Goal: Task Accomplishment & Management: Manage account settings

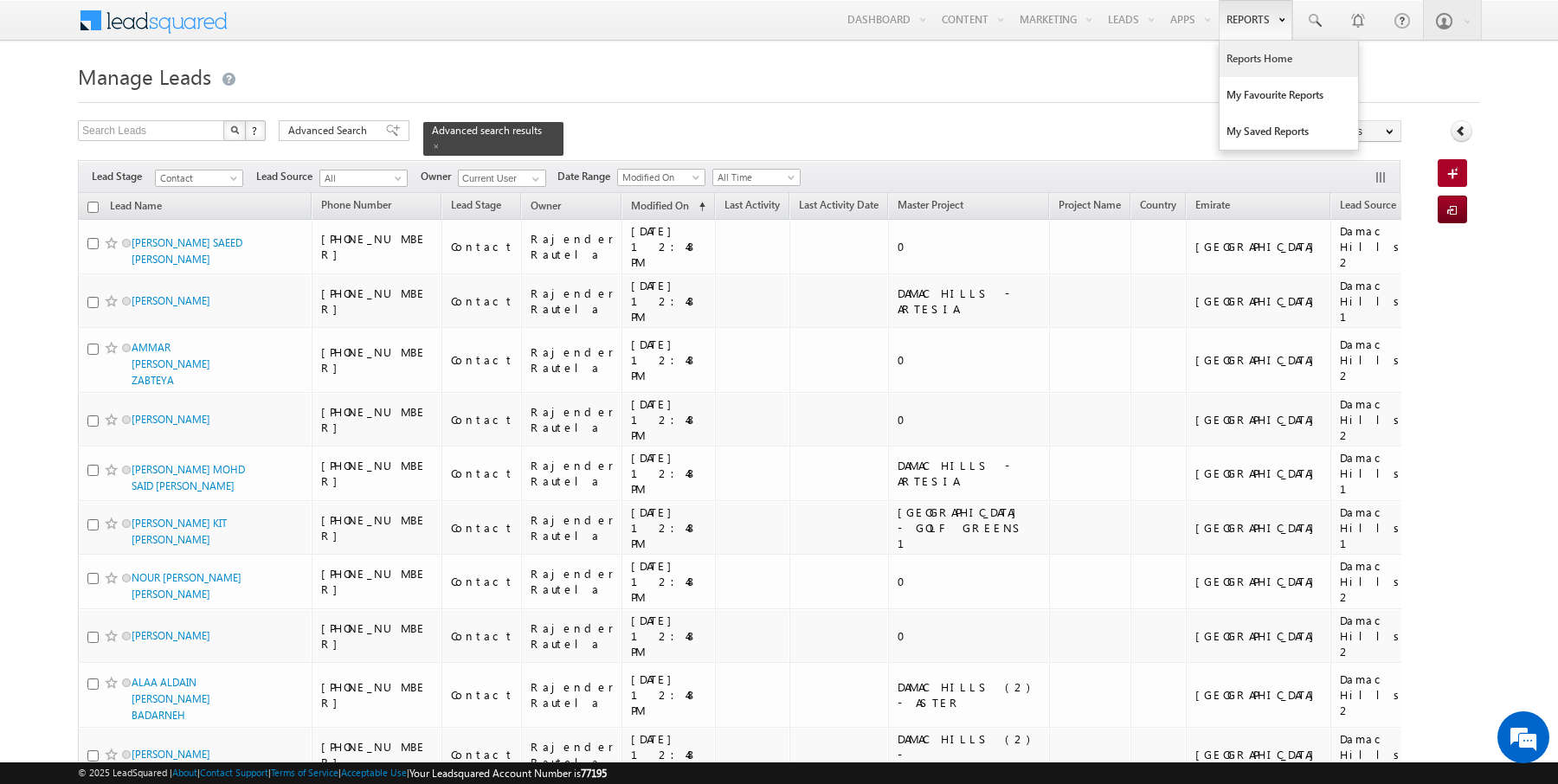
click at [1256, 63] on link "Reports Home" at bounding box center [1289, 58] width 138 height 37
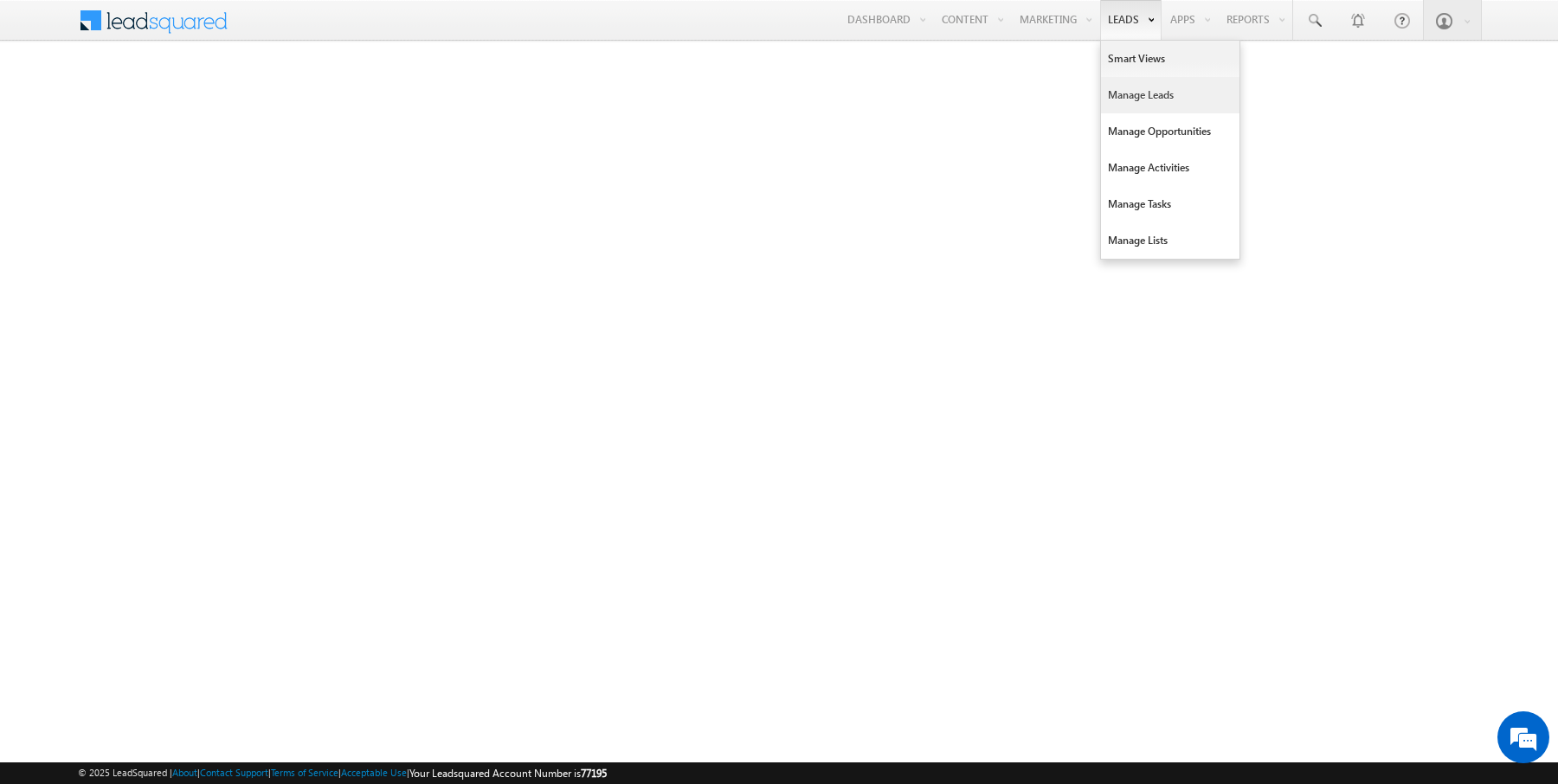
click at [1131, 90] on link "Manage Leads" at bounding box center [1170, 95] width 138 height 37
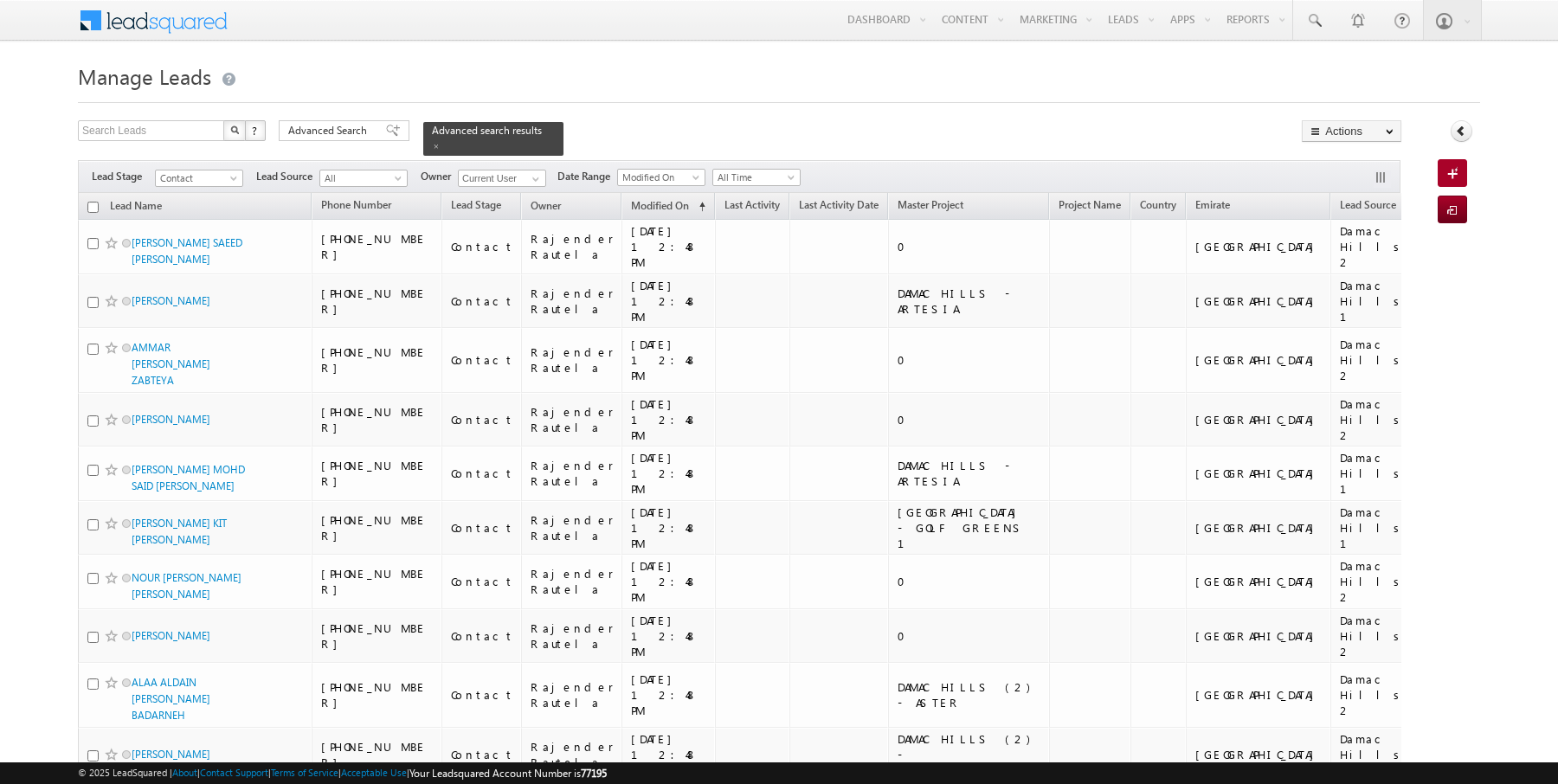
click at [92, 206] on input "checkbox" at bounding box center [93, 207] width 11 height 11
checkbox input "true"
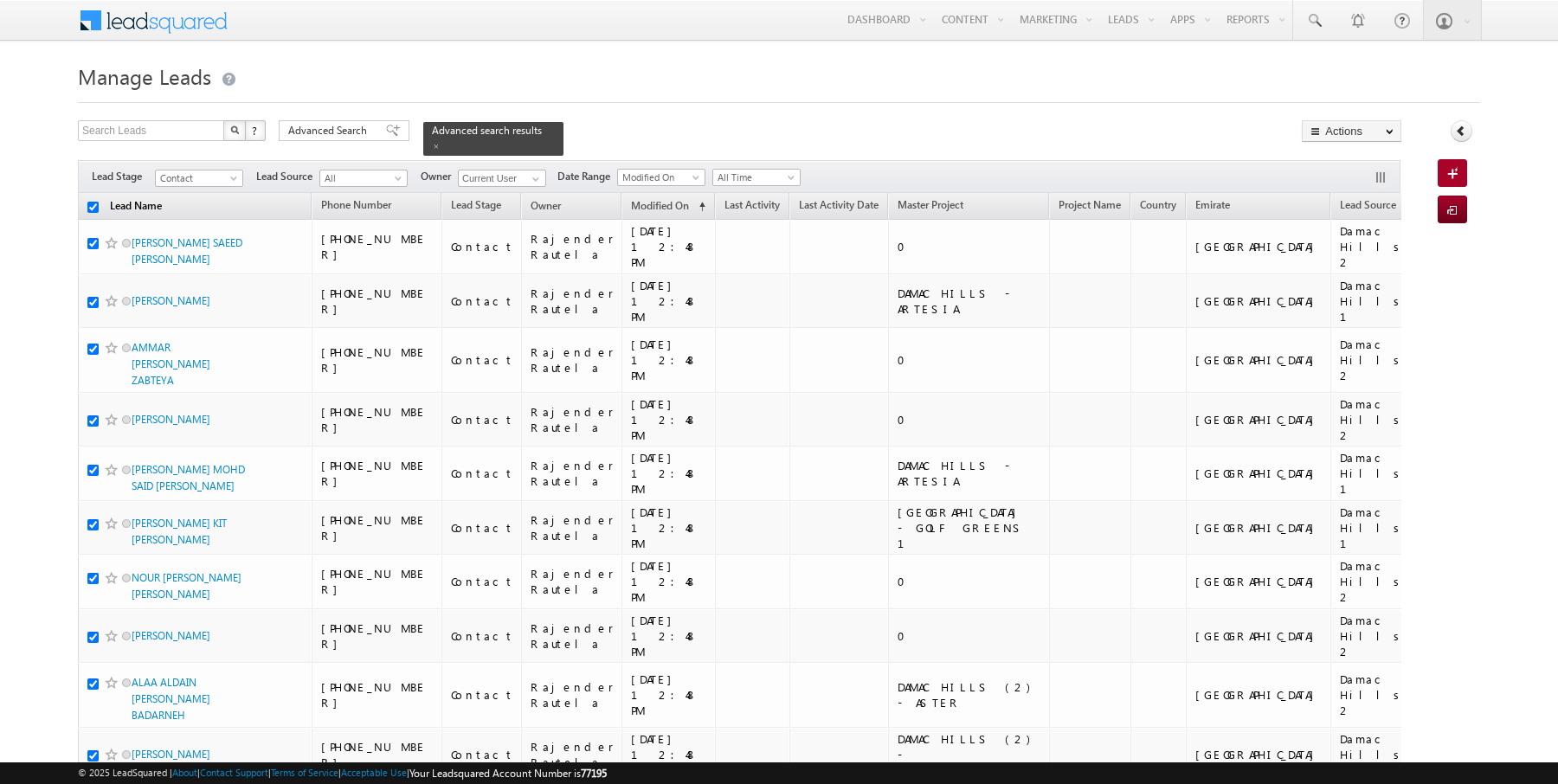
checkbox input "true"
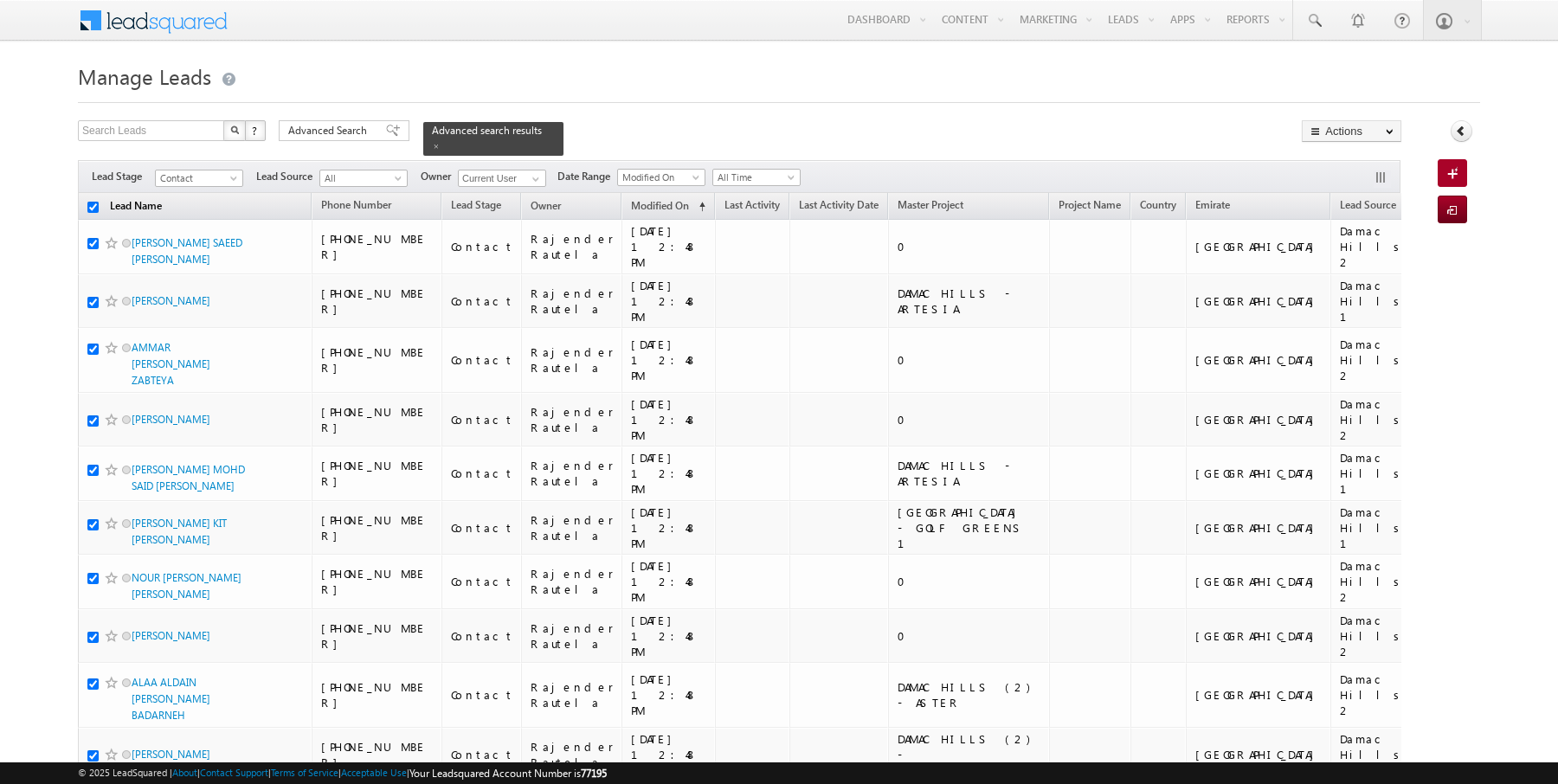
checkbox input "true"
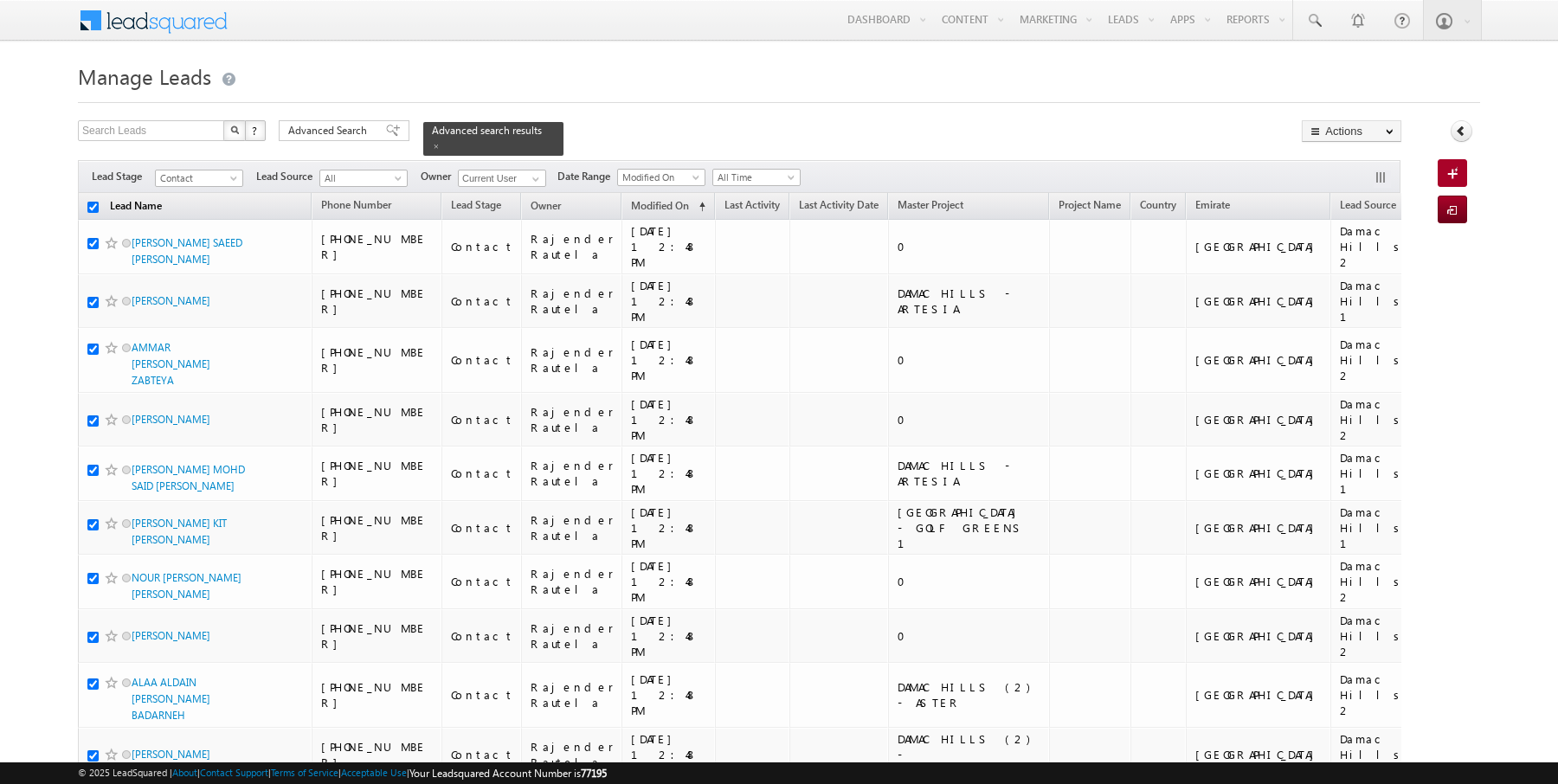
checkbox input "true"
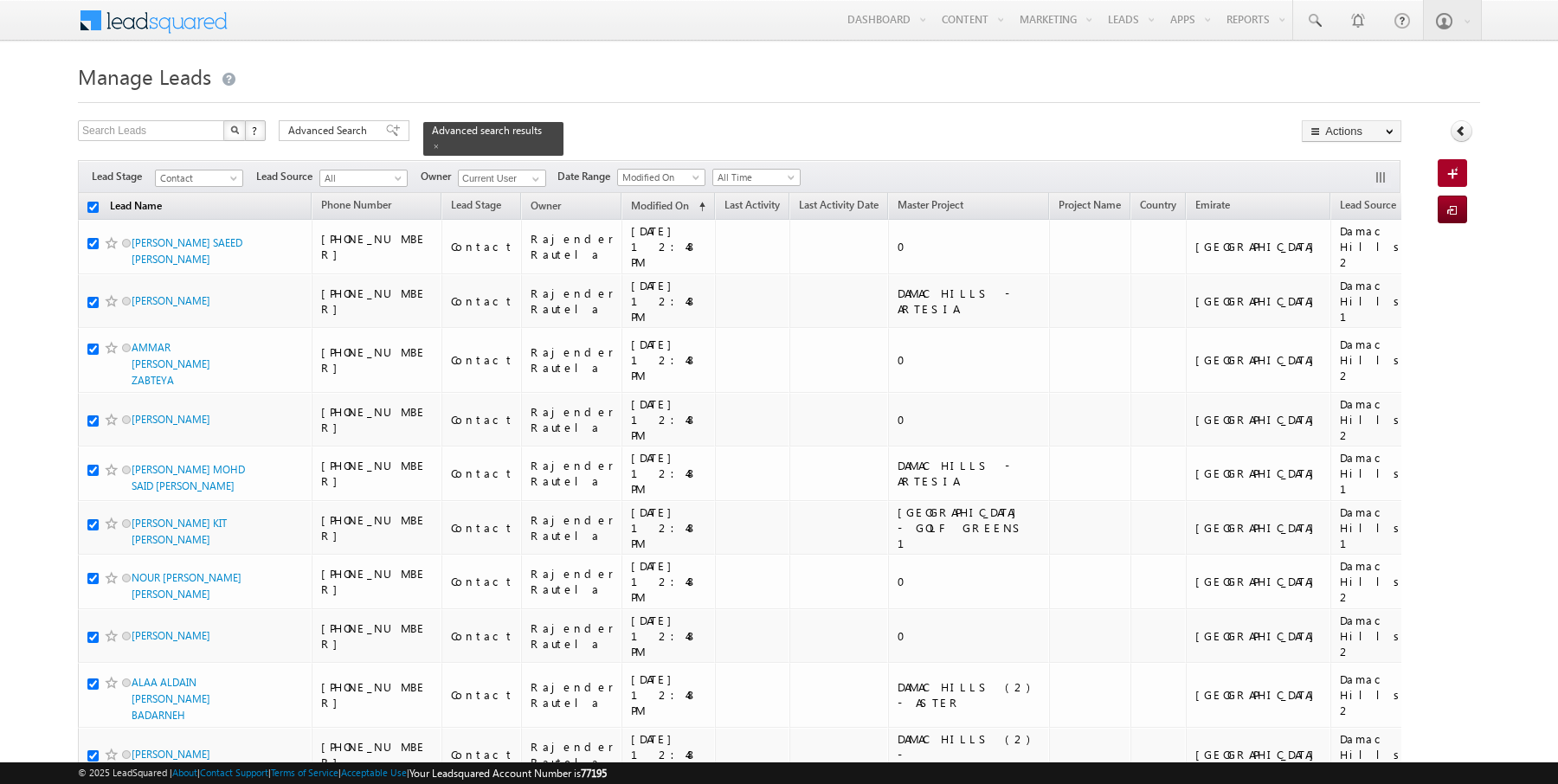
checkbox input "true"
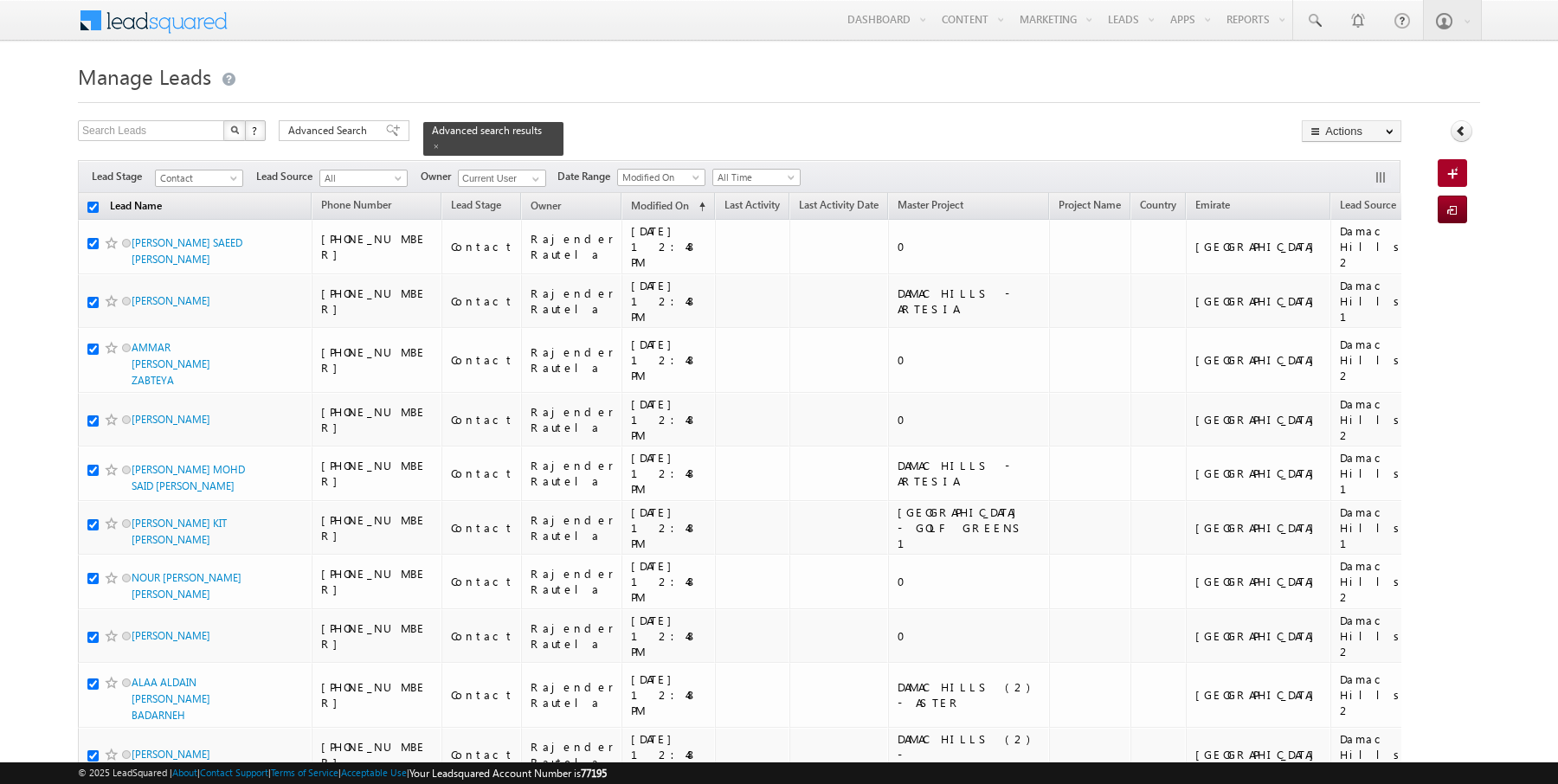
checkbox input "true"
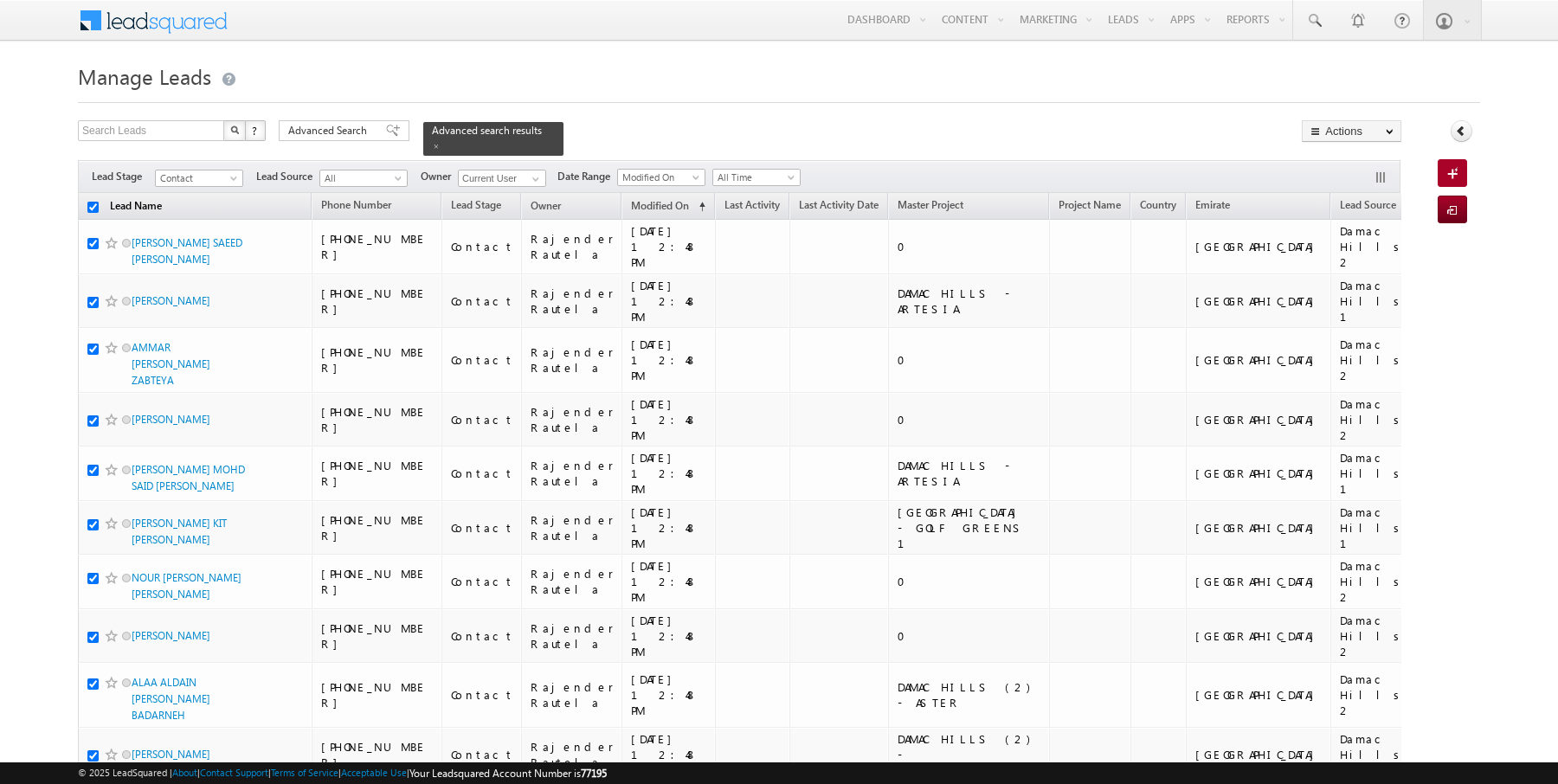
checkbox input "true"
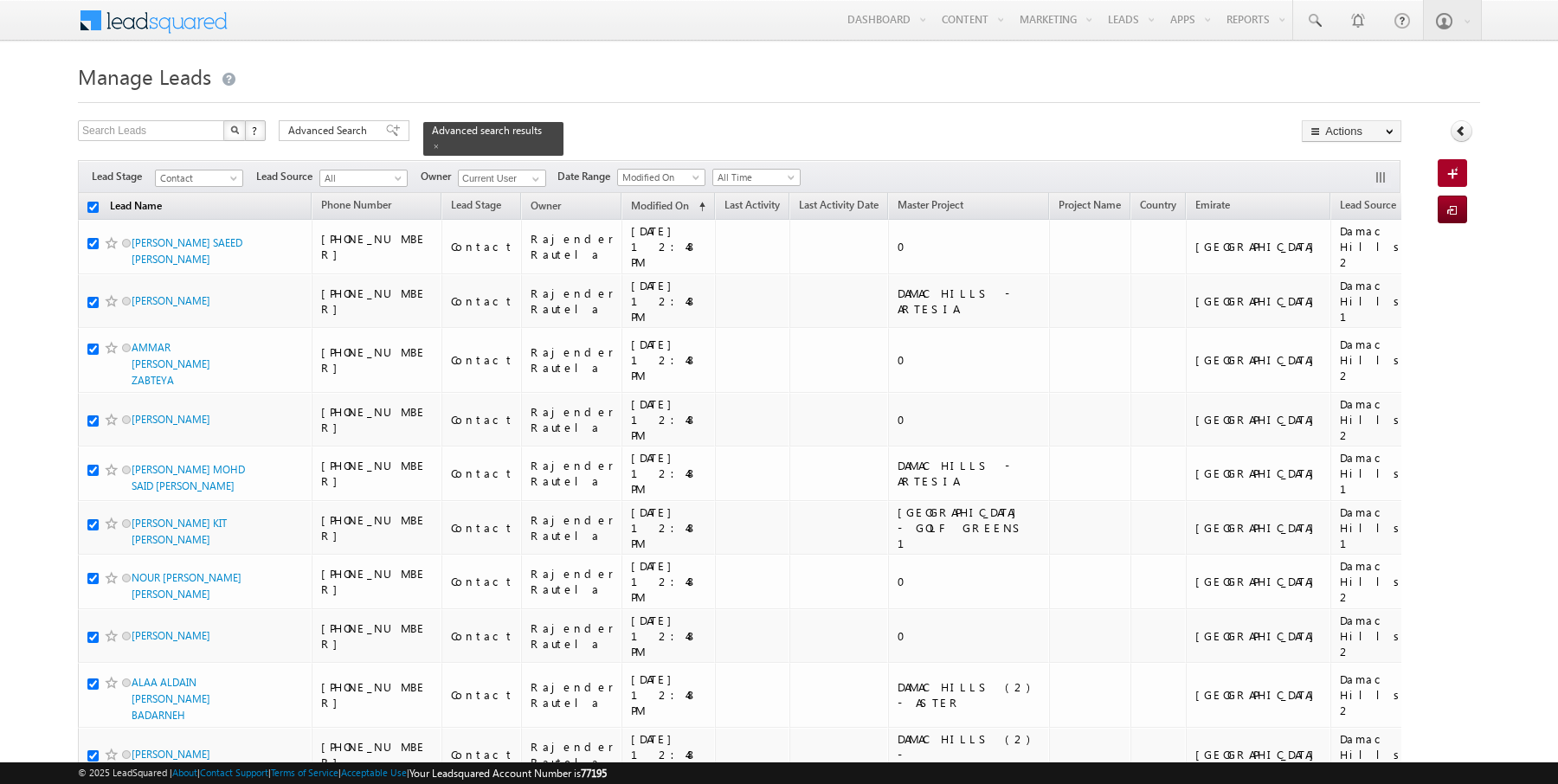
checkbox input "true"
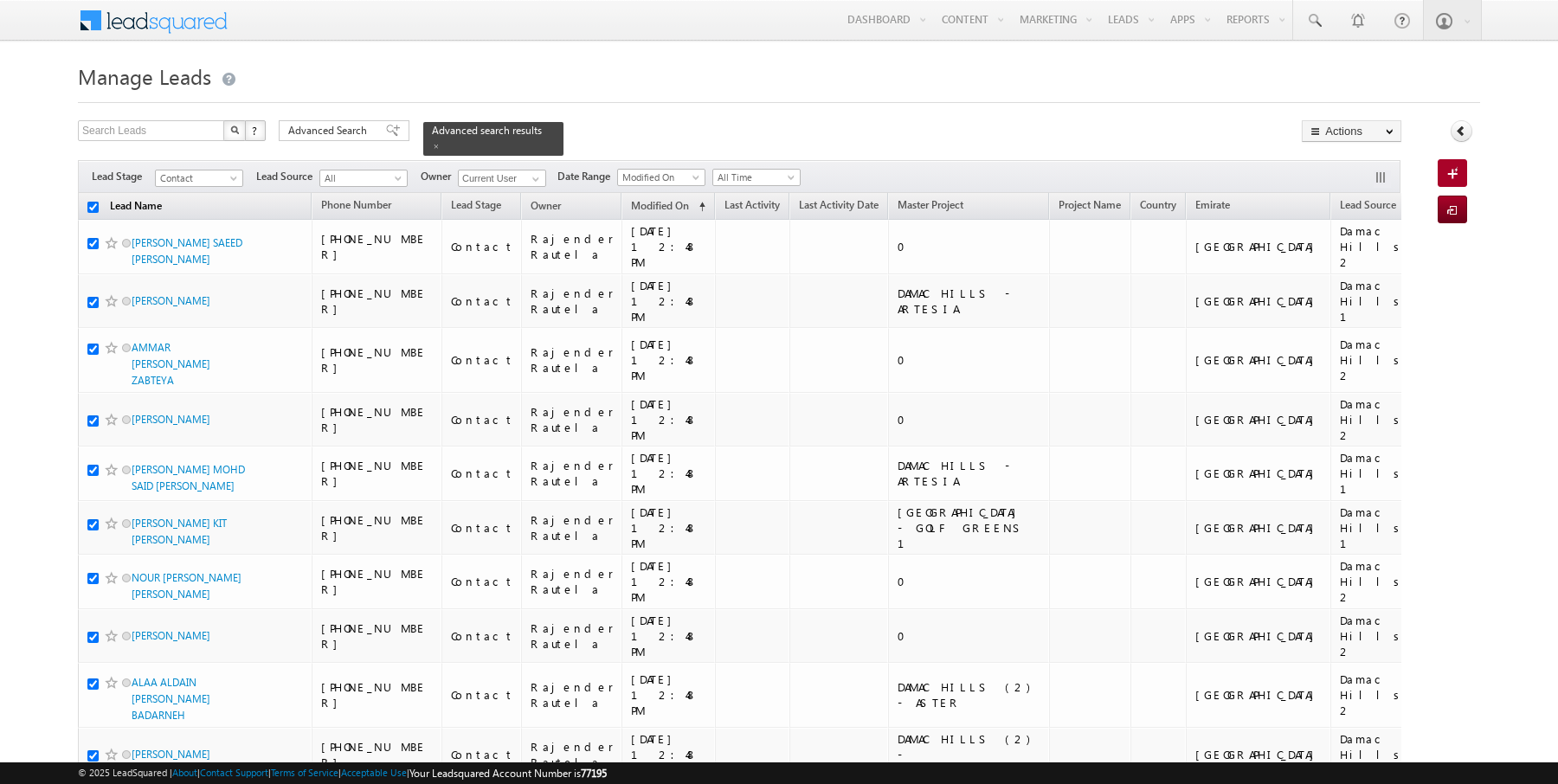
checkbox input "true"
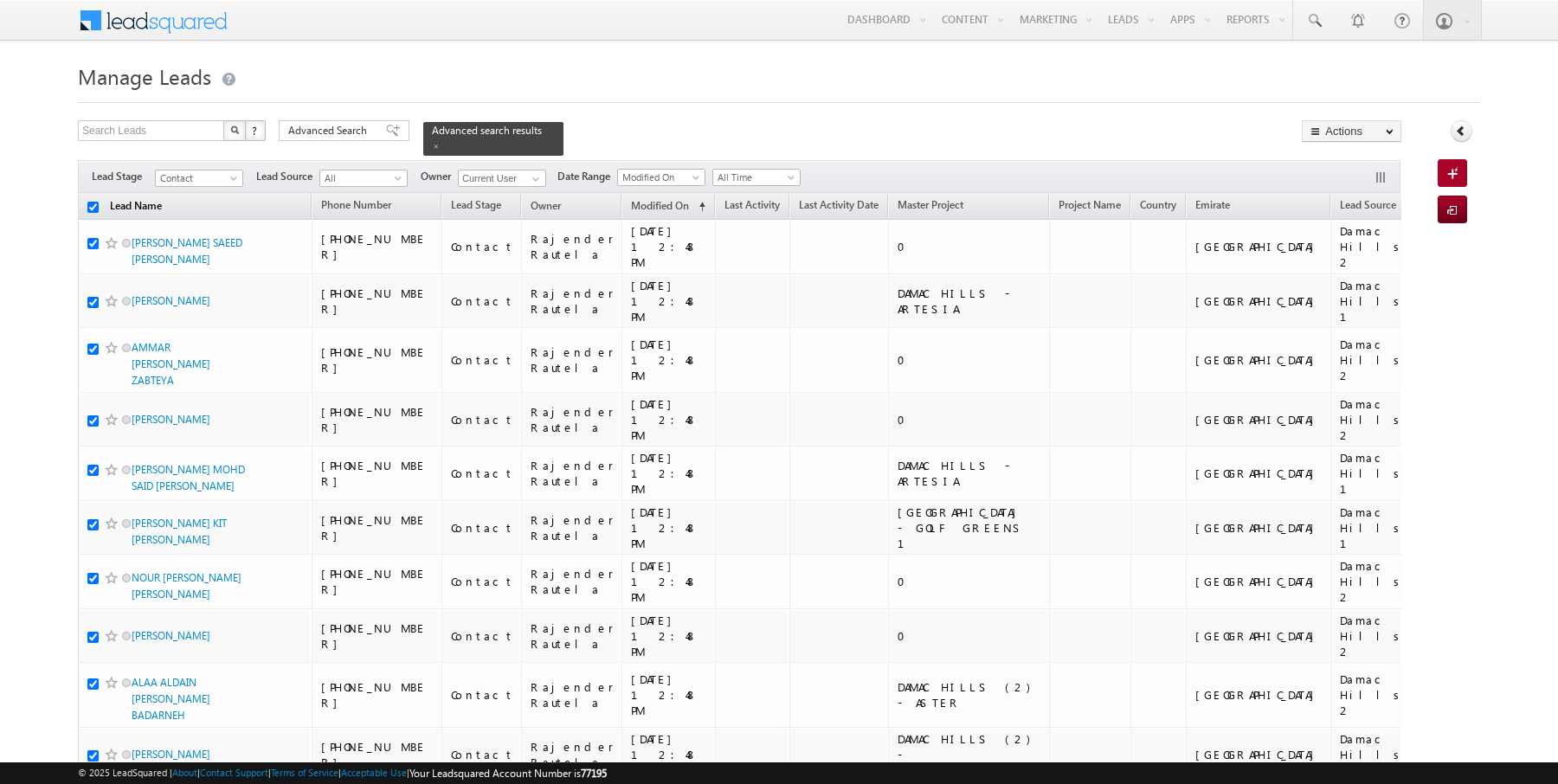
checkbox input "true"
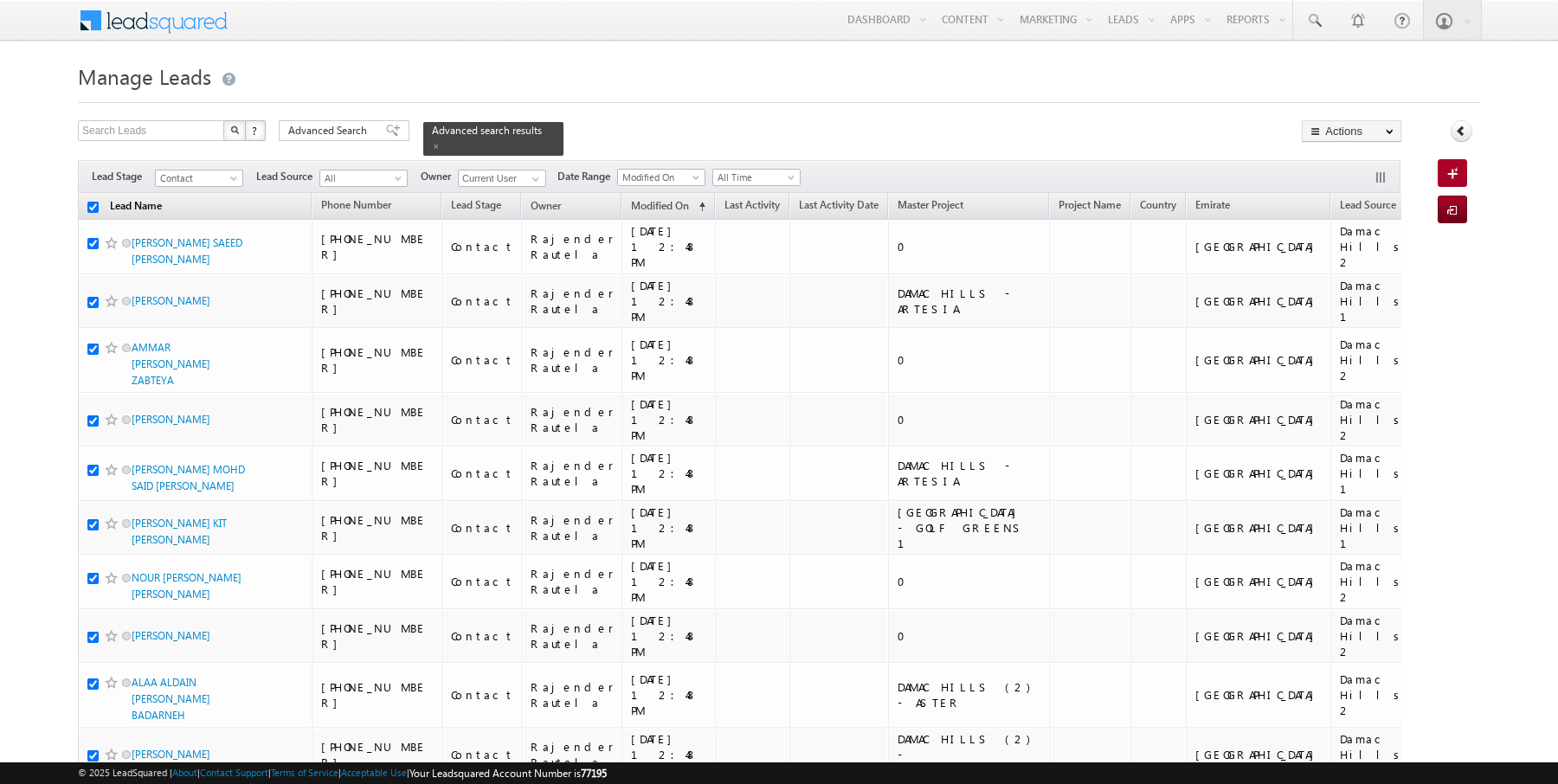
checkbox input "true"
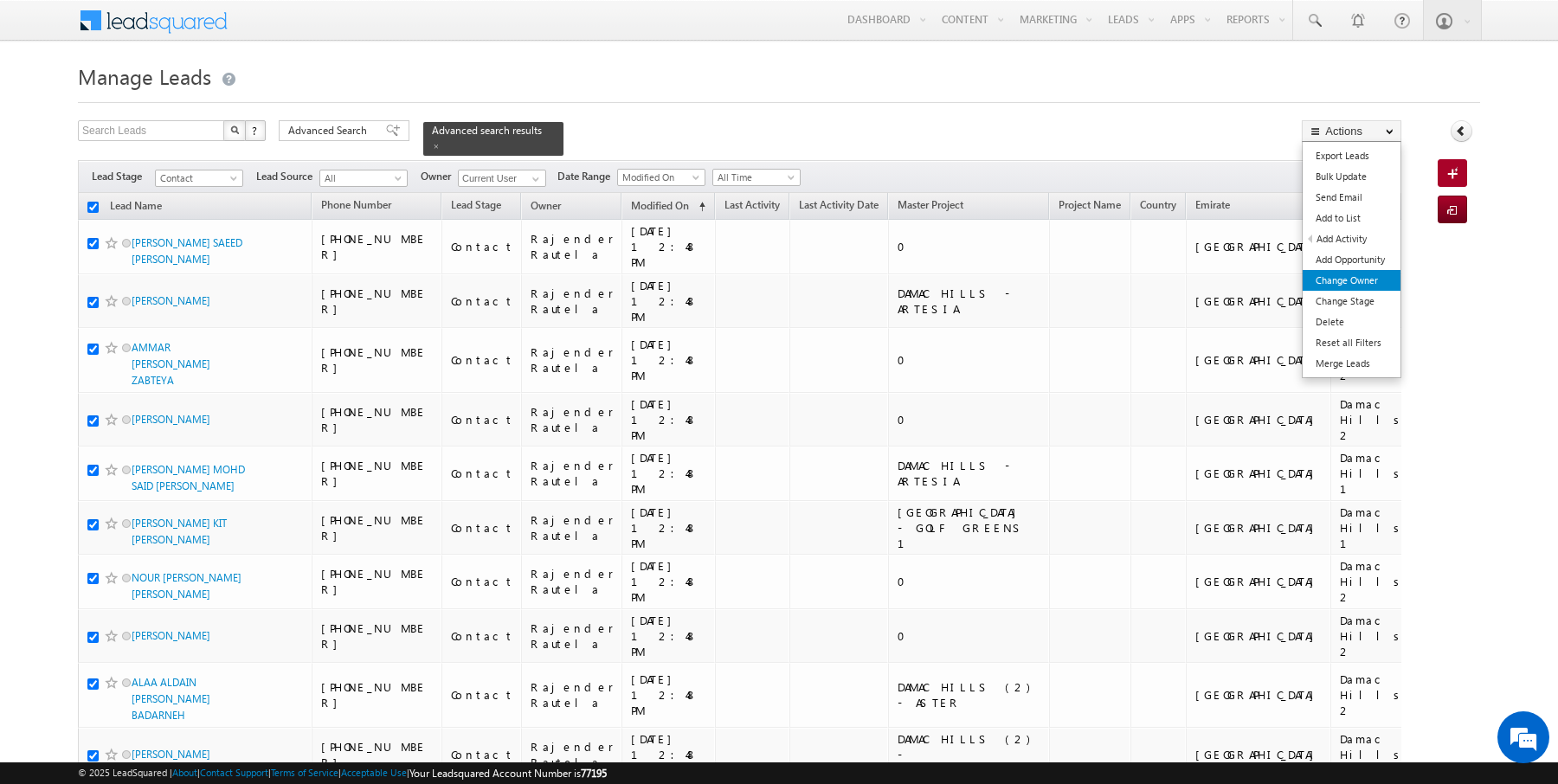
click at [1350, 284] on link "Change Owner" at bounding box center [1352, 280] width 98 height 21
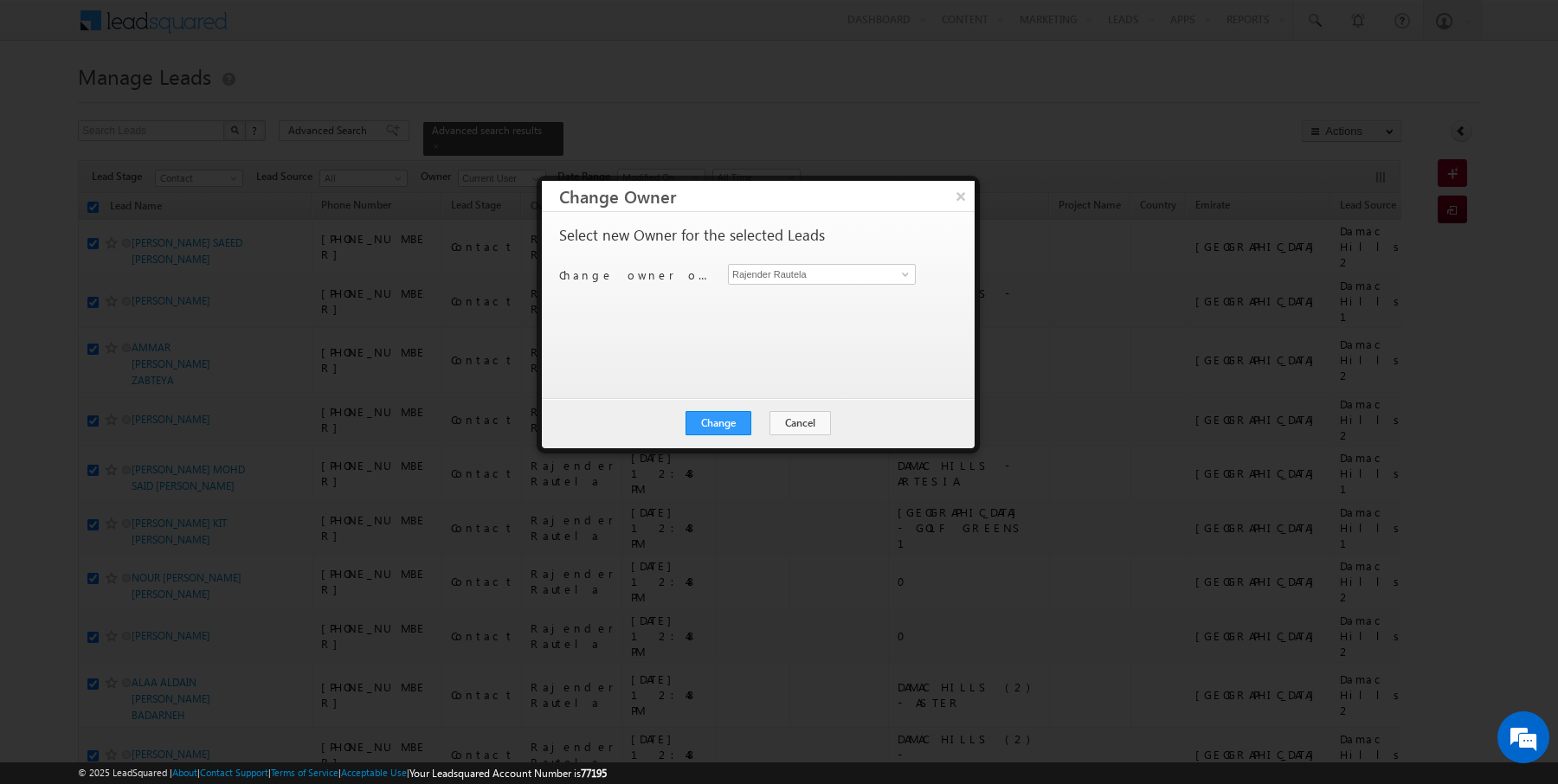
click at [834, 263] on div "Select new Owner for the selected Leads Change owner of 50 leads to Rajender Ra…" at bounding box center [756, 296] width 394 height 138
click at [834, 264] on input "Rajender Rautela" at bounding box center [822, 274] width 188 height 21
click at [793, 311] on span "amansingh.yadav@indglobal.ae" at bounding box center [813, 308] width 156 height 13
type input "AmanSingh Yadav"
click at [722, 426] on button "Change" at bounding box center [718, 424] width 66 height 24
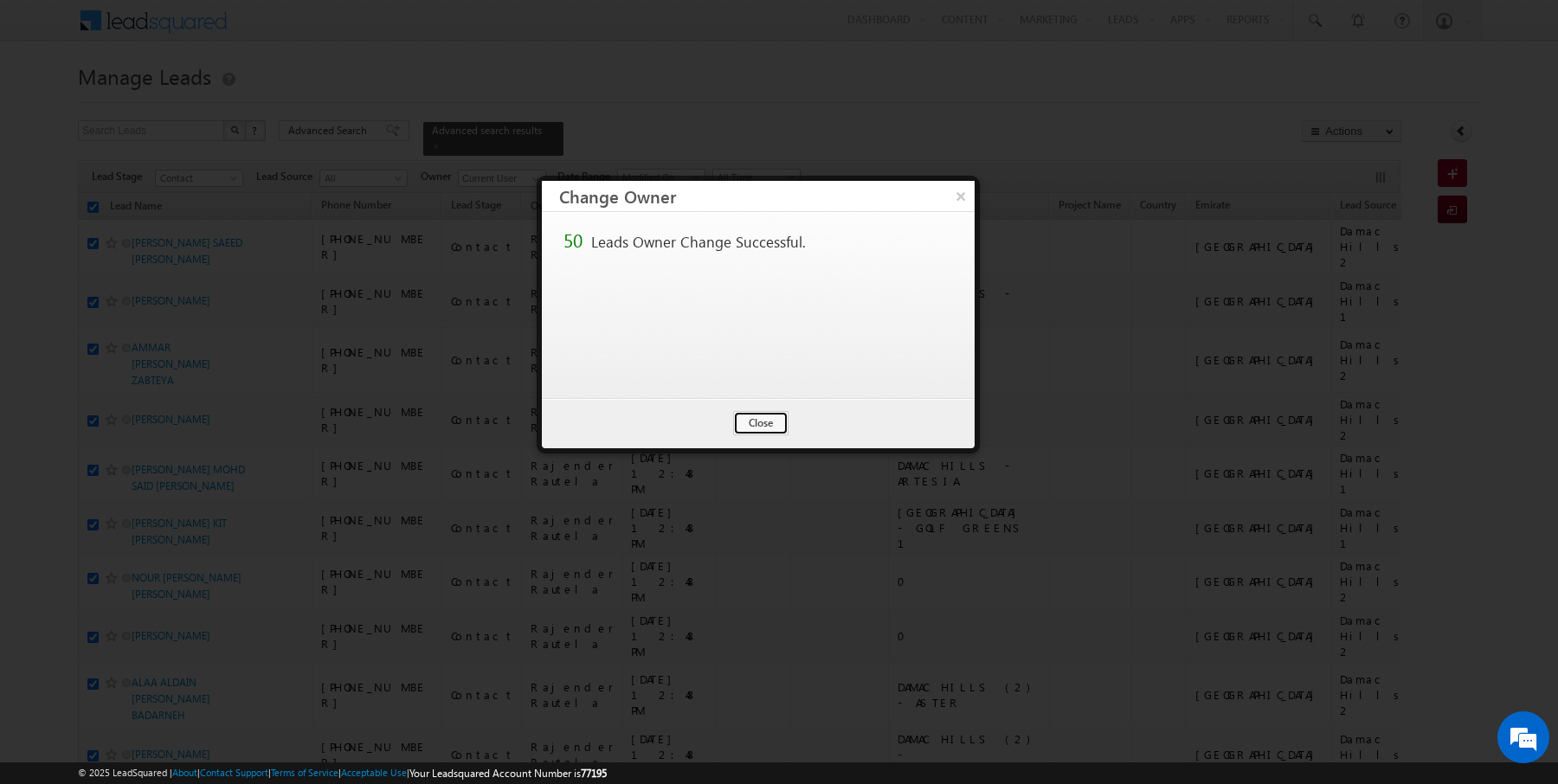
click at [765, 429] on button "Close" at bounding box center [761, 424] width 56 height 24
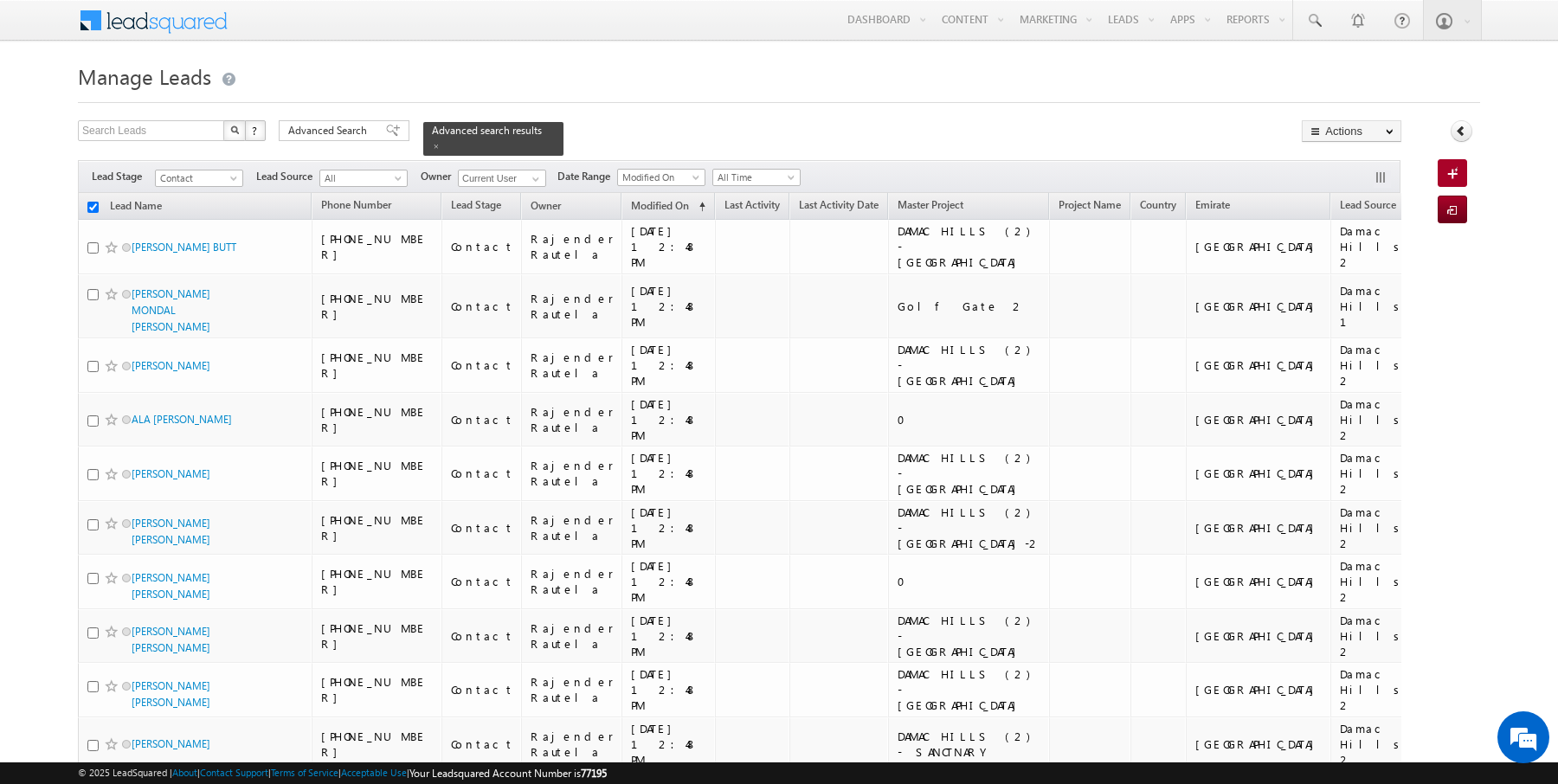
checkbox input "false"
drag, startPoint x: 1260, startPoint y: 61, endPoint x: 1244, endPoint y: 61, distance: 16.0
click at [1260, 61] on link "Reports Home" at bounding box center [1289, 58] width 138 height 37
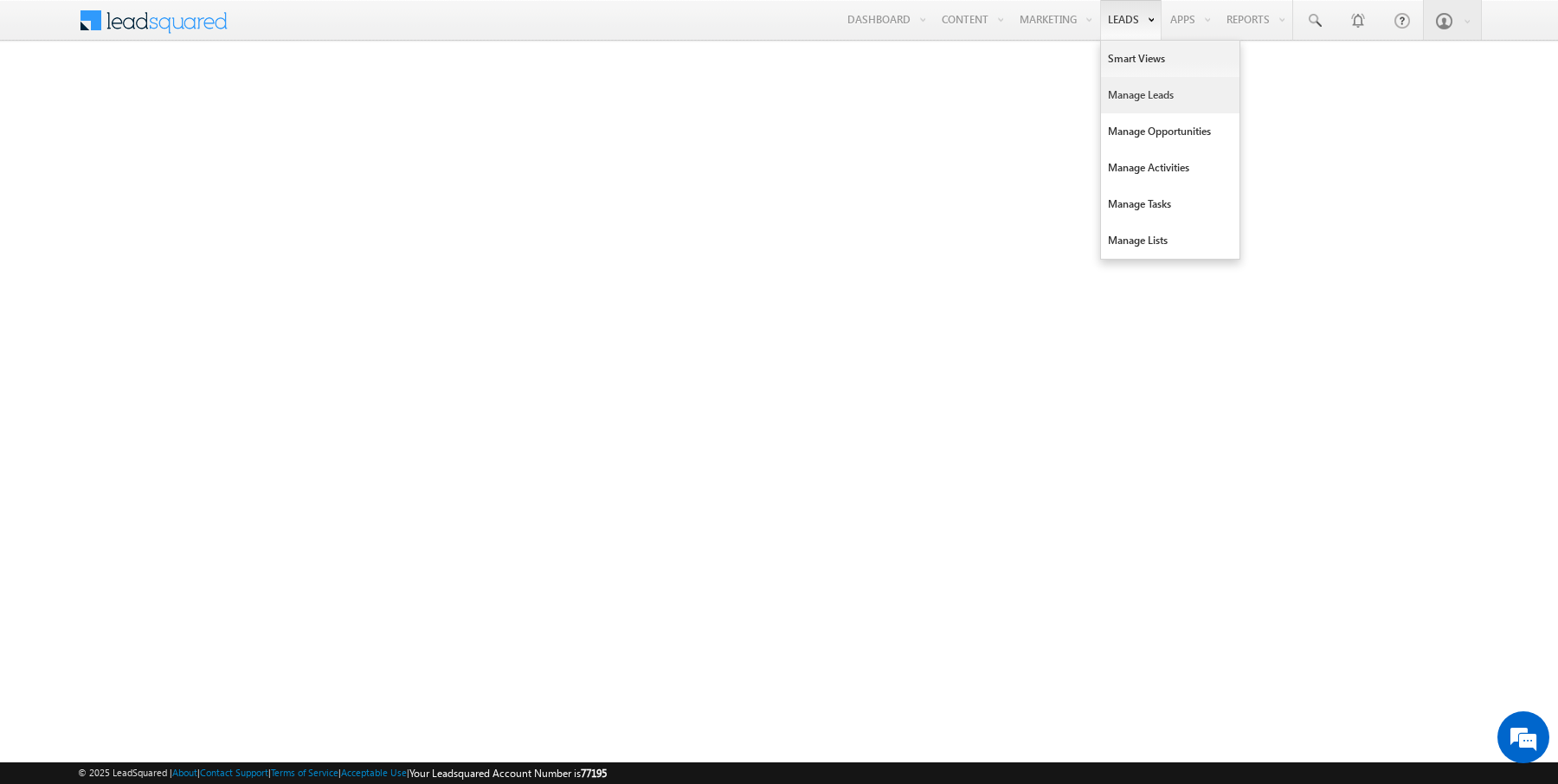
click at [1136, 95] on link "Manage Leads" at bounding box center [1170, 95] width 138 height 37
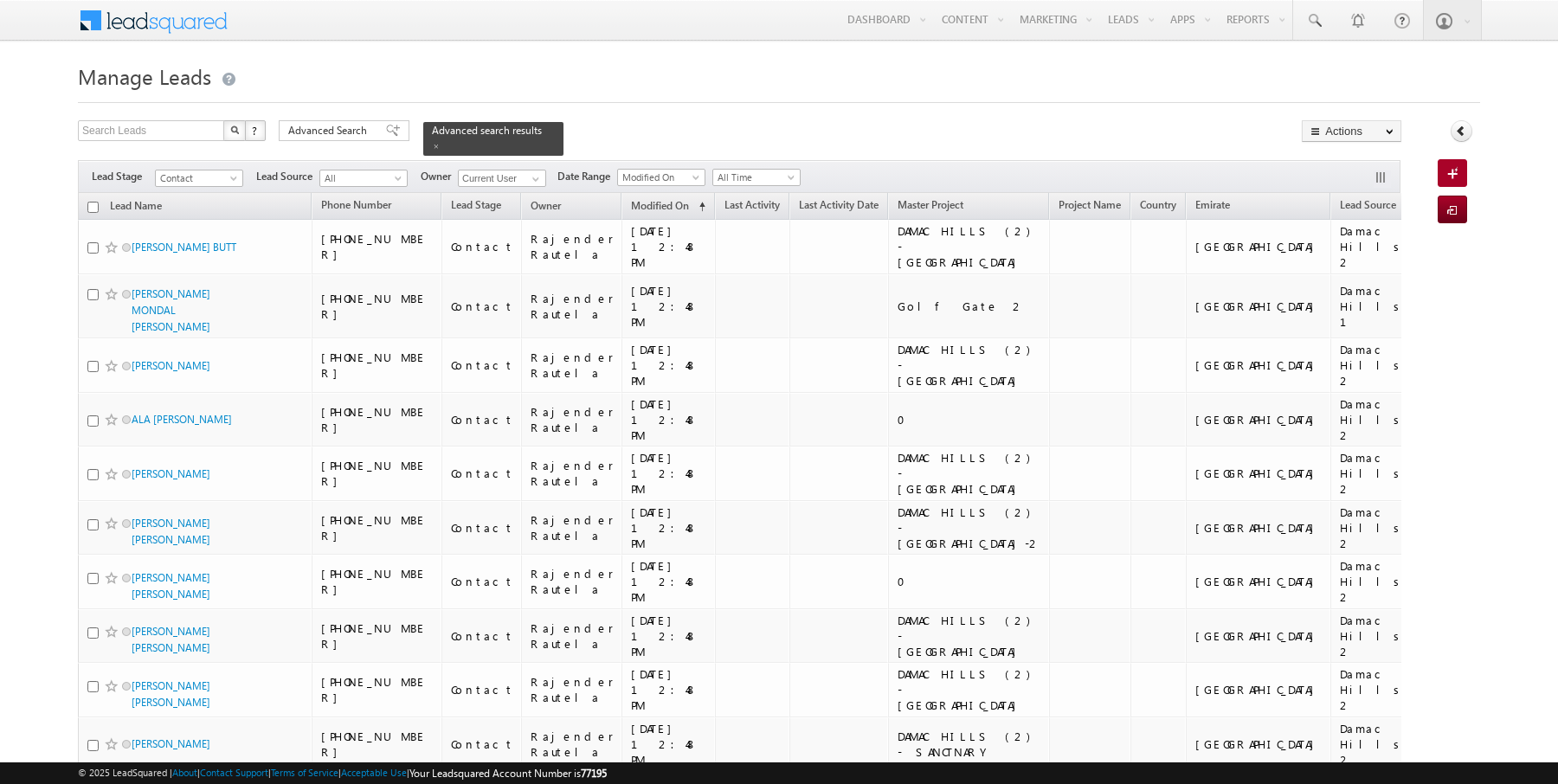
click at [91, 202] on input "checkbox" at bounding box center [93, 207] width 11 height 11
checkbox input "true"
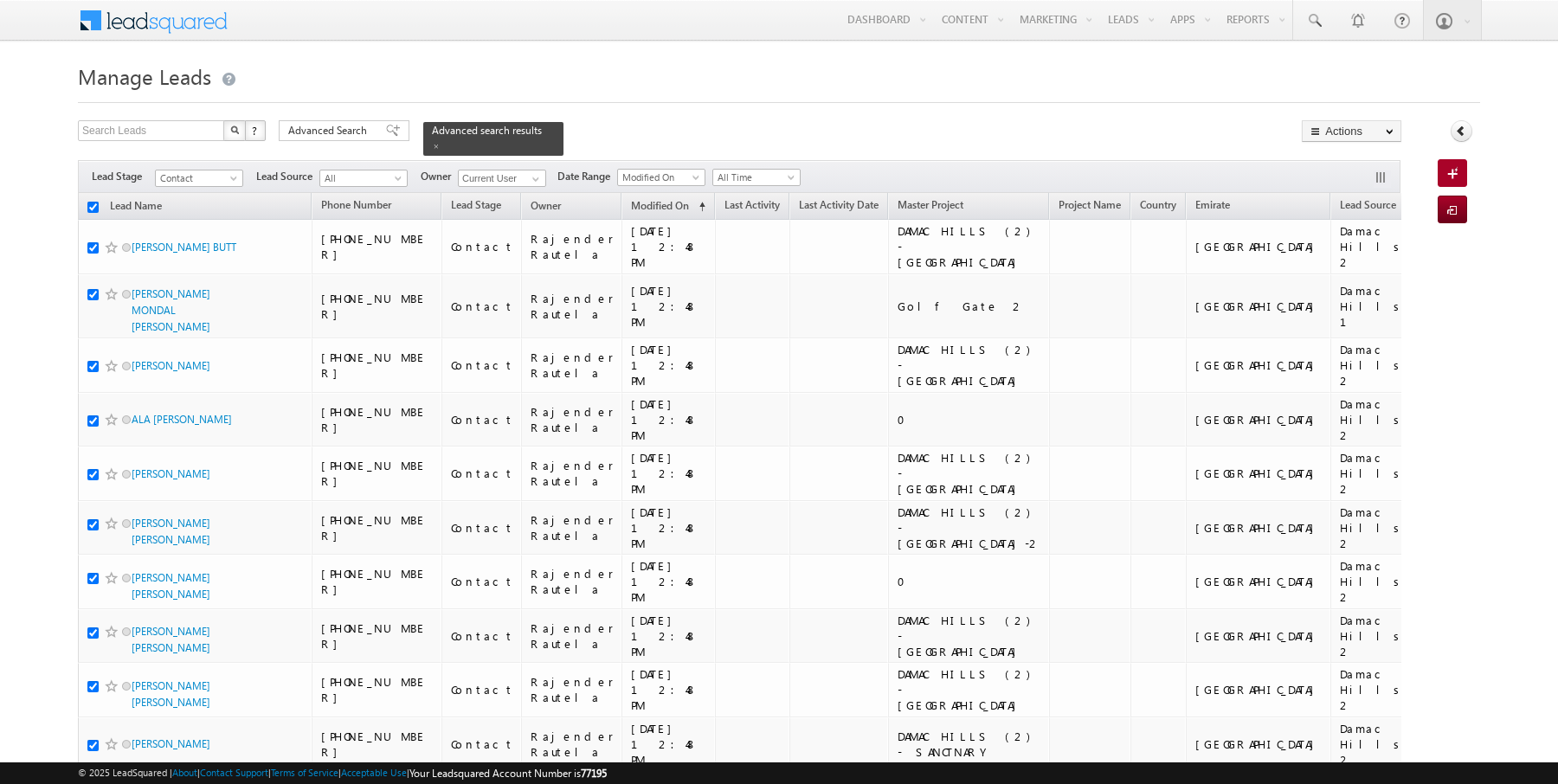
checkbox input "true"
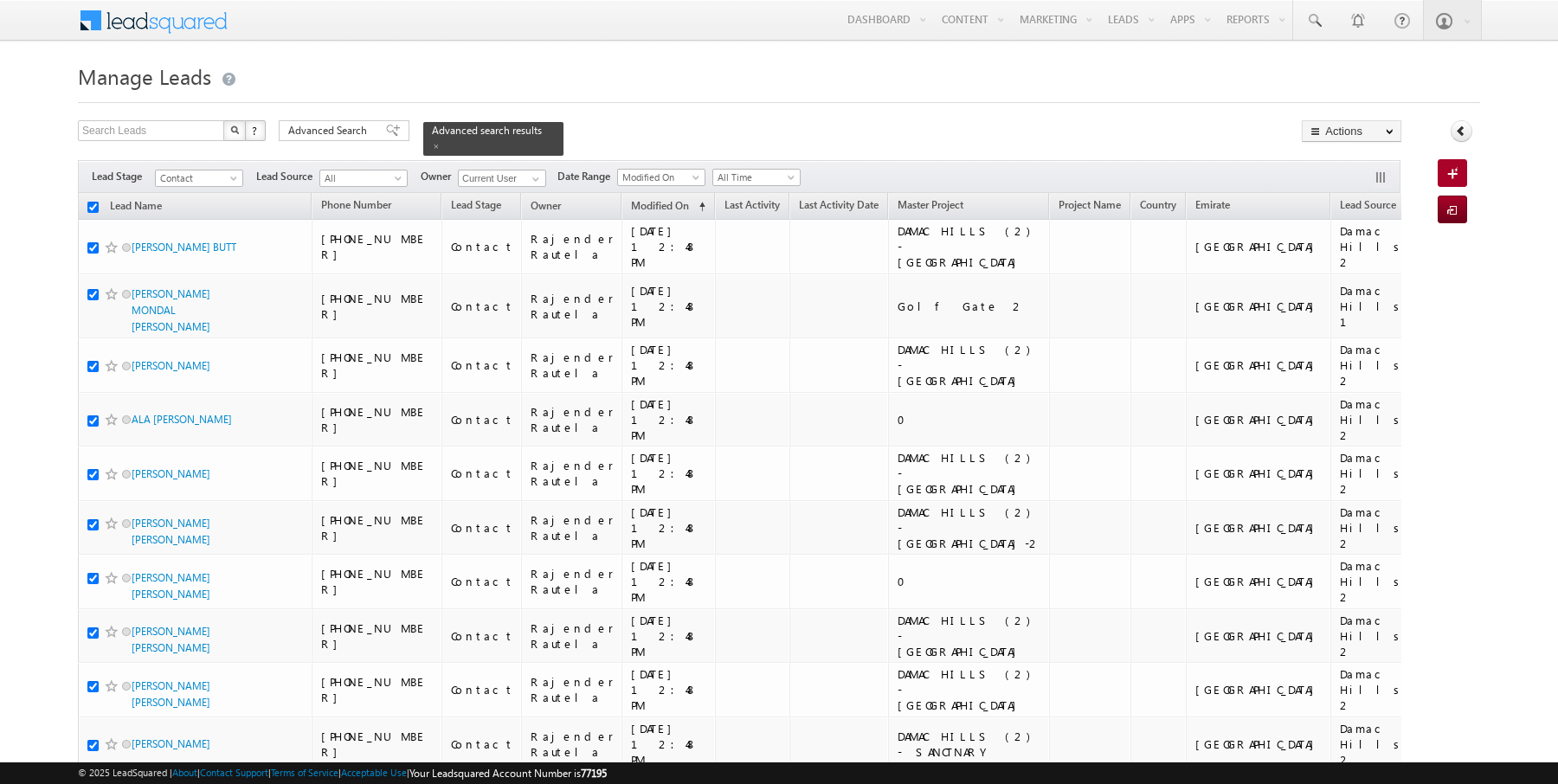
checkbox input "true"
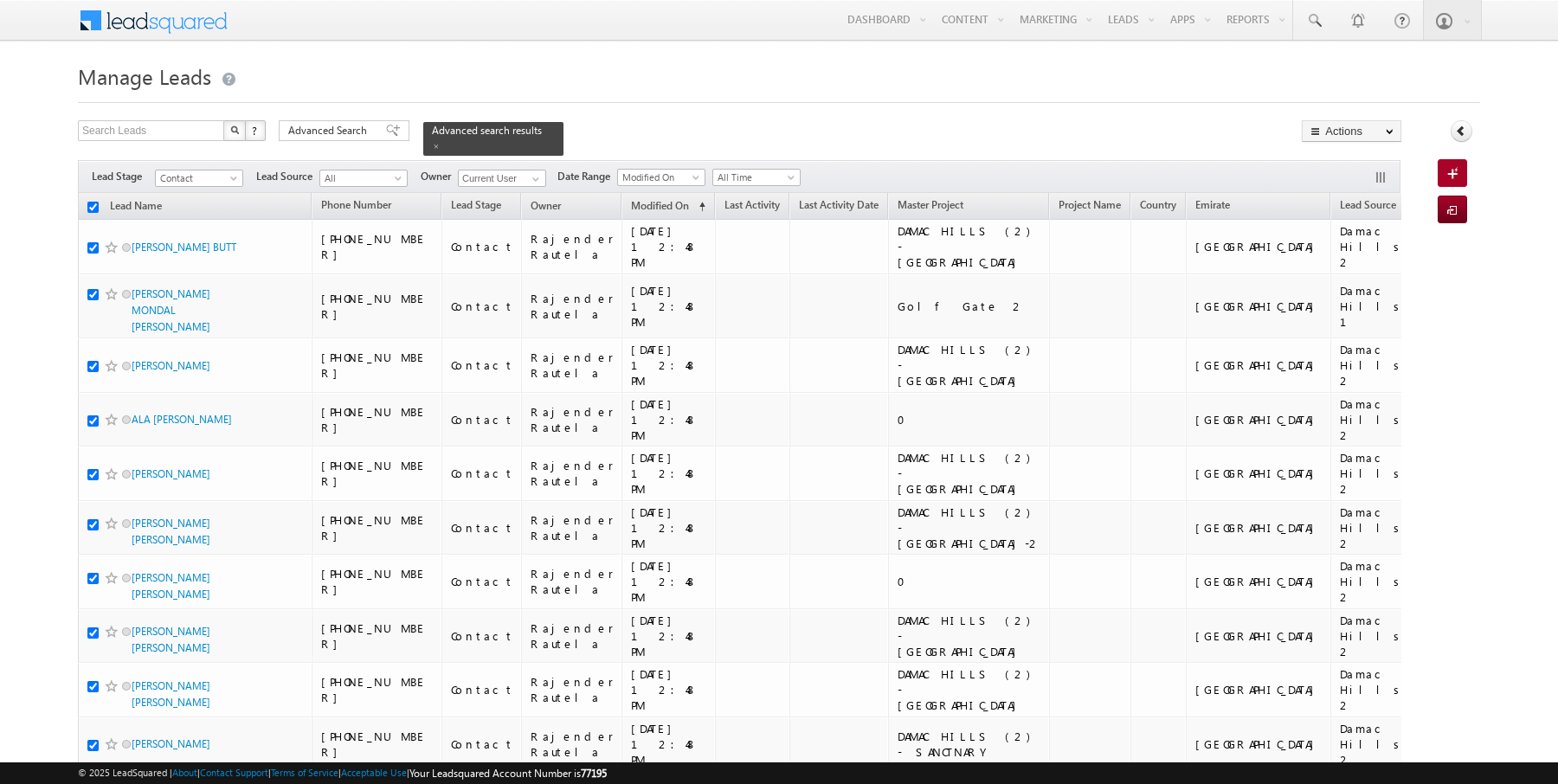
checkbox input "true"
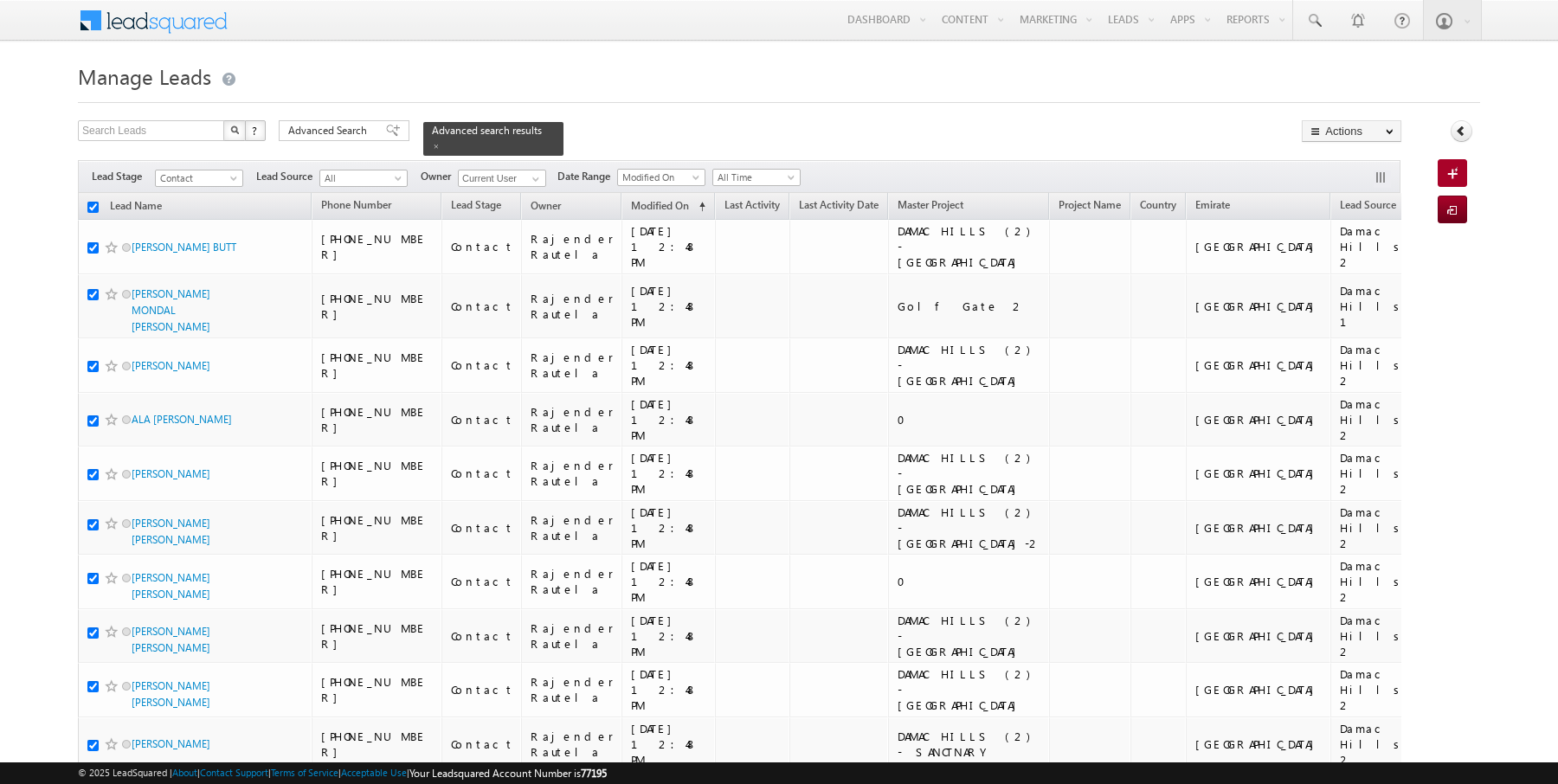
checkbox input "true"
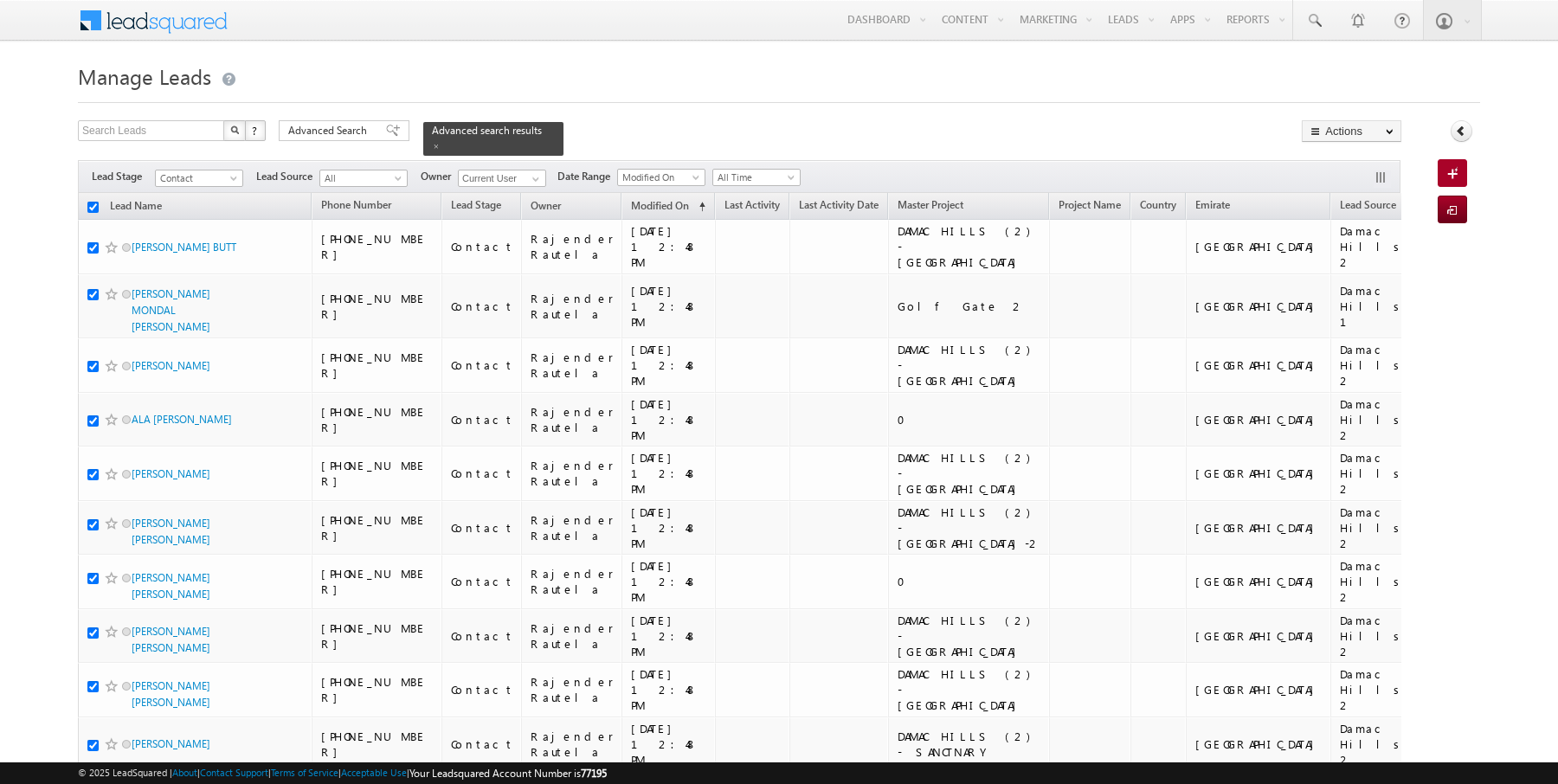
checkbox input "true"
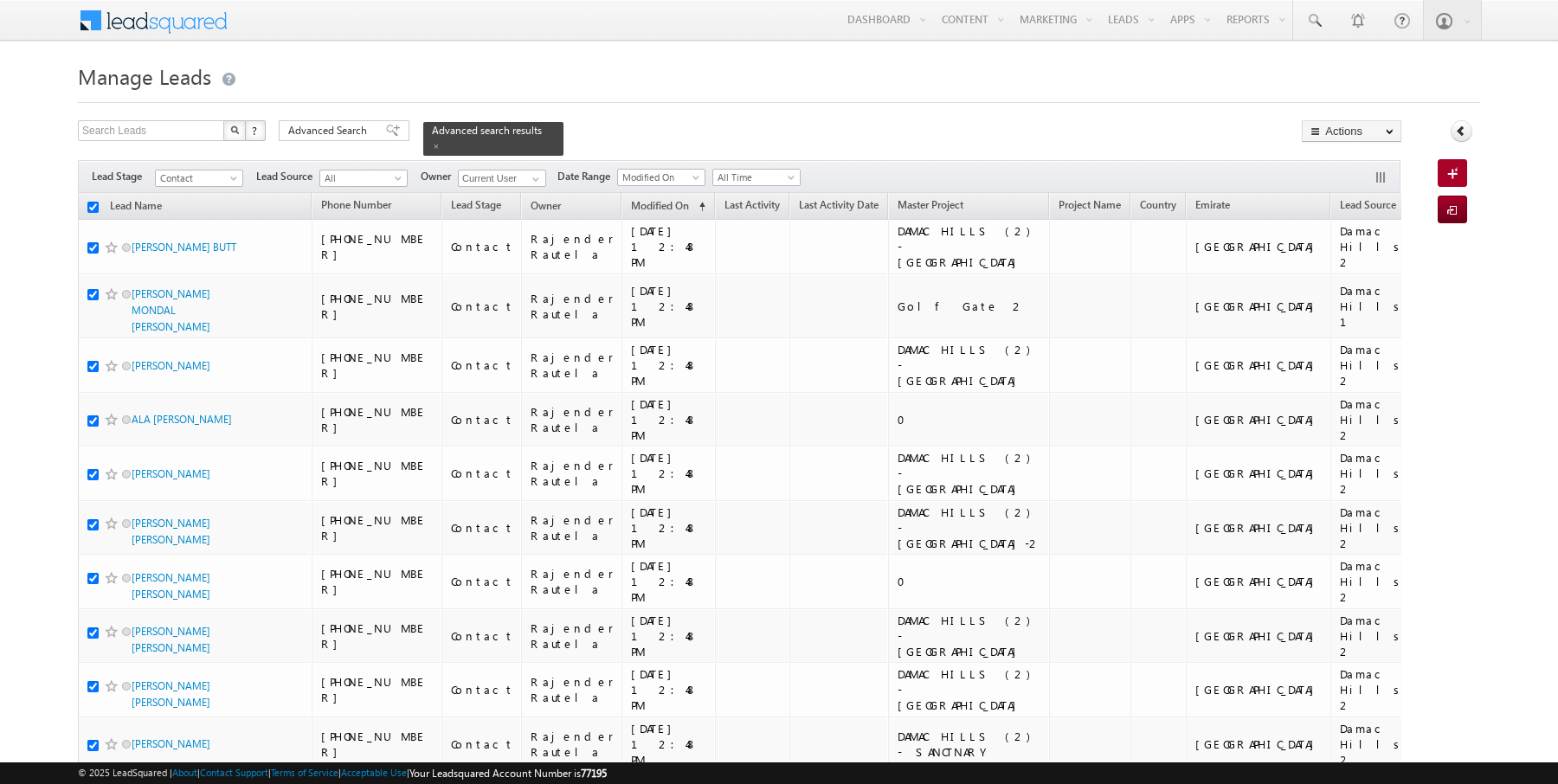
checkbox input "true"
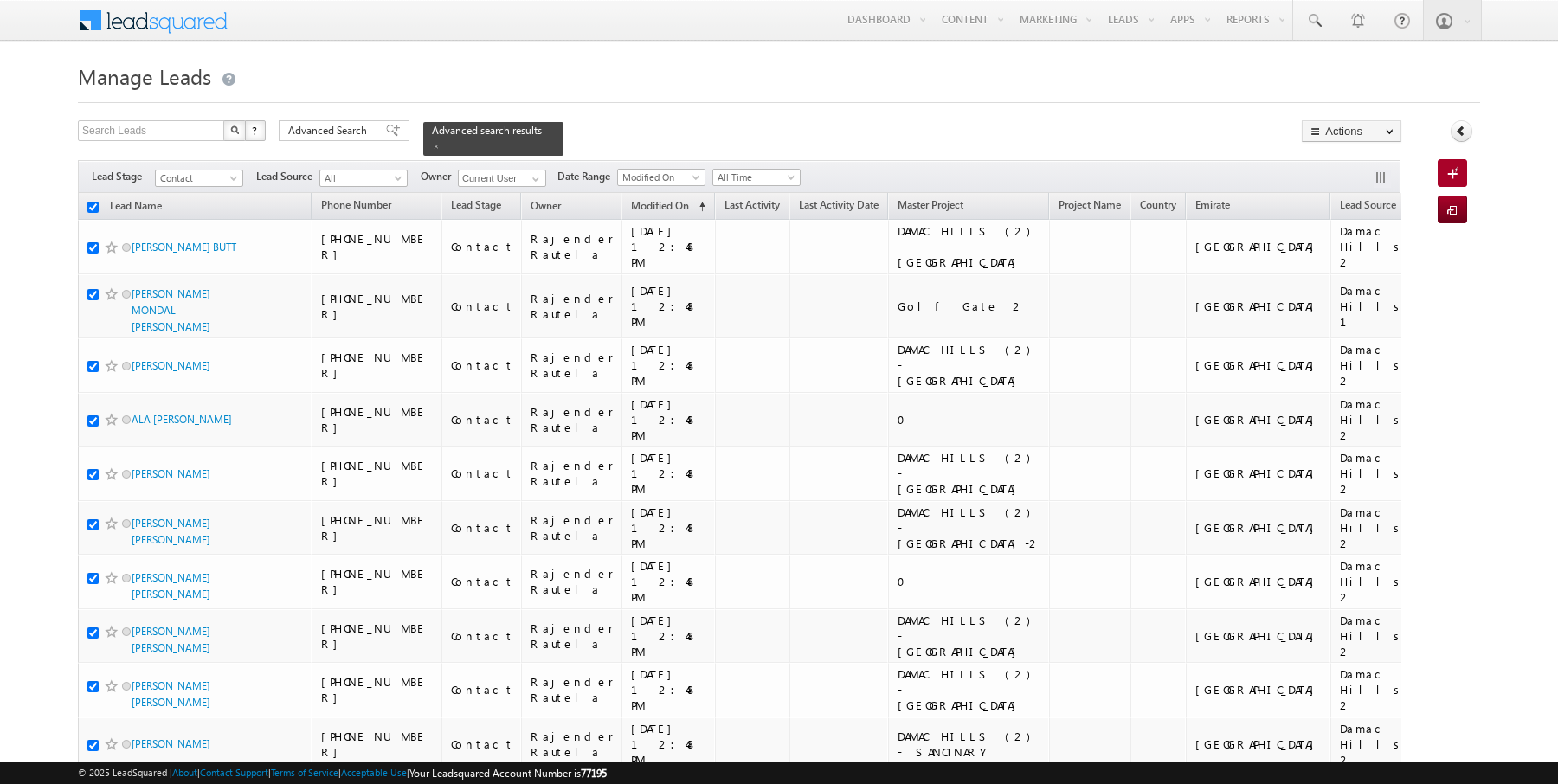
checkbox input "true"
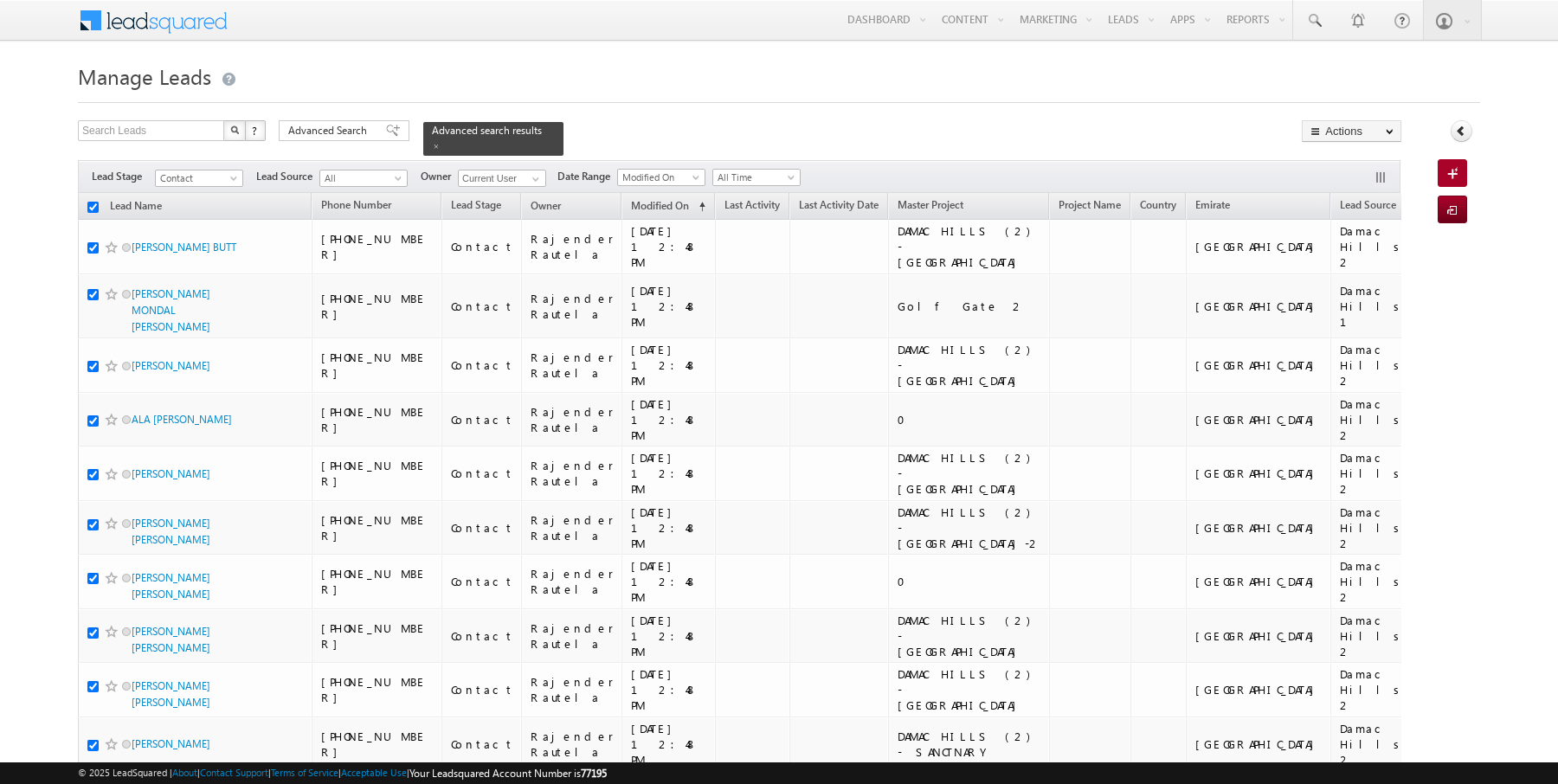
checkbox input "true"
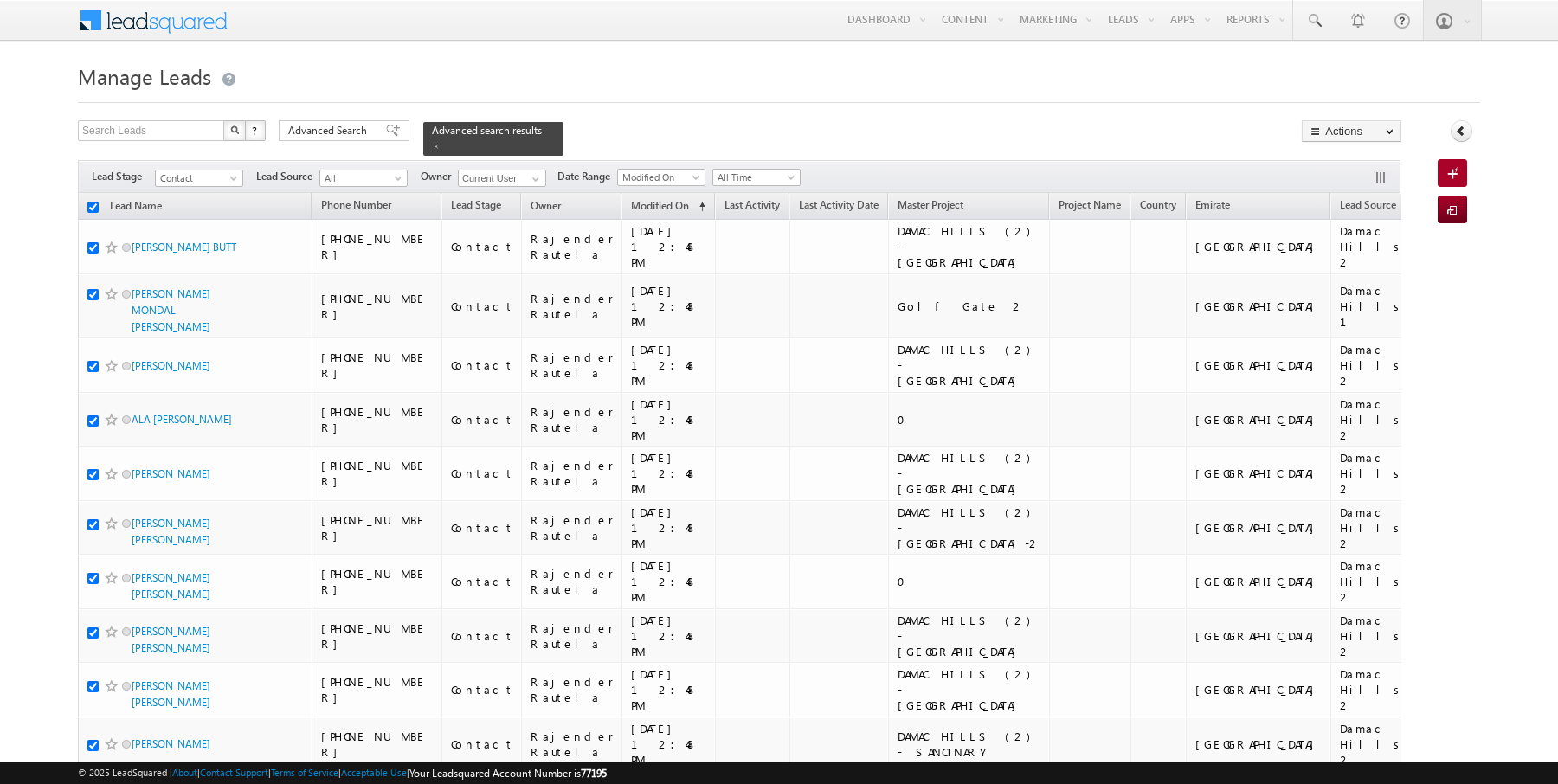
checkbox input "true"
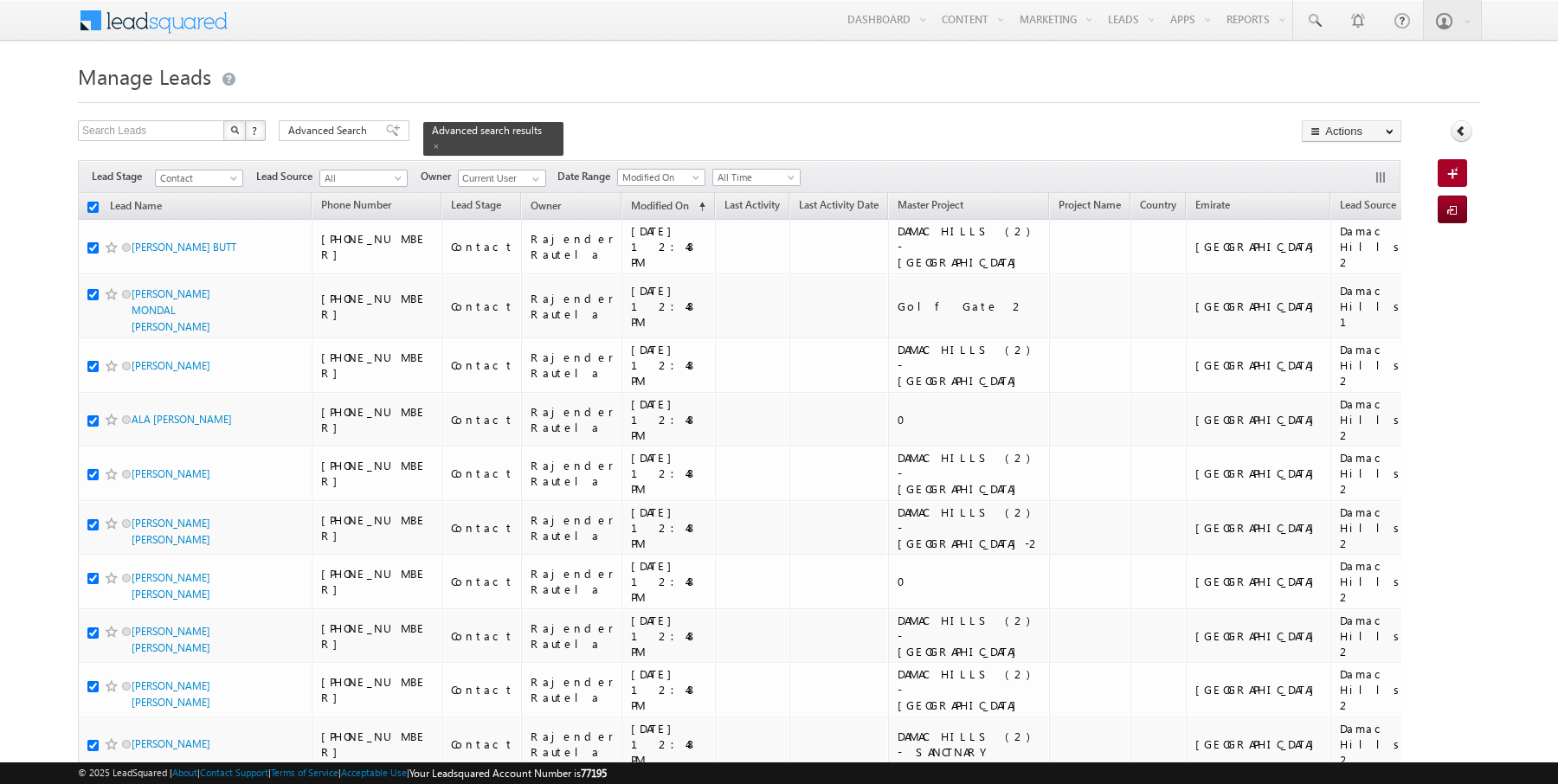
checkbox input "true"
click at [1361, 274] on link "Change Owner" at bounding box center [1352, 280] width 98 height 21
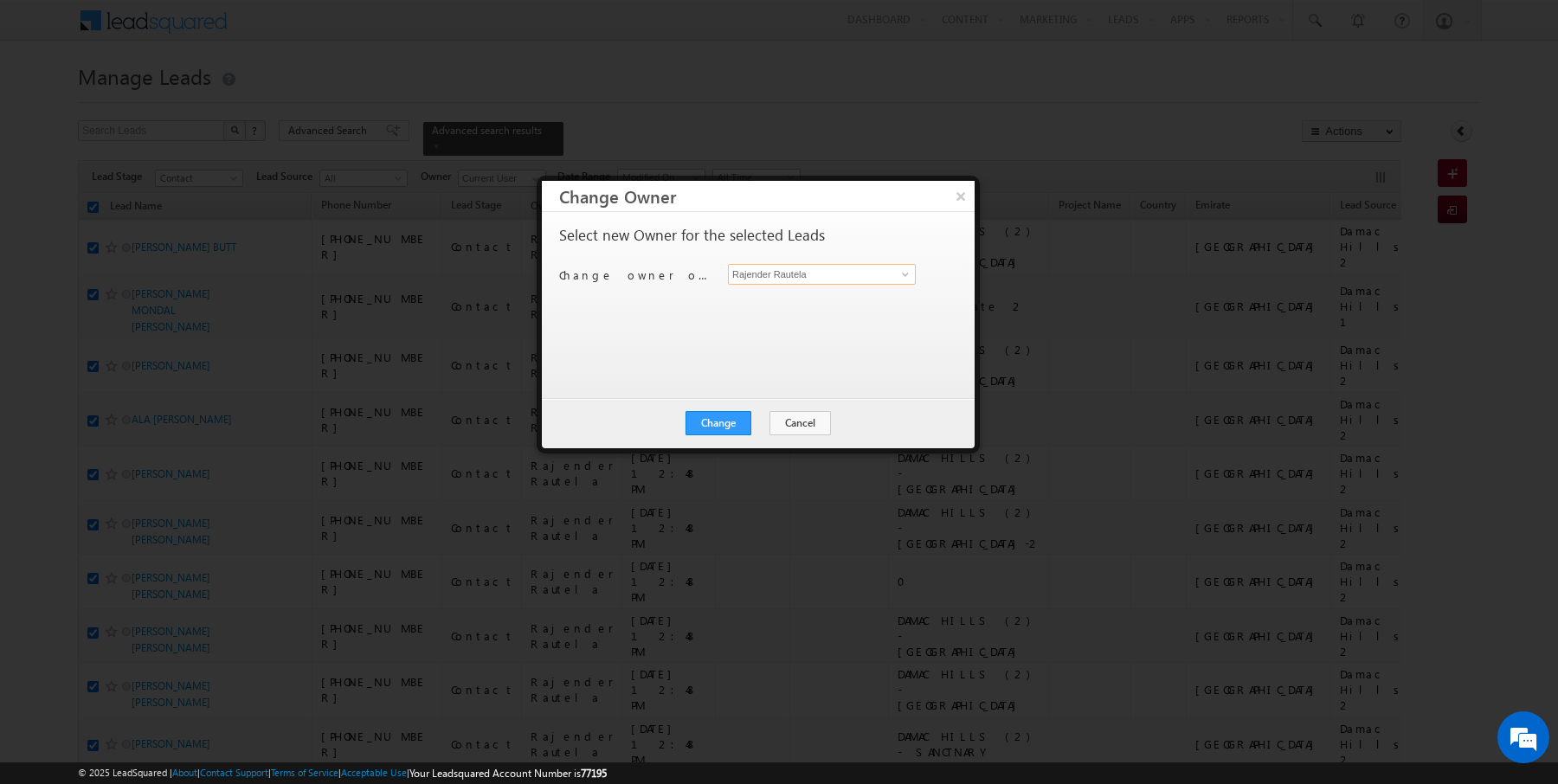
click at [855, 276] on input "Rajender Rautela" at bounding box center [822, 274] width 188 height 21
type input "k"
type input "SUNNY MEHROTRA"
click at [731, 428] on button "Change" at bounding box center [718, 424] width 66 height 24
click at [763, 424] on button "Close" at bounding box center [761, 424] width 56 height 24
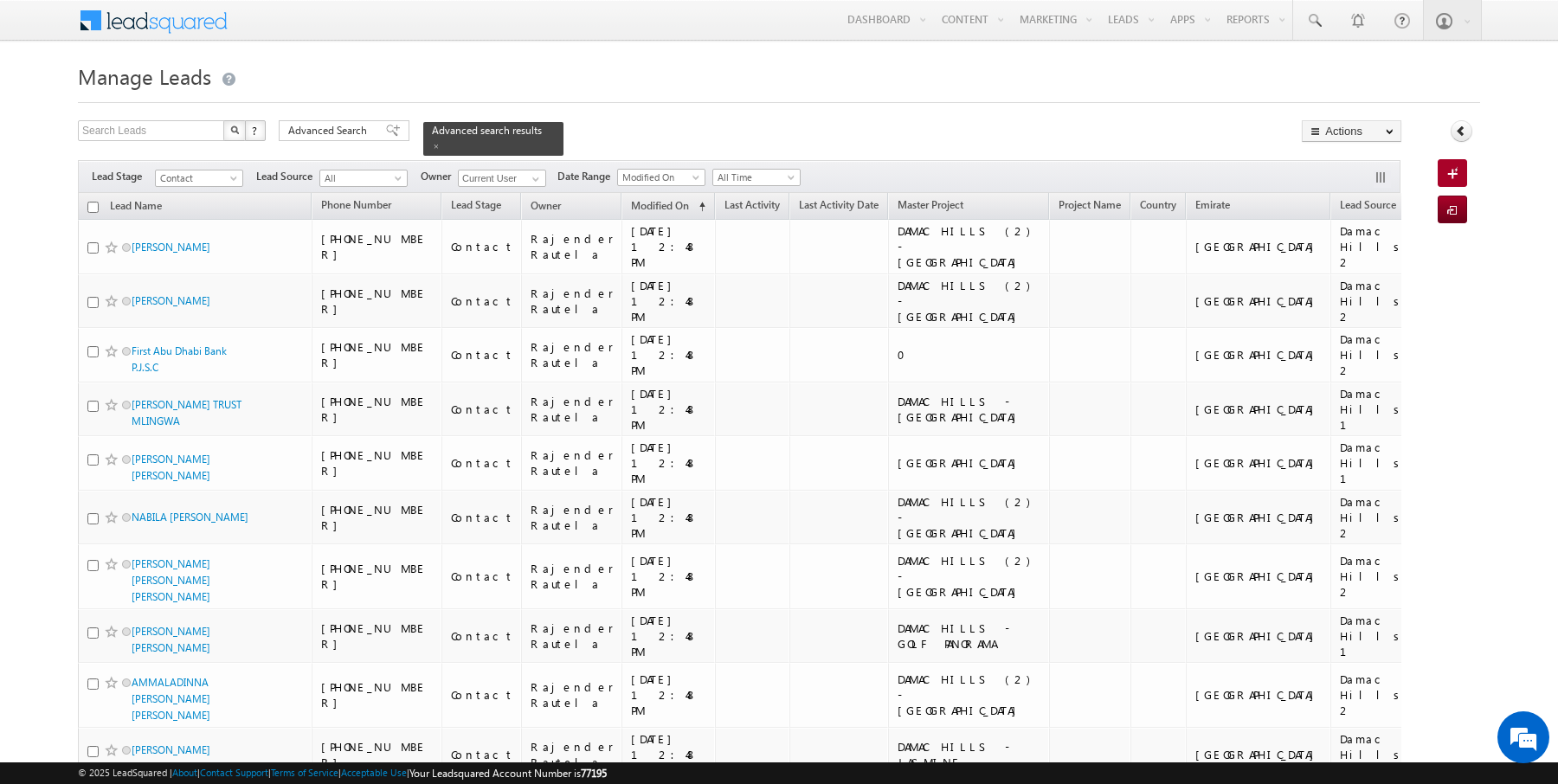
checkbox input "false"
click at [1259, 50] on link "Reports Home" at bounding box center [1289, 58] width 138 height 37
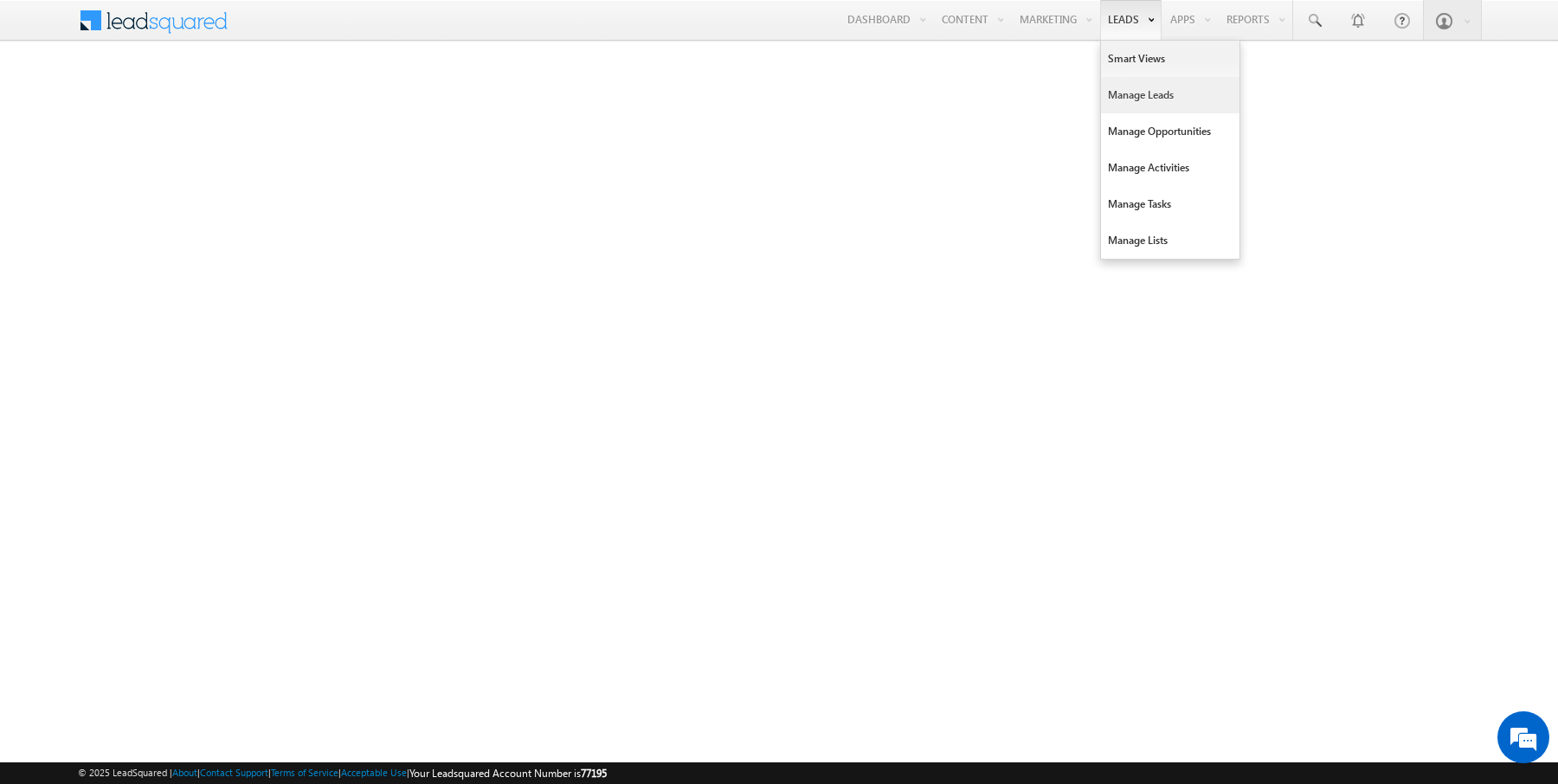
click at [1126, 97] on link "Manage Leads" at bounding box center [1170, 95] width 138 height 37
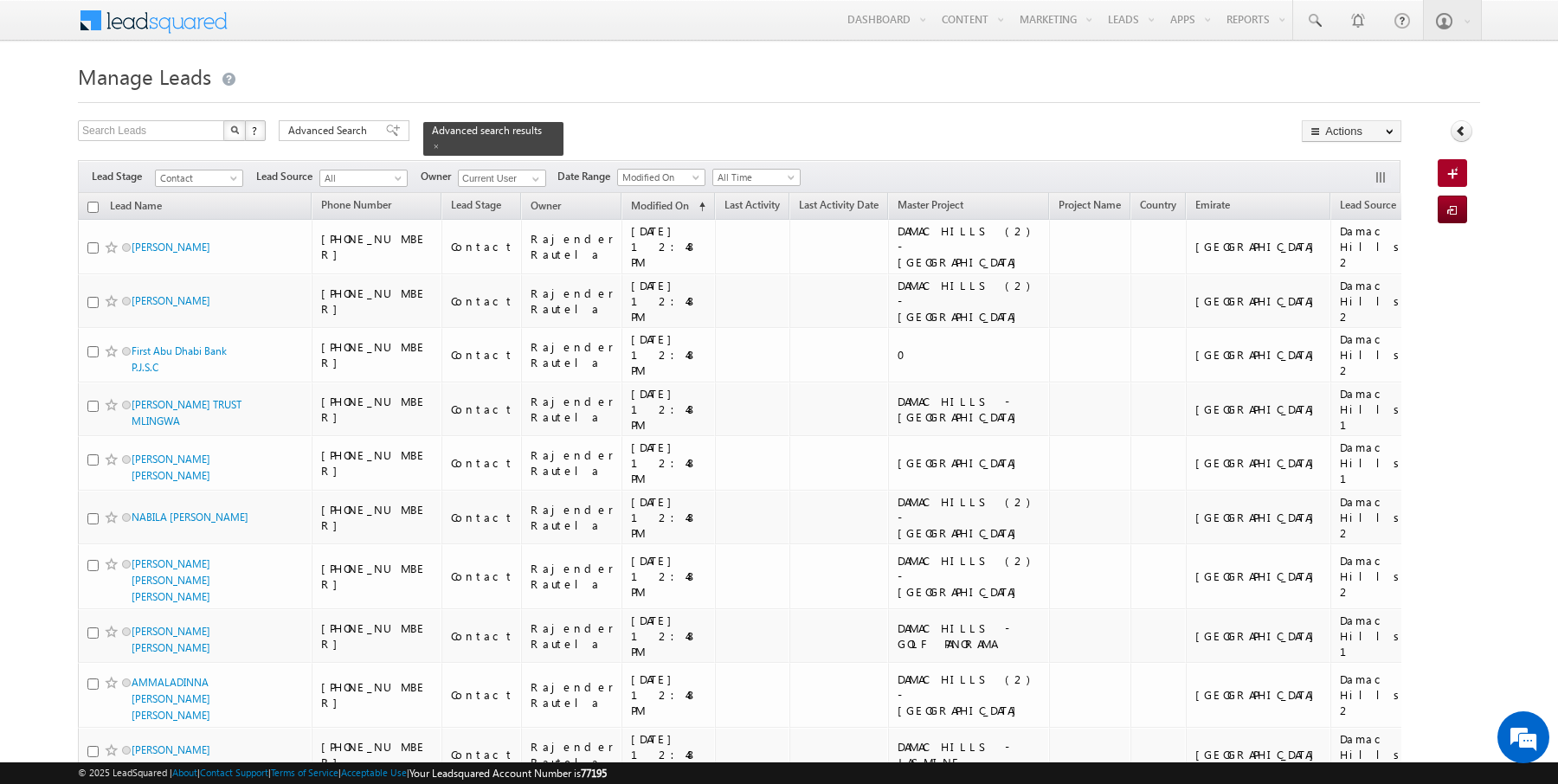
click at [92, 204] on input "checkbox" at bounding box center [93, 207] width 11 height 11
checkbox input "true"
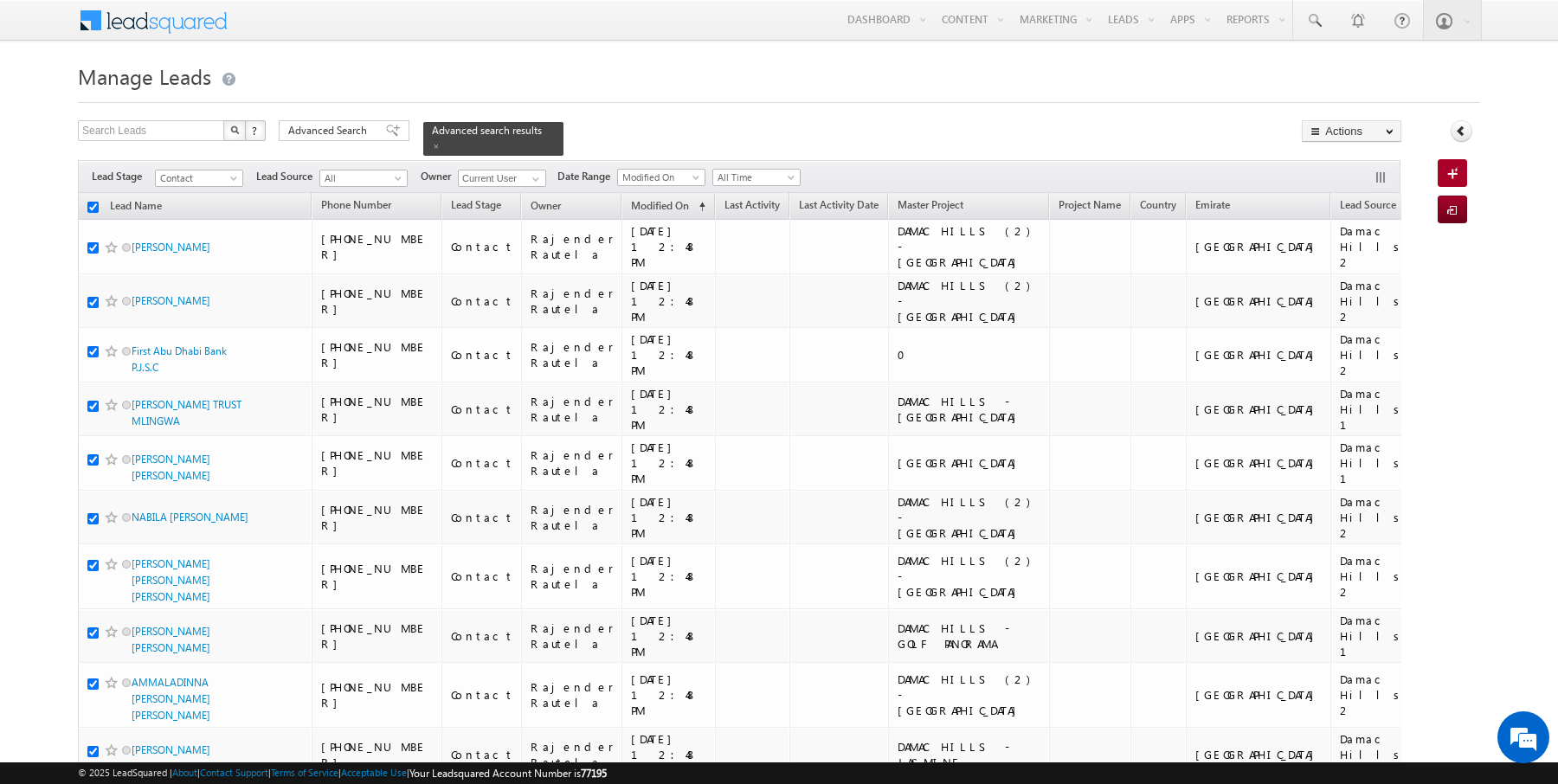
checkbox input "true"
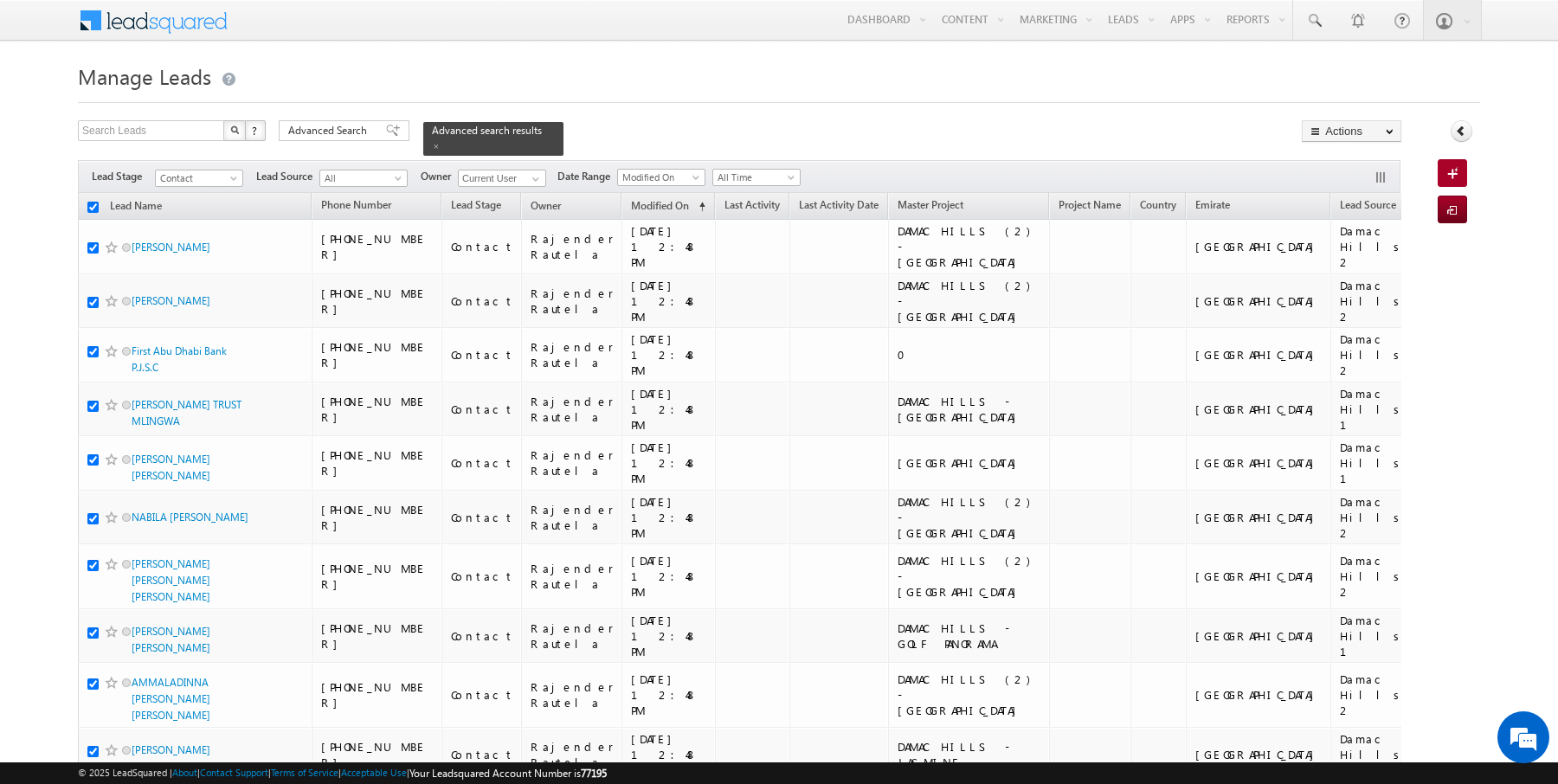
checkbox input "true"
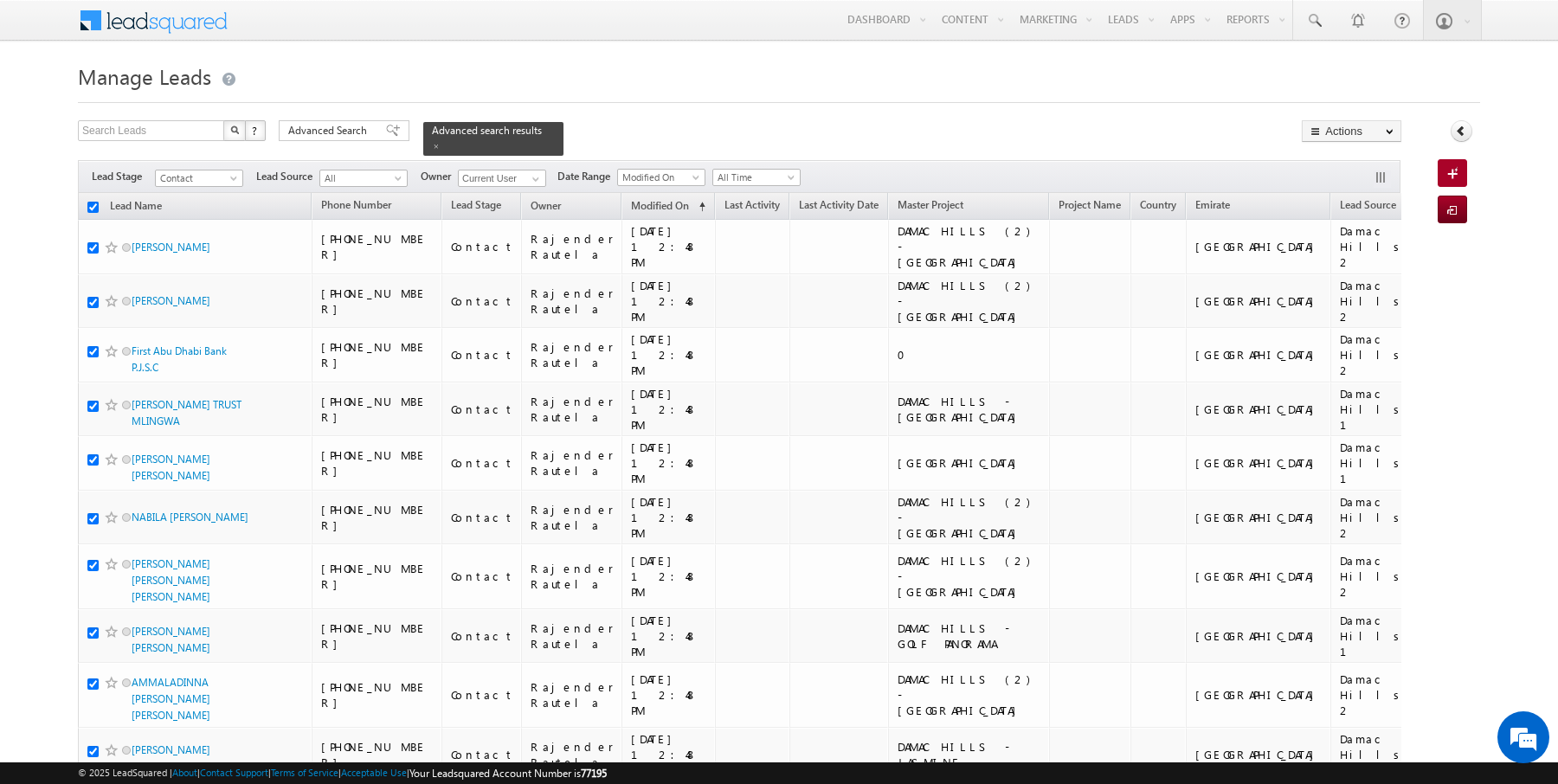
checkbox input "true"
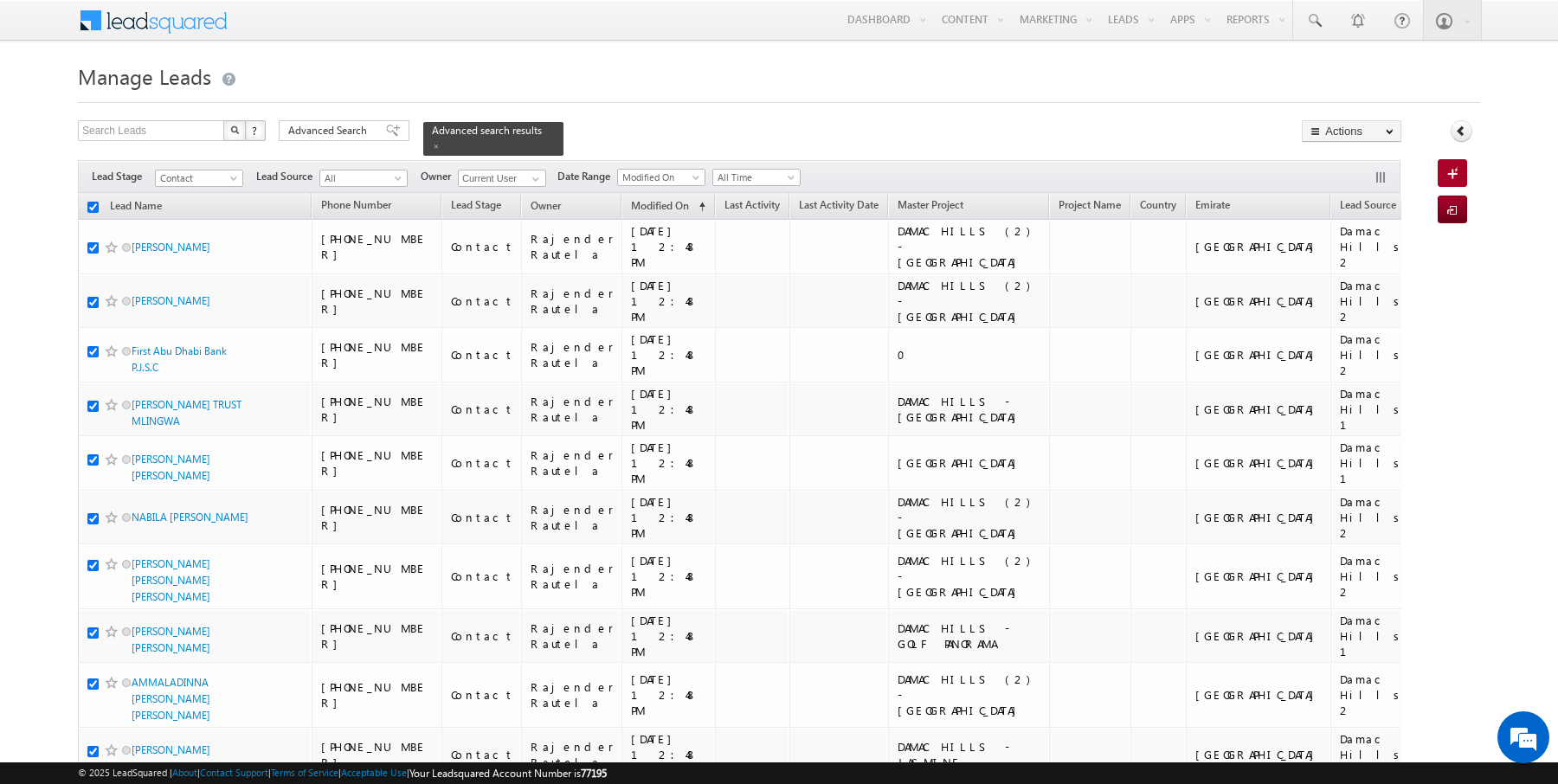
checkbox input "true"
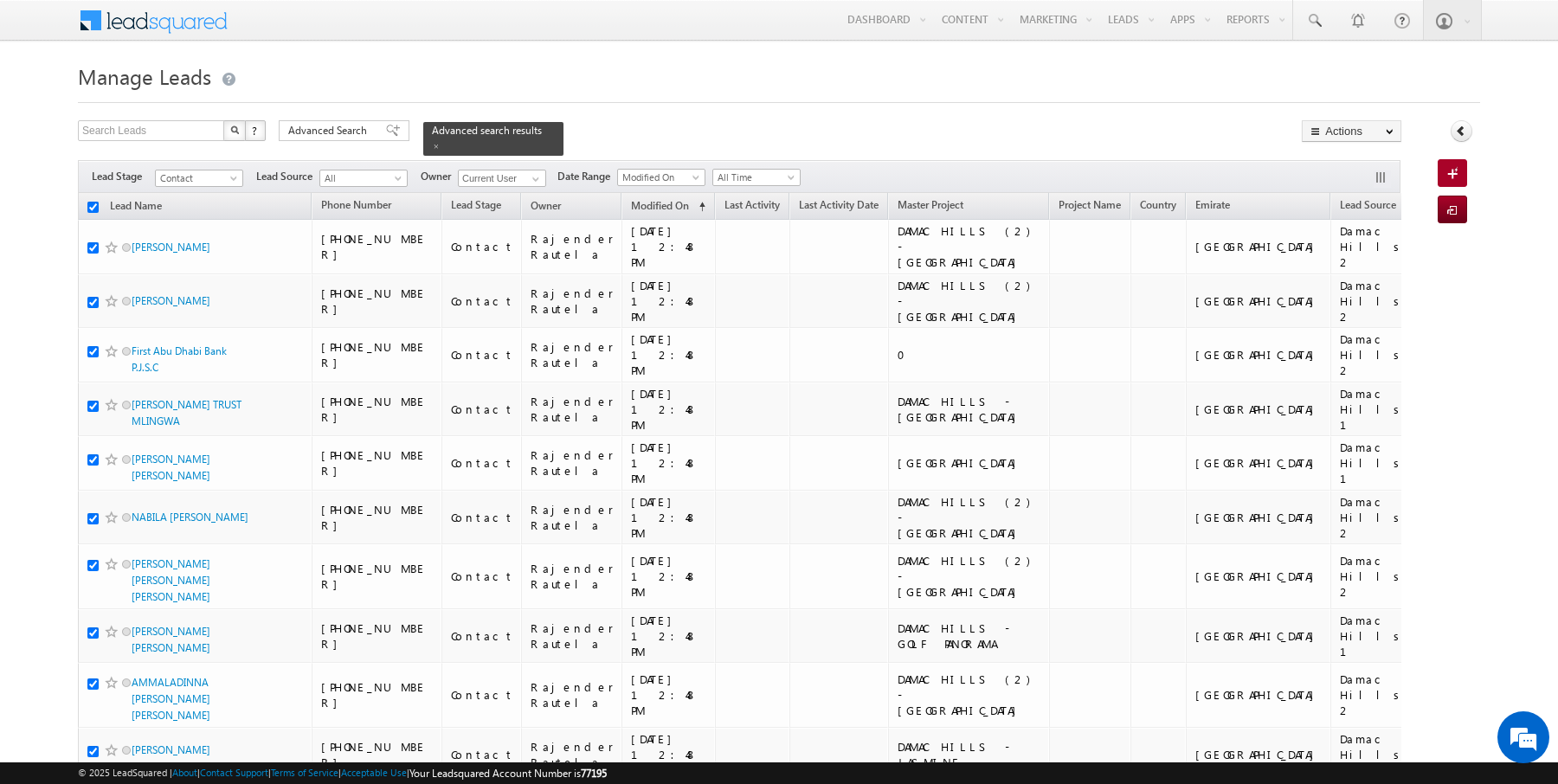
checkbox input "true"
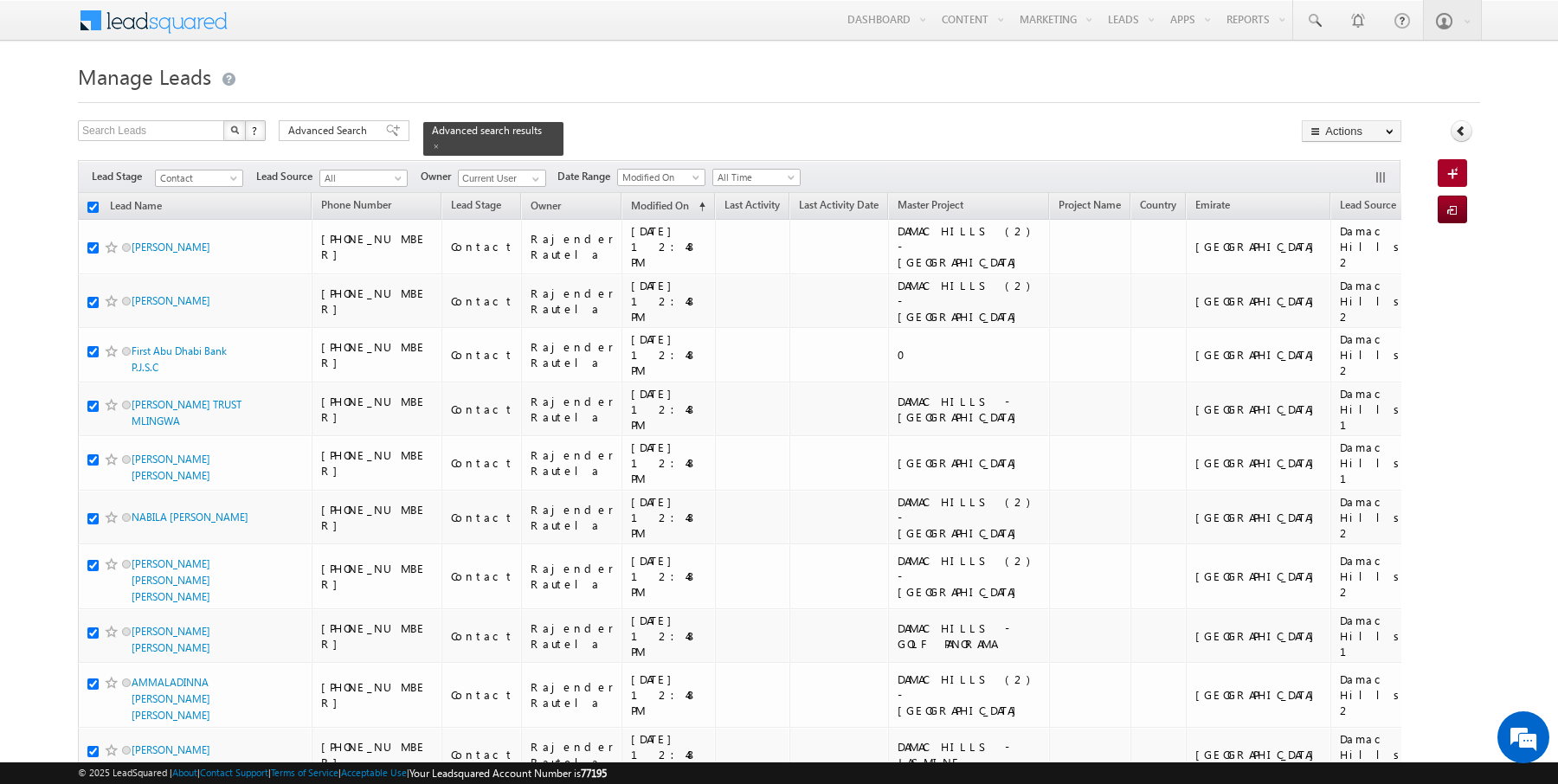
checkbox input "true"
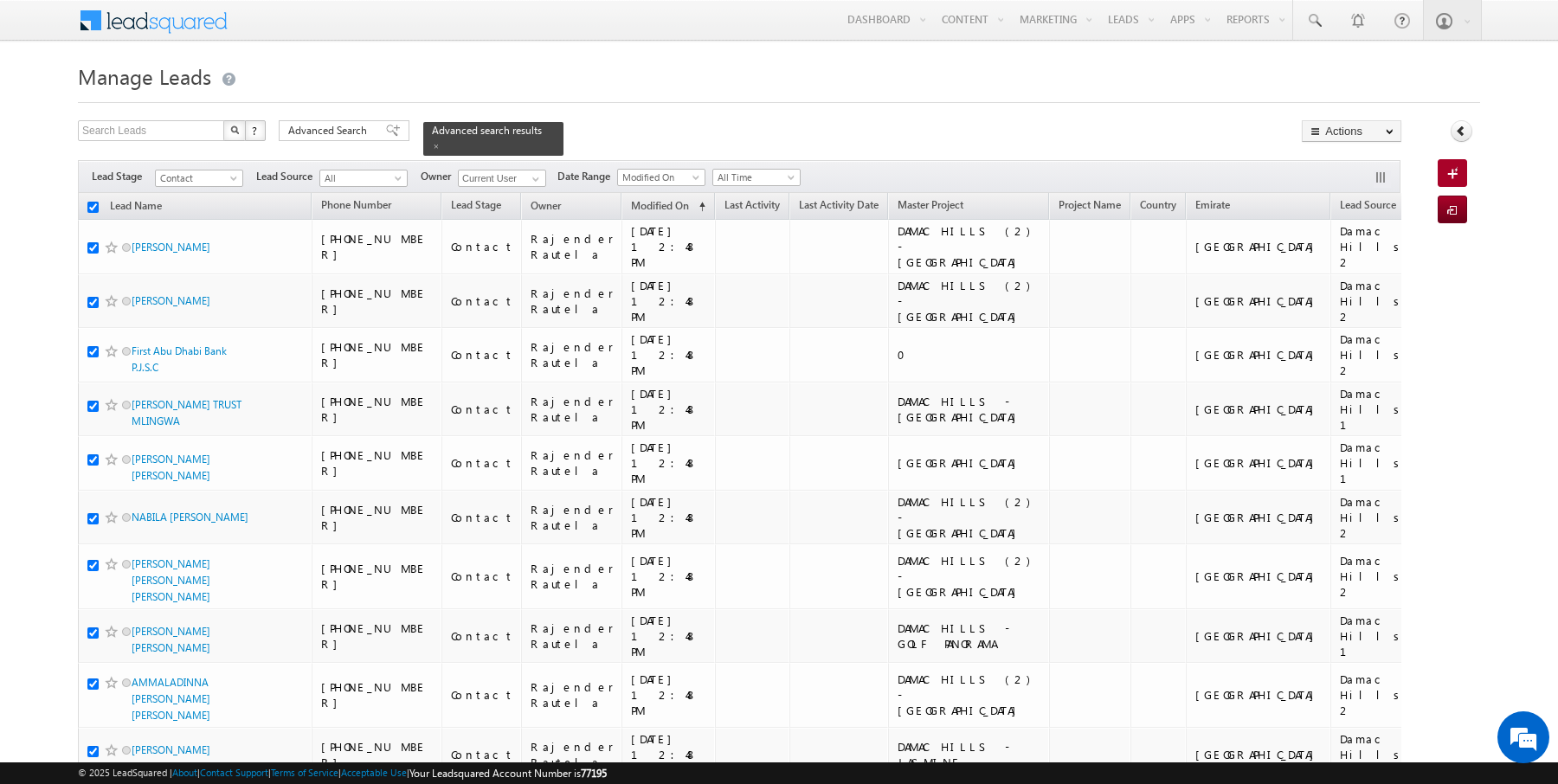
checkbox input "true"
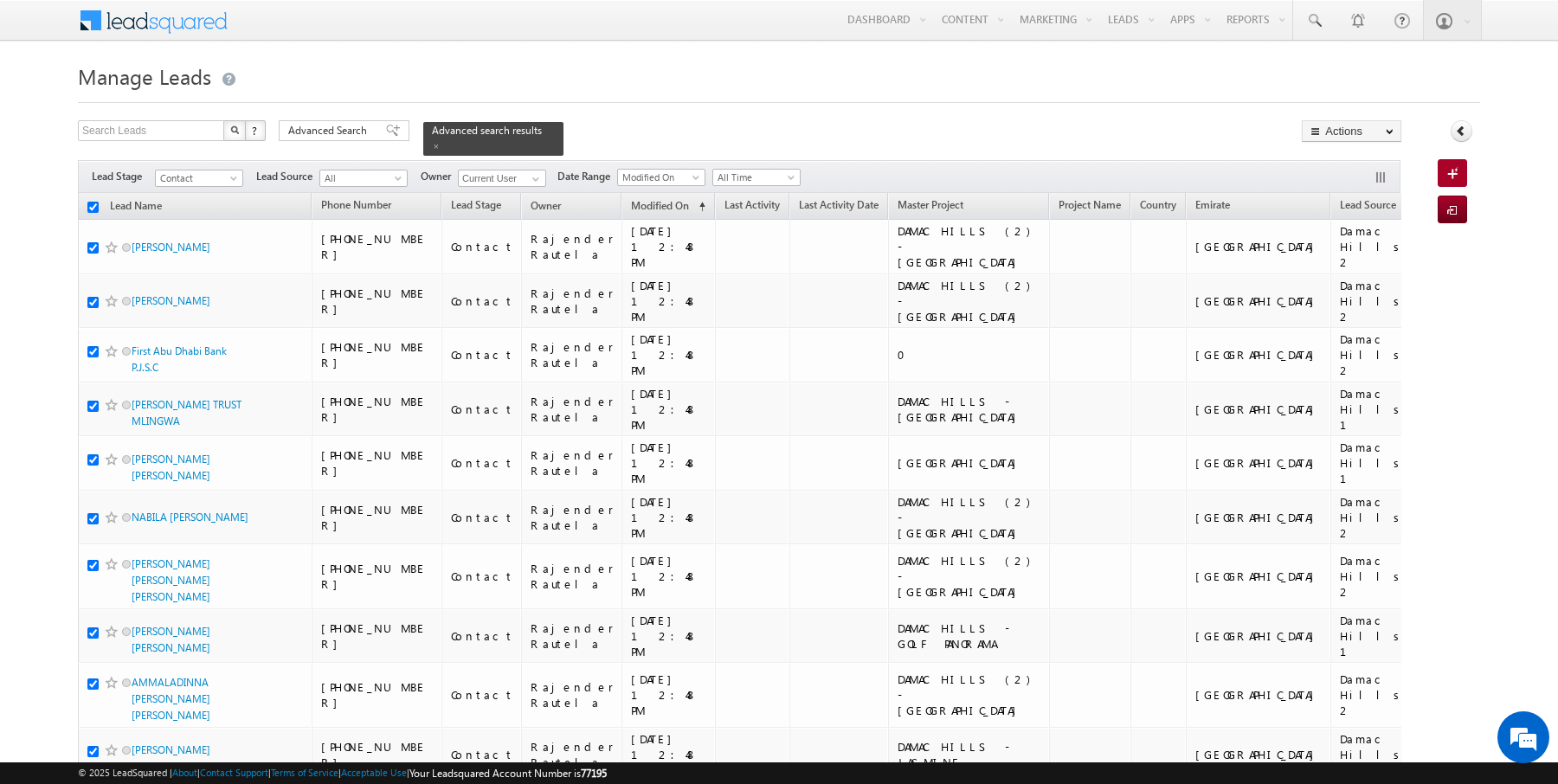
checkbox input "true"
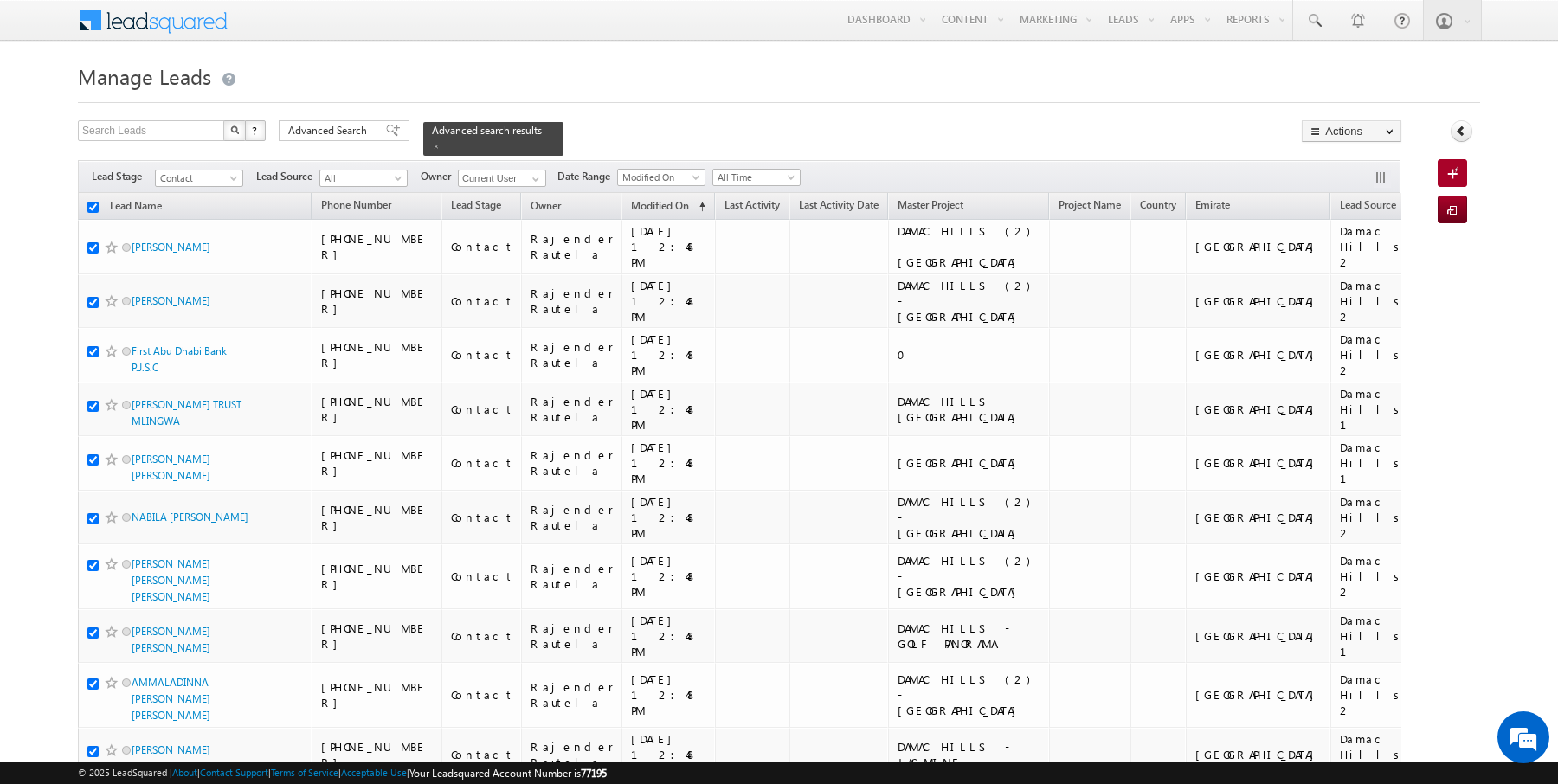
checkbox input "true"
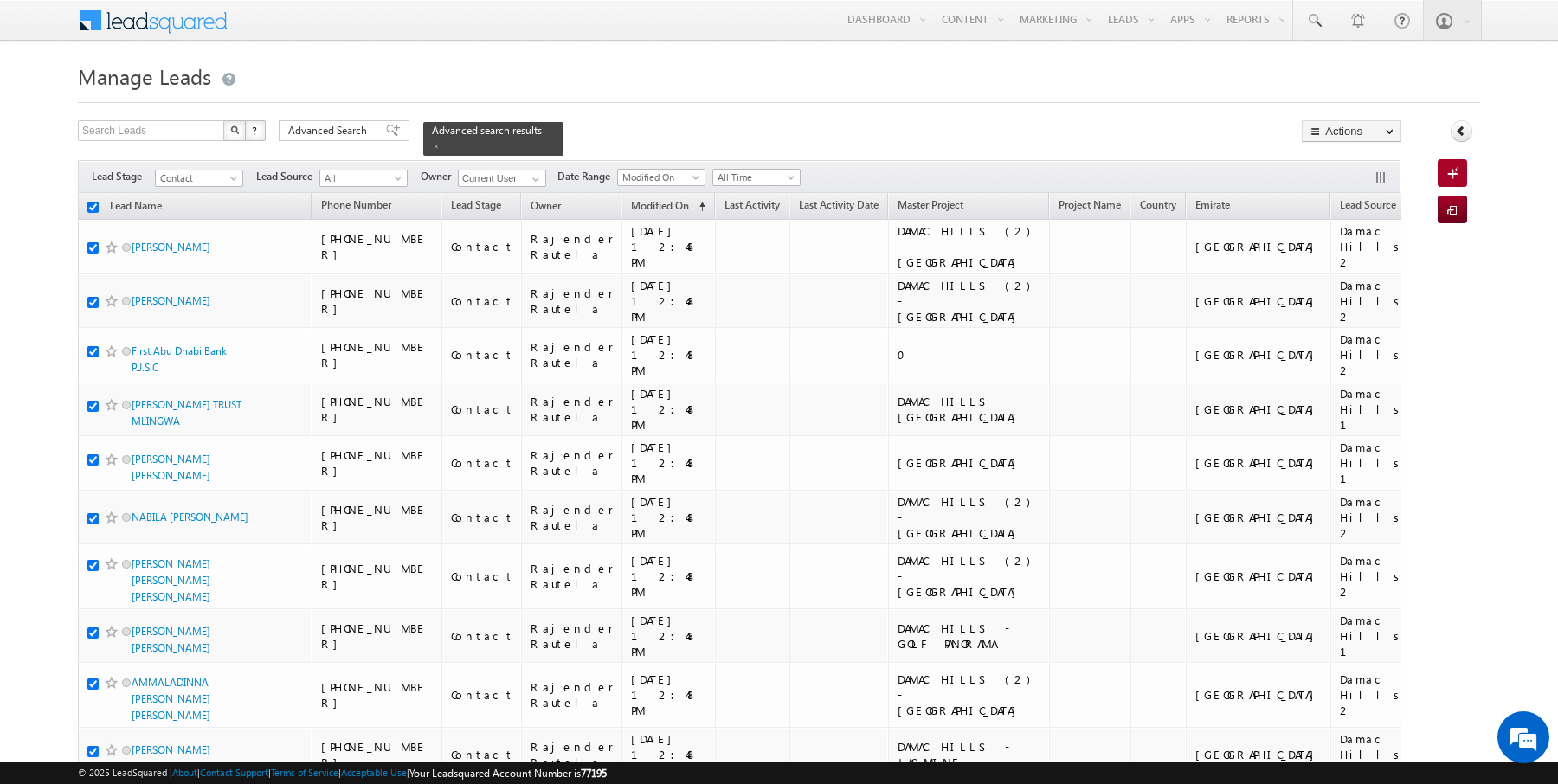
checkbox input "true"
click at [1325, 280] on link "Change Owner" at bounding box center [1352, 280] width 98 height 21
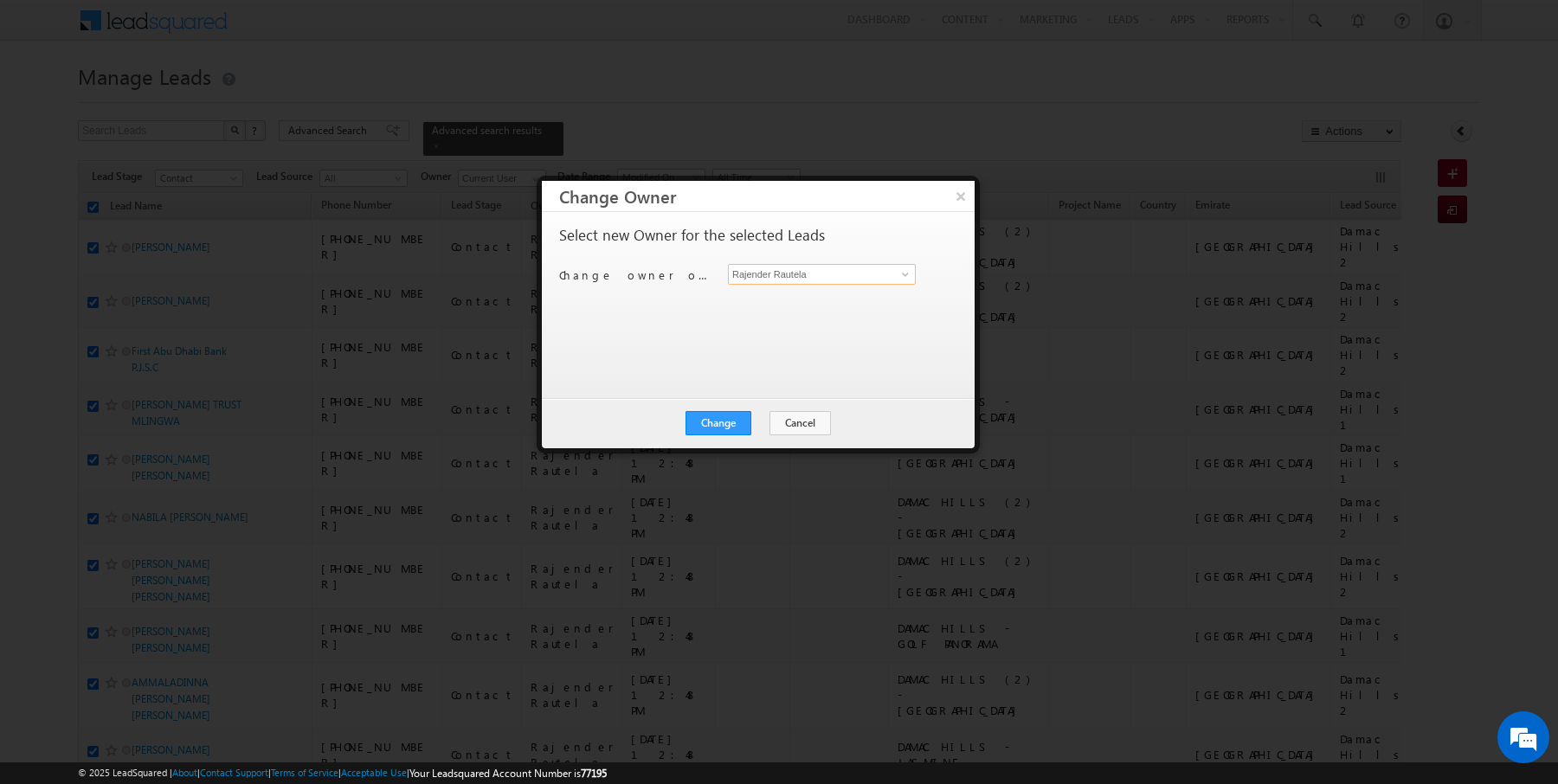
click at [790, 275] on input "Rajender Rautela" at bounding box center [822, 274] width 188 height 21
type input "Anuj Upadhyay"
click at [722, 424] on button "Change" at bounding box center [718, 424] width 66 height 24
click at [760, 424] on button "Close" at bounding box center [761, 424] width 56 height 24
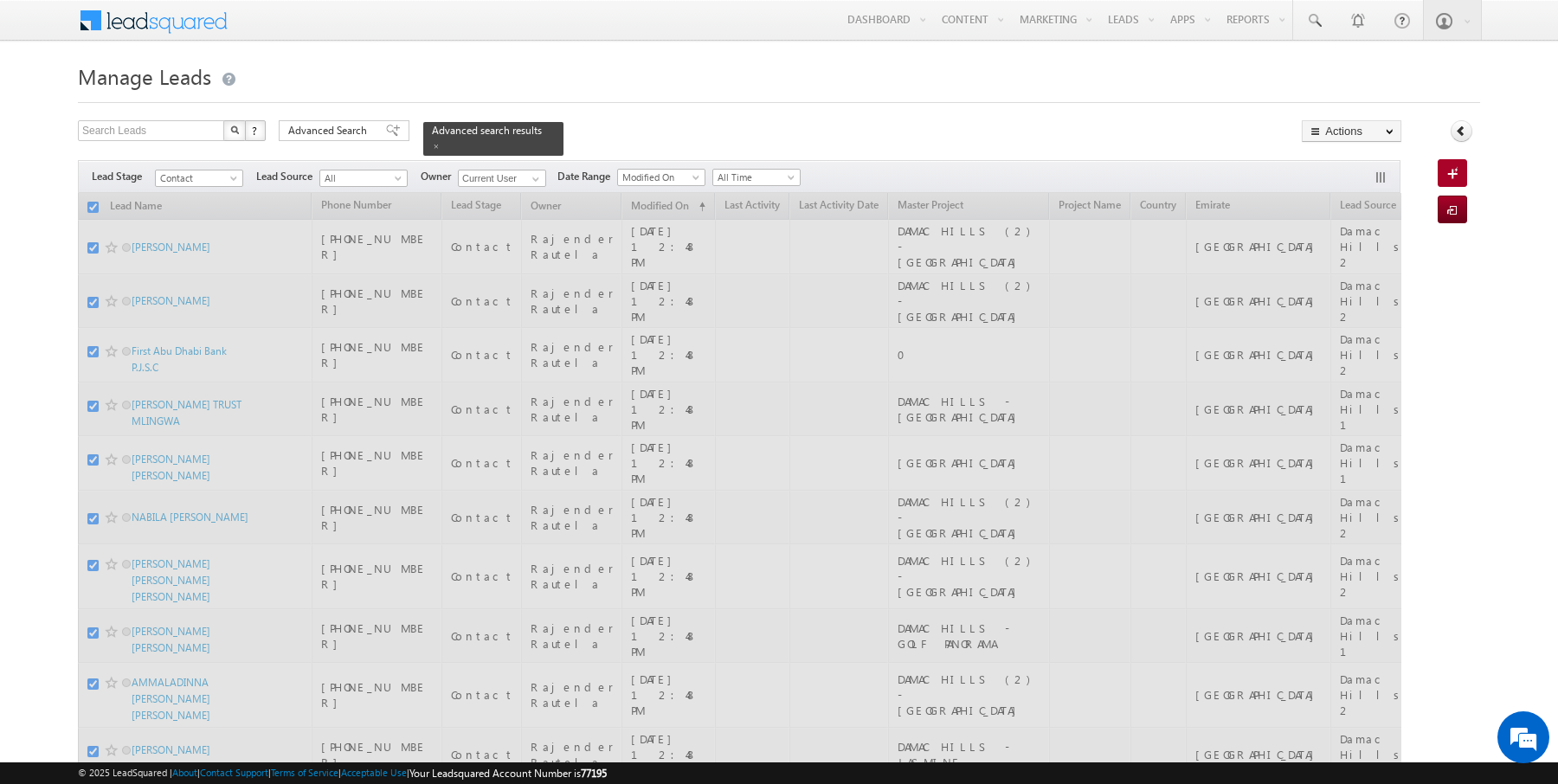
checkbox input "false"
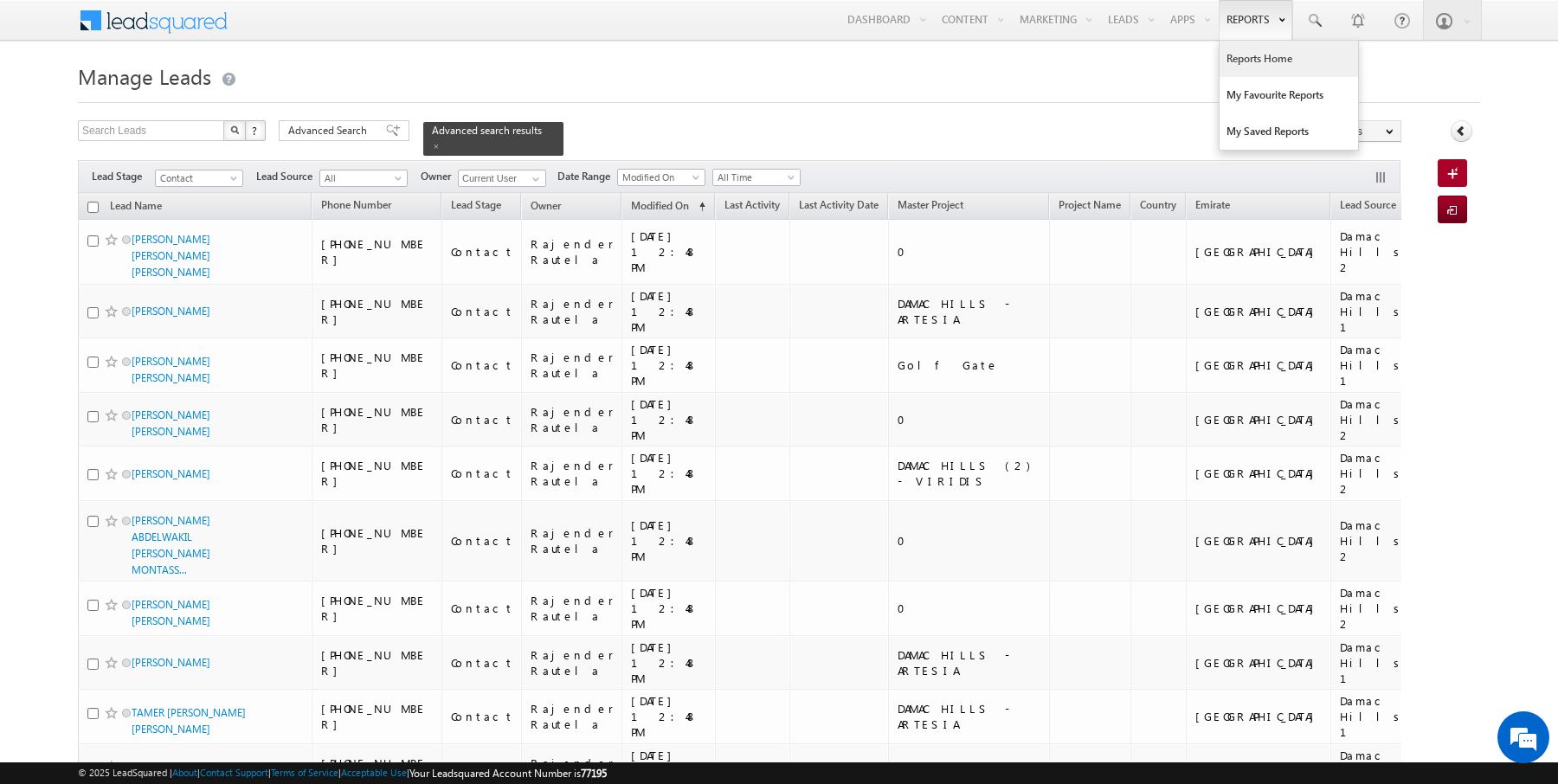
click at [1251, 59] on link "Reports Home" at bounding box center [1289, 58] width 138 height 37
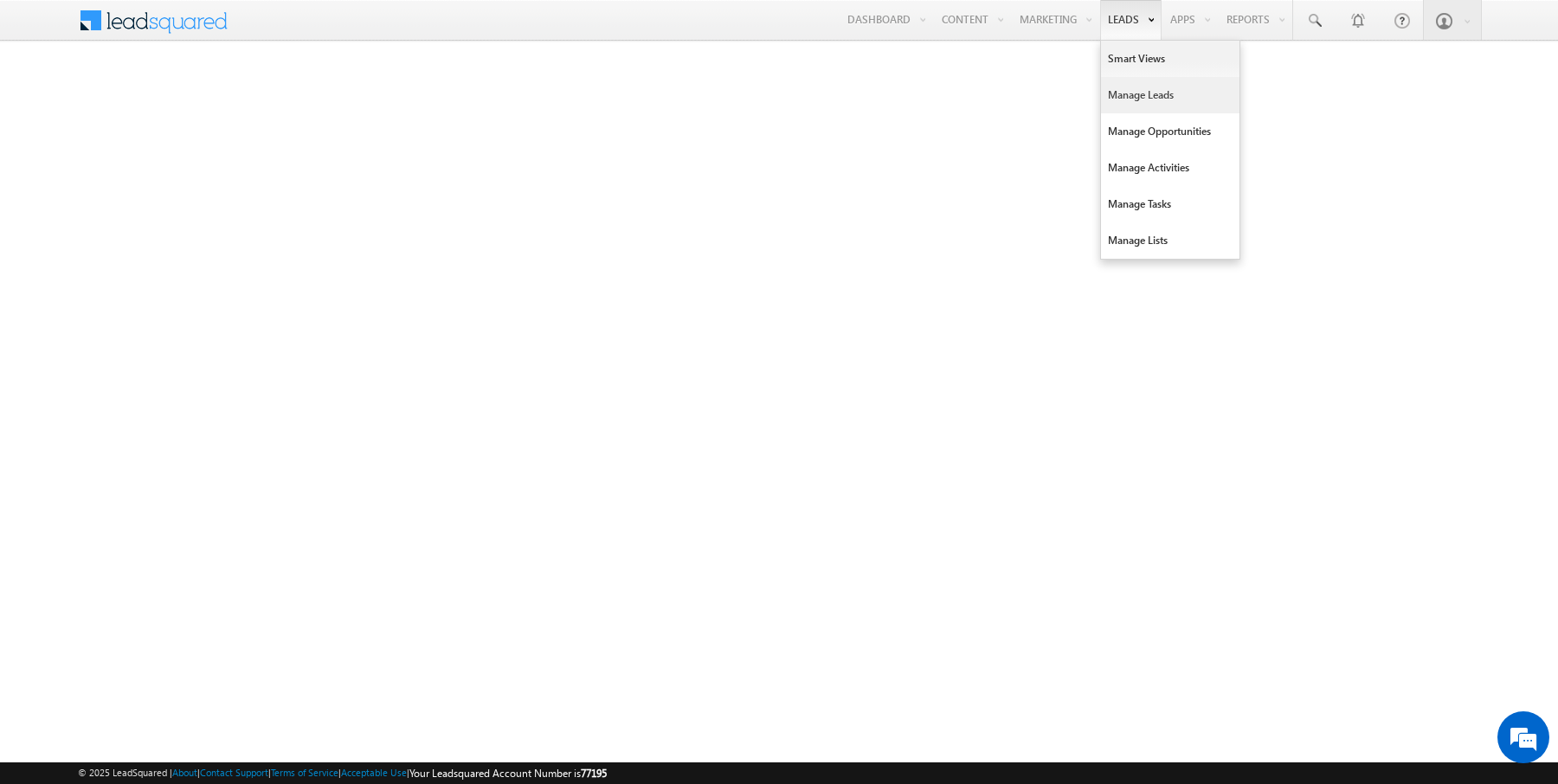
click at [1129, 92] on link "Manage Leads" at bounding box center [1170, 95] width 138 height 37
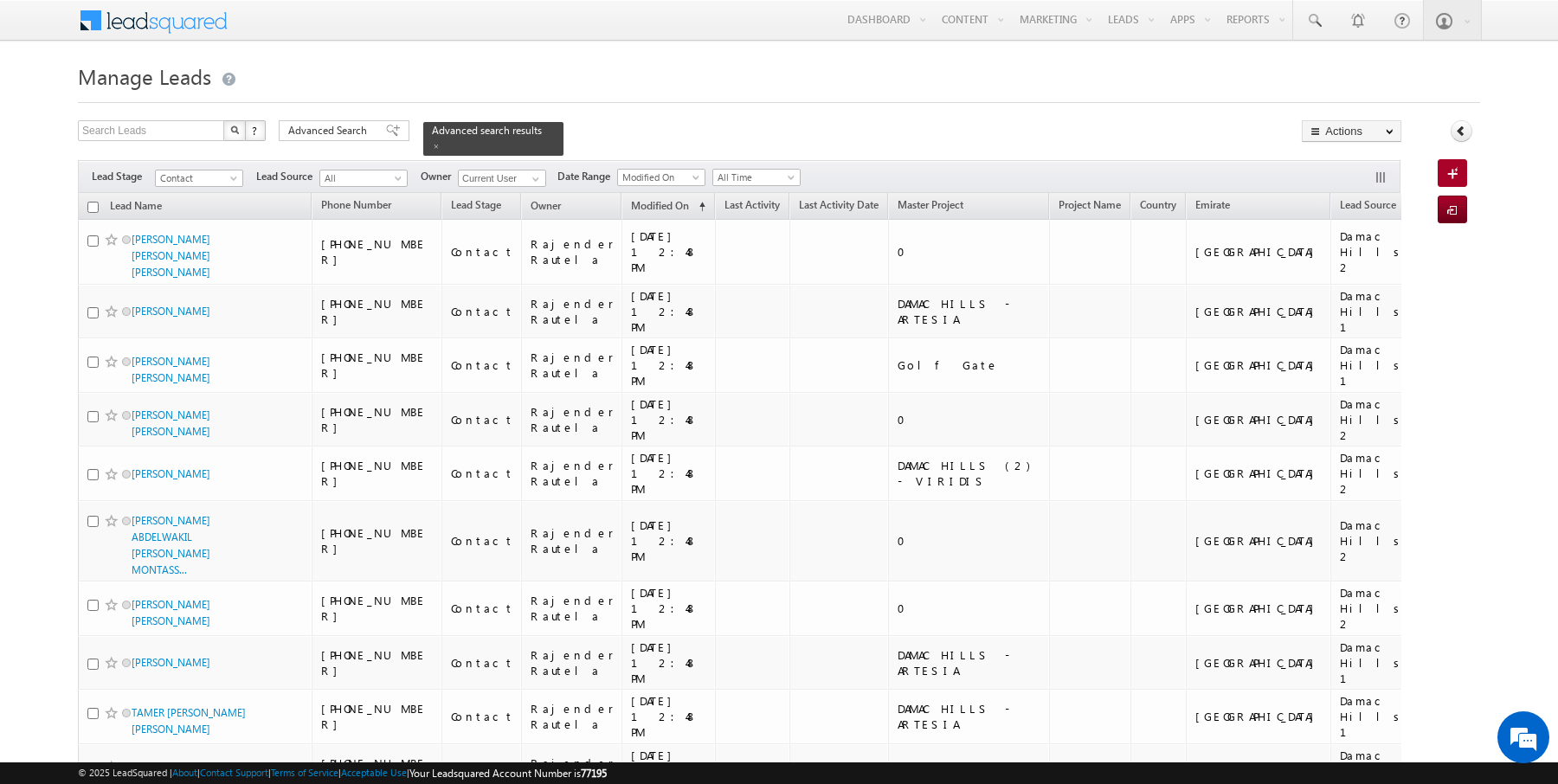
click at [91, 203] on input "checkbox" at bounding box center [93, 207] width 11 height 11
checkbox input "true"
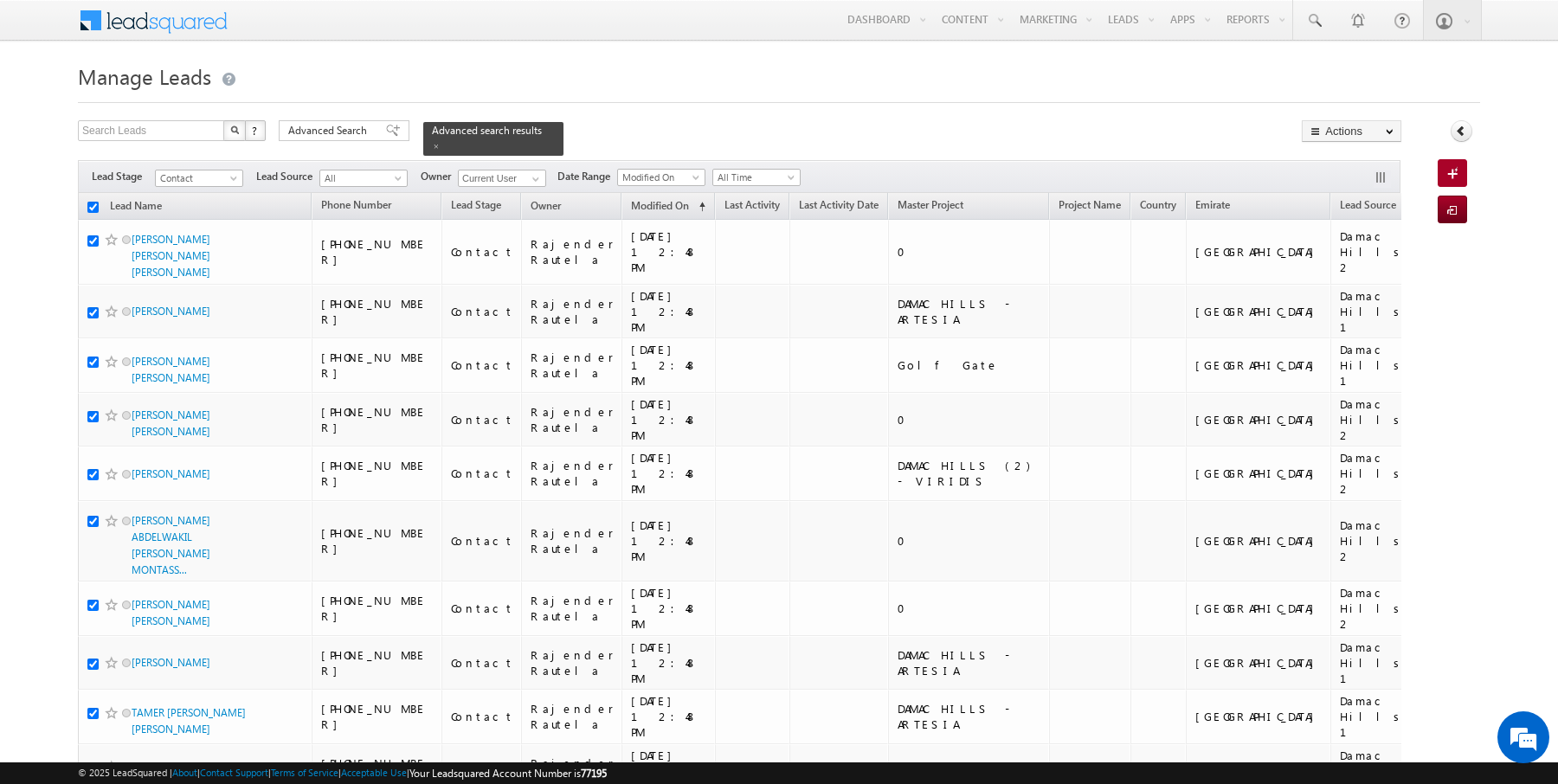
checkbox input "true"
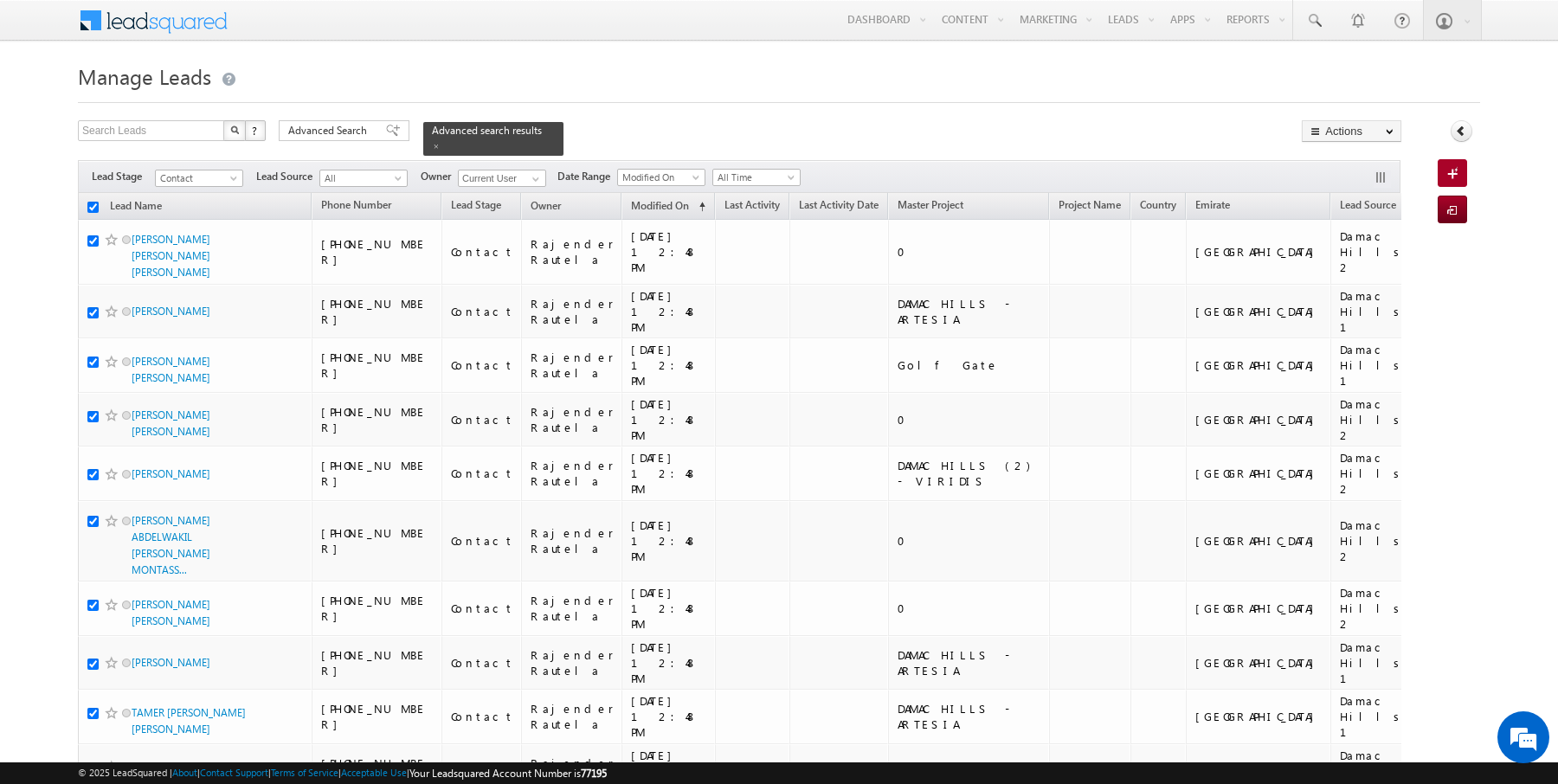
checkbox input "true"
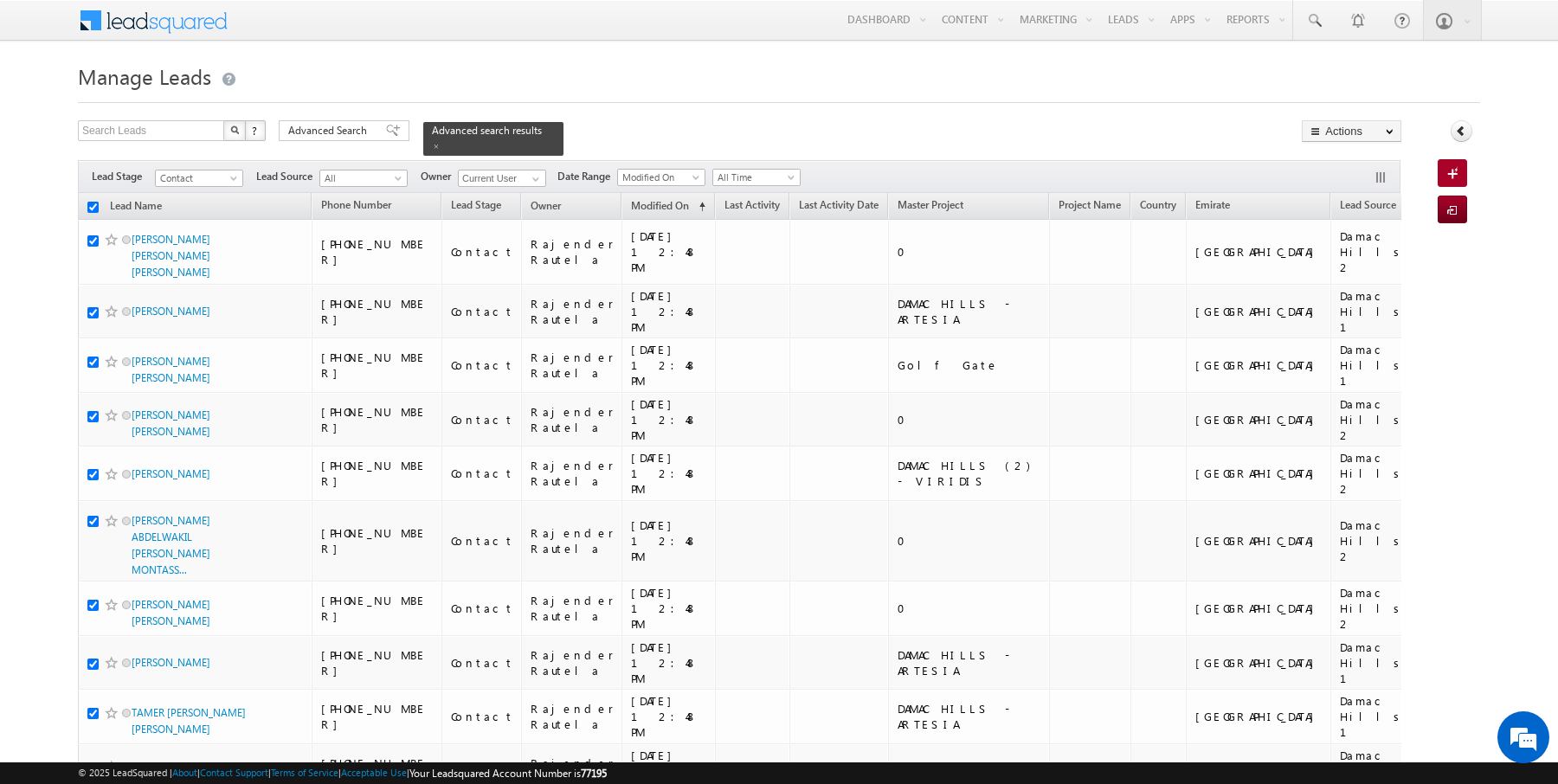
checkbox input "true"
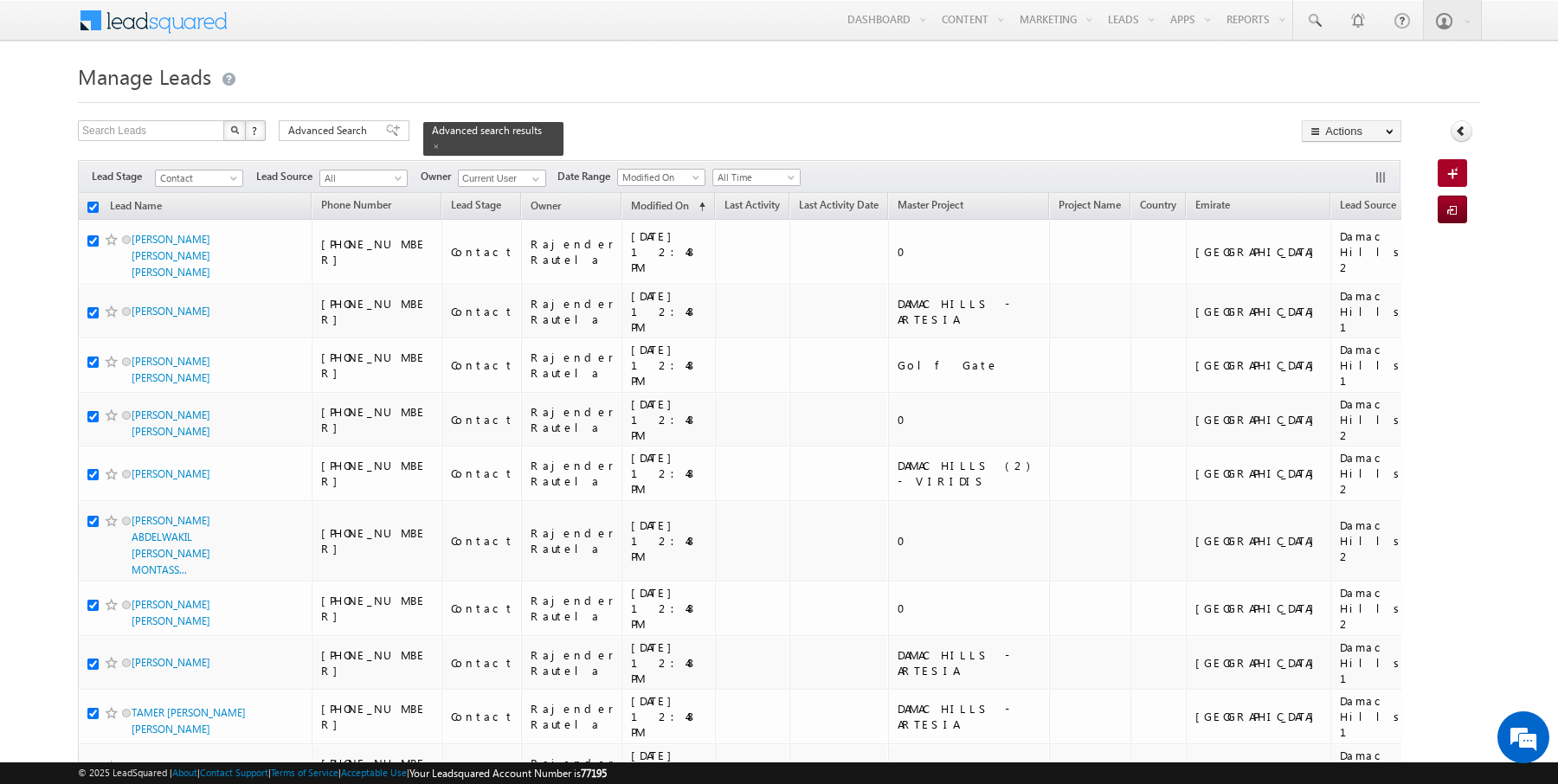
checkbox input "true"
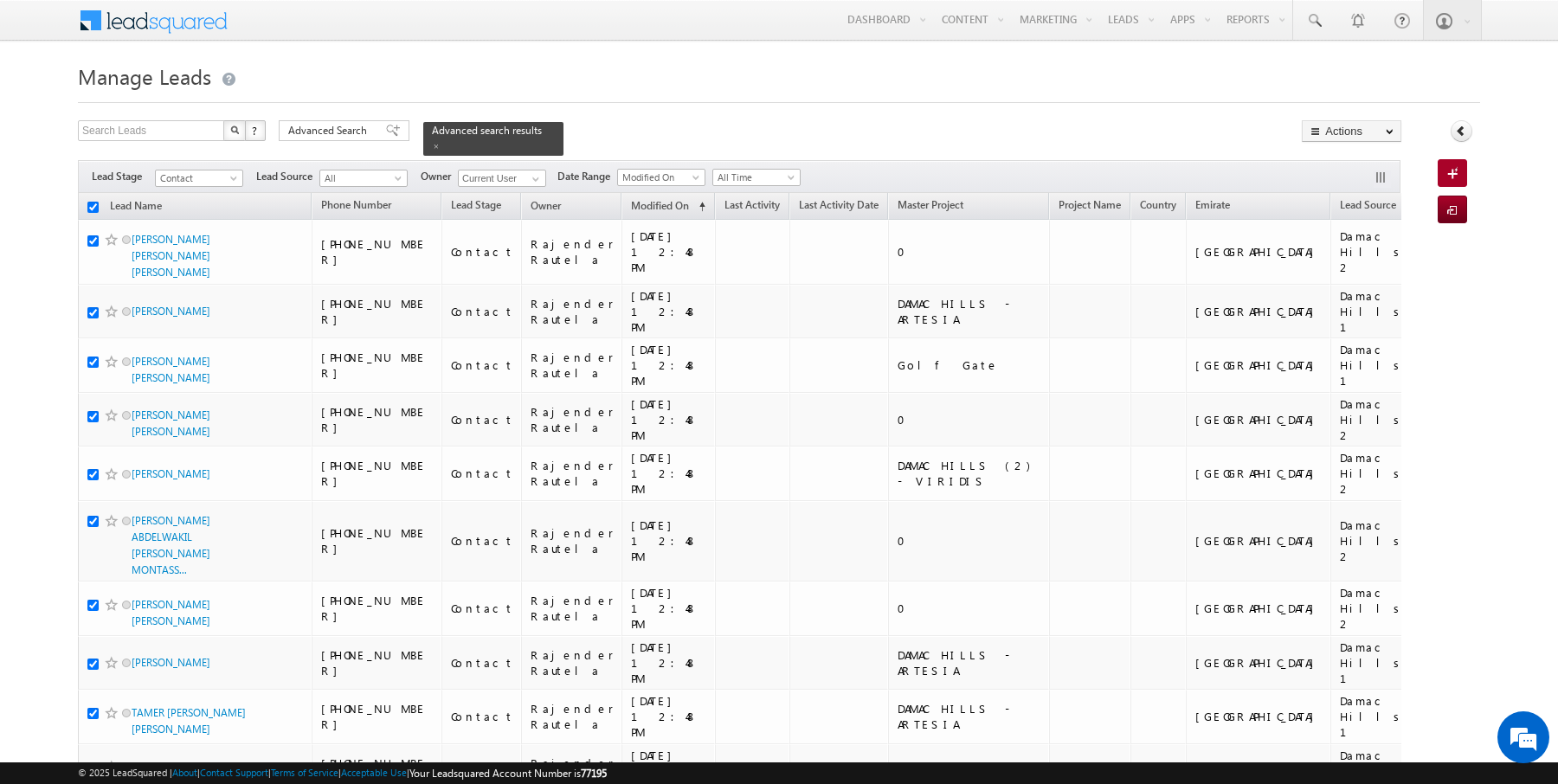
checkbox input "true"
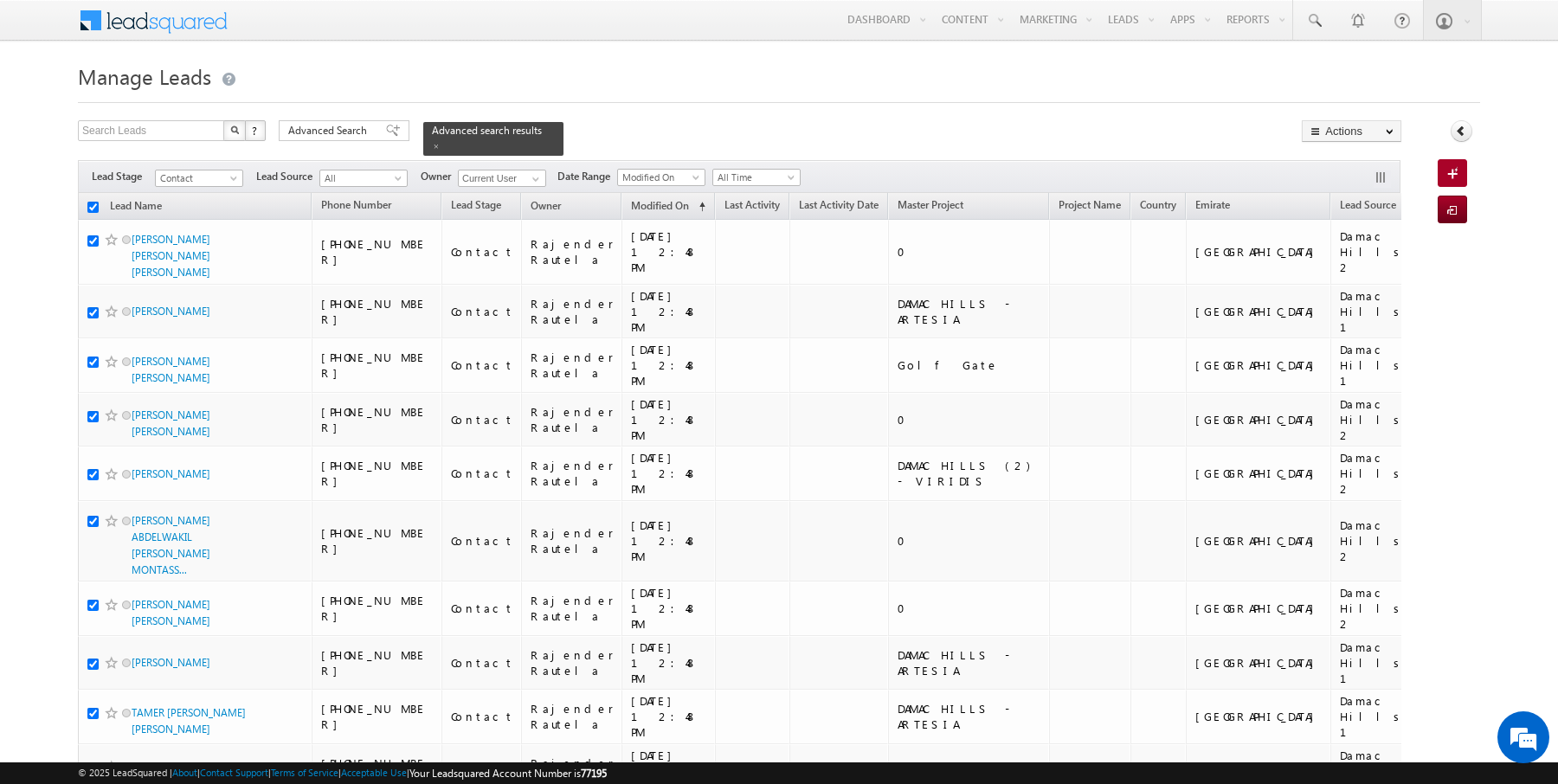
checkbox input "true"
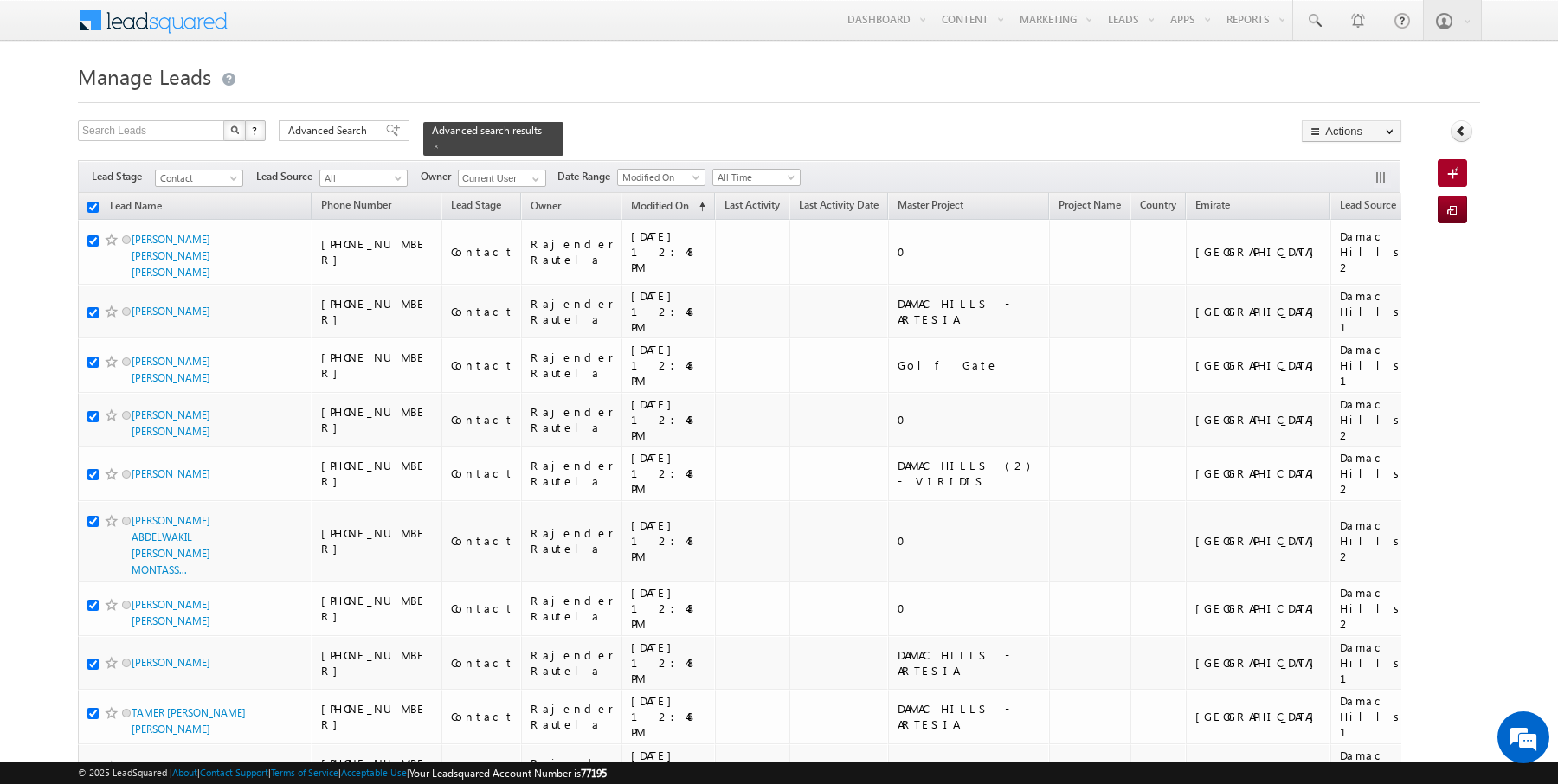
checkbox input "true"
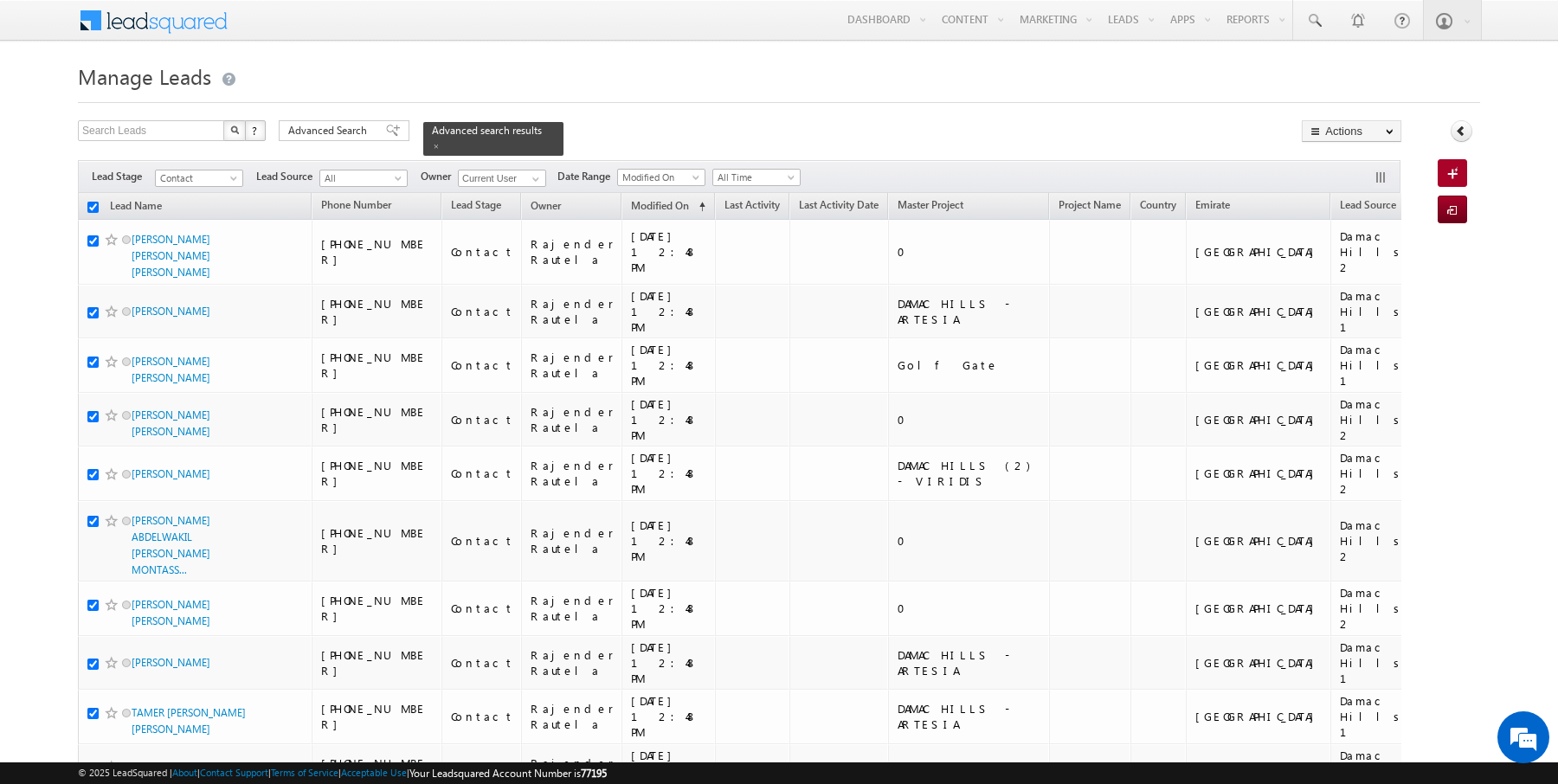
checkbox input "true"
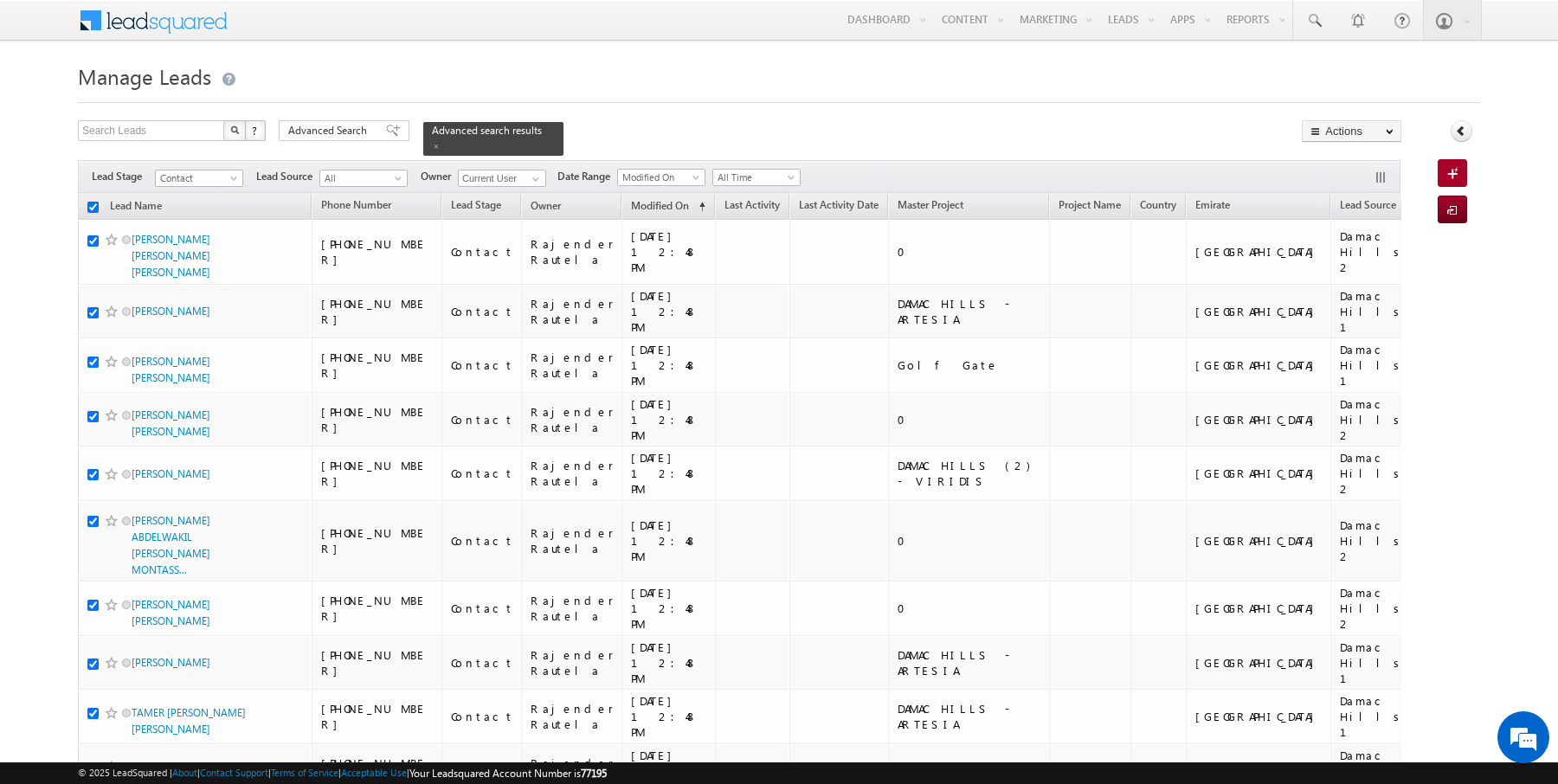
checkbox input "true"
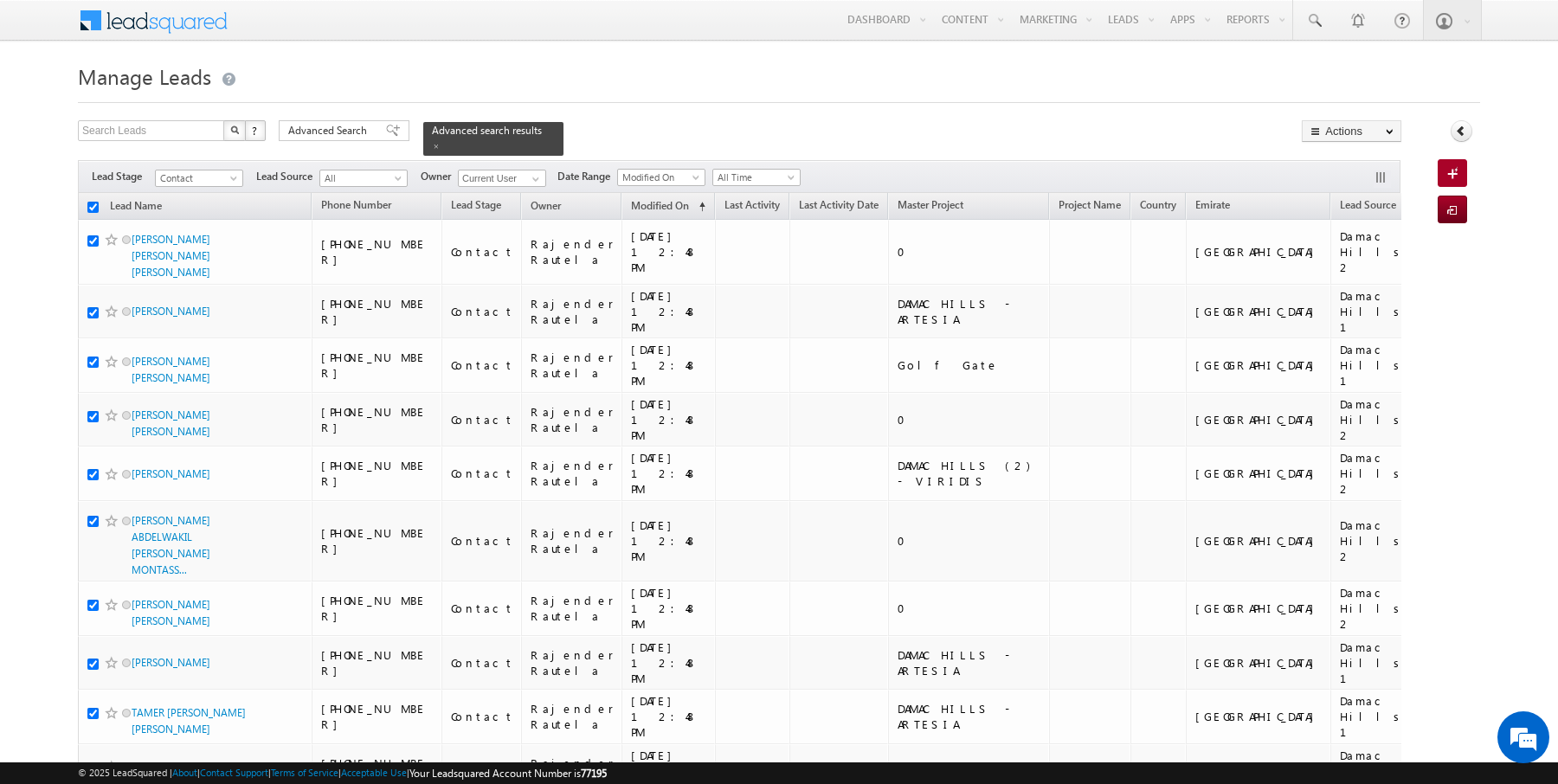
checkbox input "true"
click at [1343, 274] on link "Change Owner" at bounding box center [1352, 280] width 98 height 21
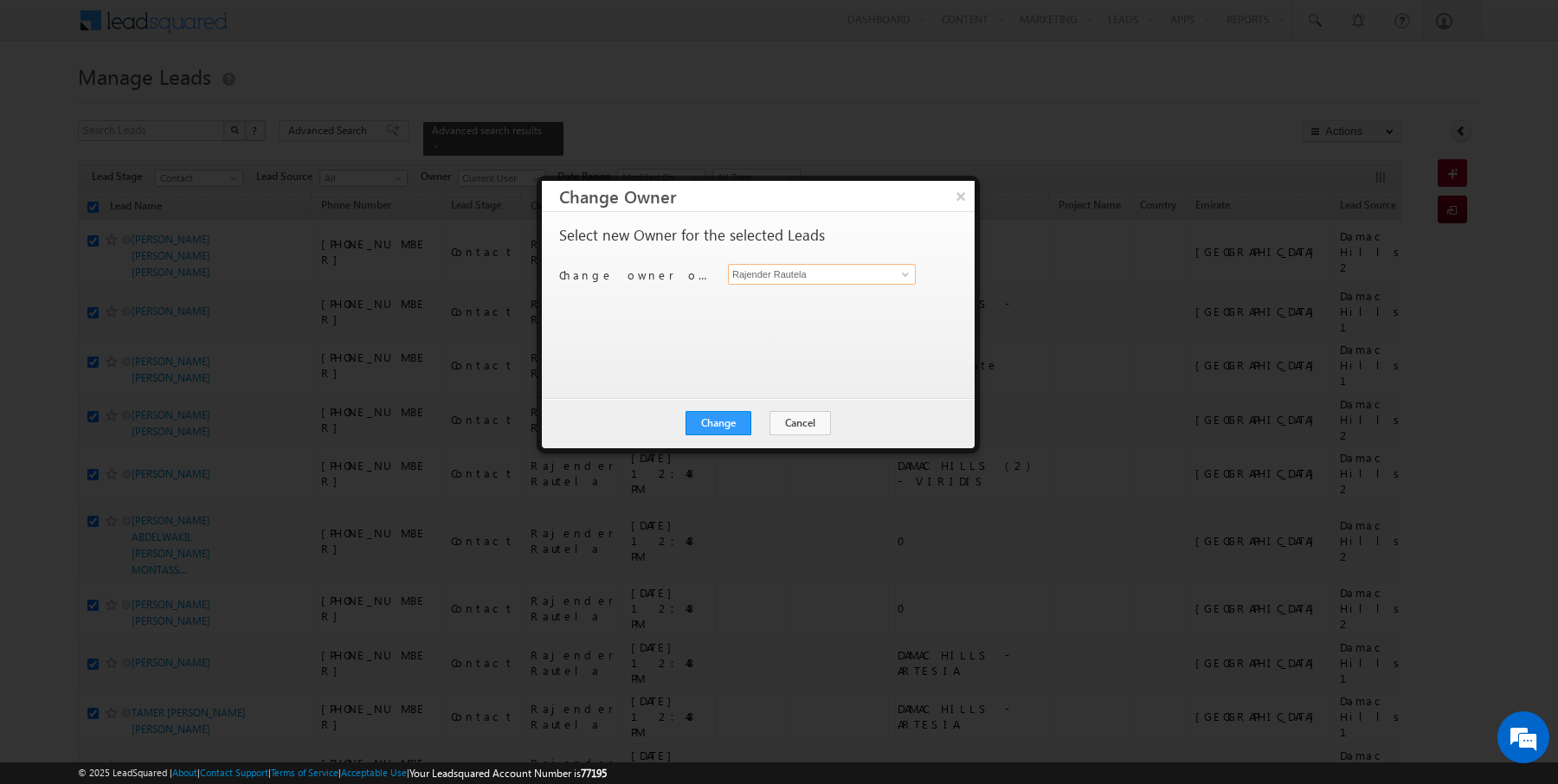
click at [770, 273] on input "Rajender Rautela" at bounding box center [822, 274] width 188 height 21
type input "SUNNY MEHROTRA"
click at [711, 423] on button "Change" at bounding box center [718, 424] width 66 height 24
click at [738, 424] on button "Close" at bounding box center [761, 424] width 56 height 24
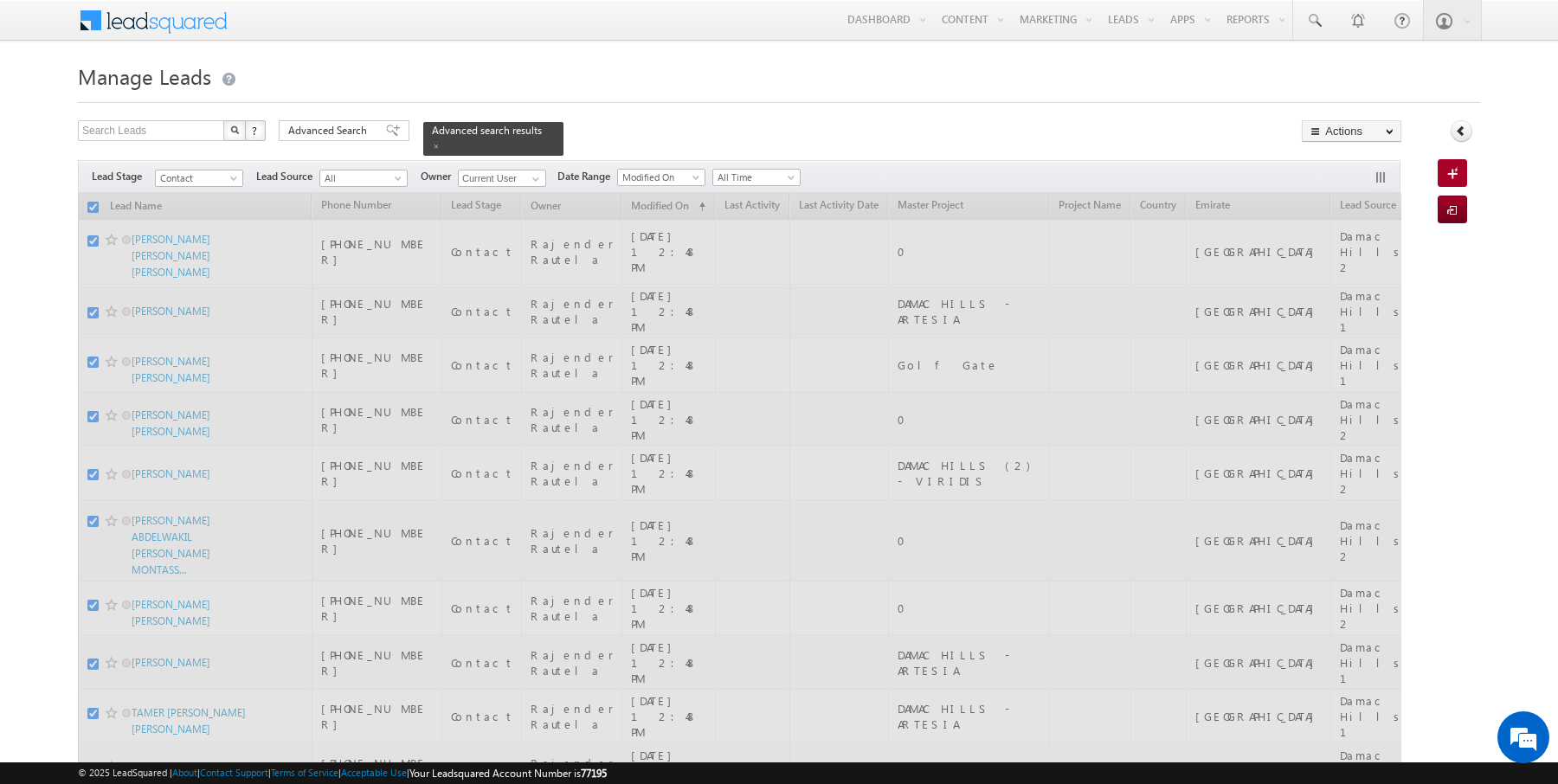
checkbox input "false"
